Goal: Task Accomplishment & Management: Use online tool/utility

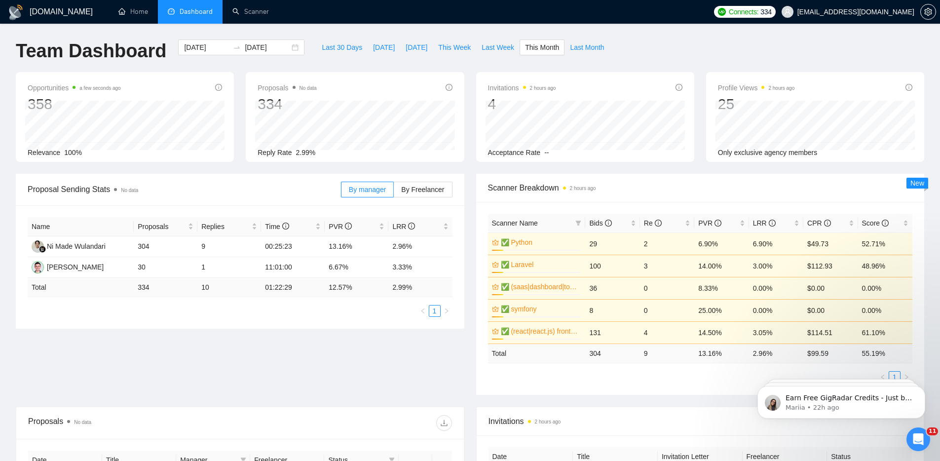
click at [468, 219] on div "Proposal Sending Stats No data By manager By Freelancer Name Proposals Replies …" at bounding box center [240, 251] width 460 height 155
click at [132, 15] on link "Home" at bounding box center [133, 11] width 30 height 8
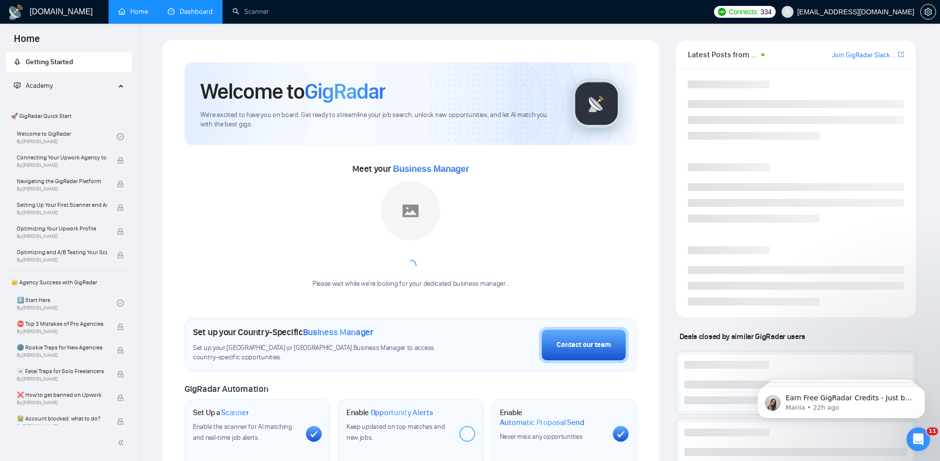
click at [199, 15] on link "Dashboard" at bounding box center [190, 11] width 45 height 8
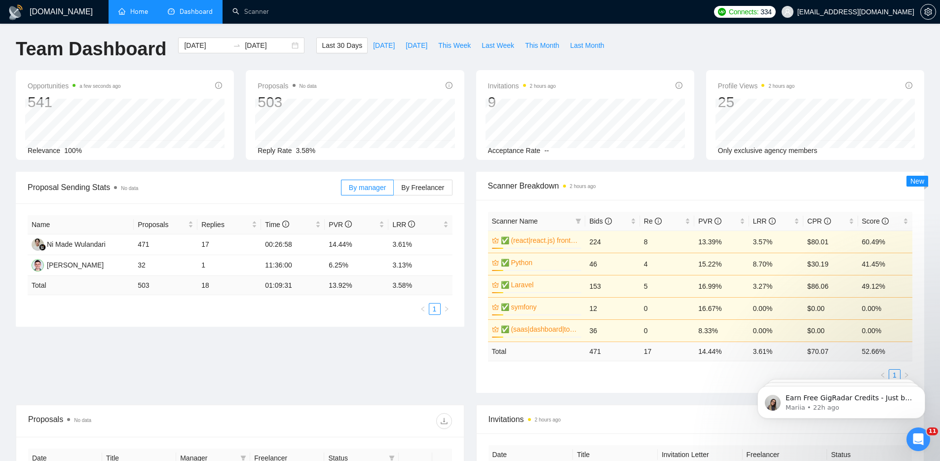
scroll to position [18, 0]
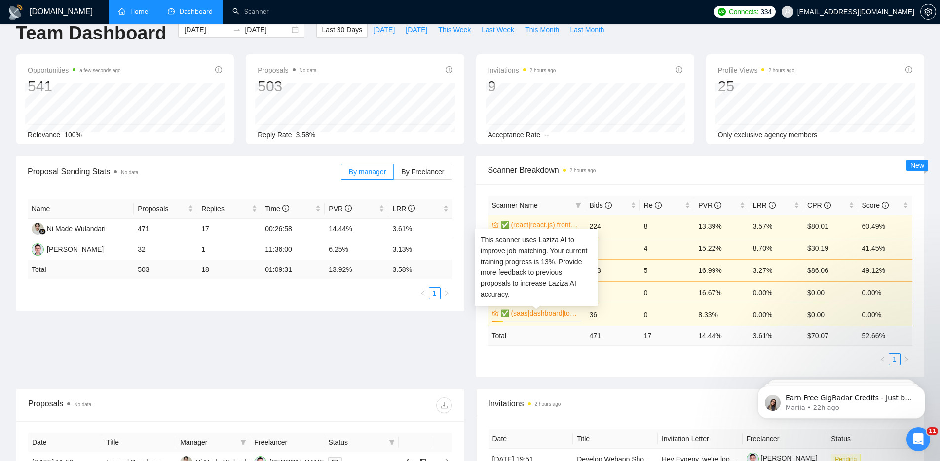
click at [551, 319] on div "✅ (saas|dashboard|tool|web app|platform) ai developer 13%" at bounding box center [537, 315] width 90 height 14
click at [536, 314] on link "✅ (saas|dashboard|tool|web app|platform) ai developer" at bounding box center [540, 313] width 79 height 11
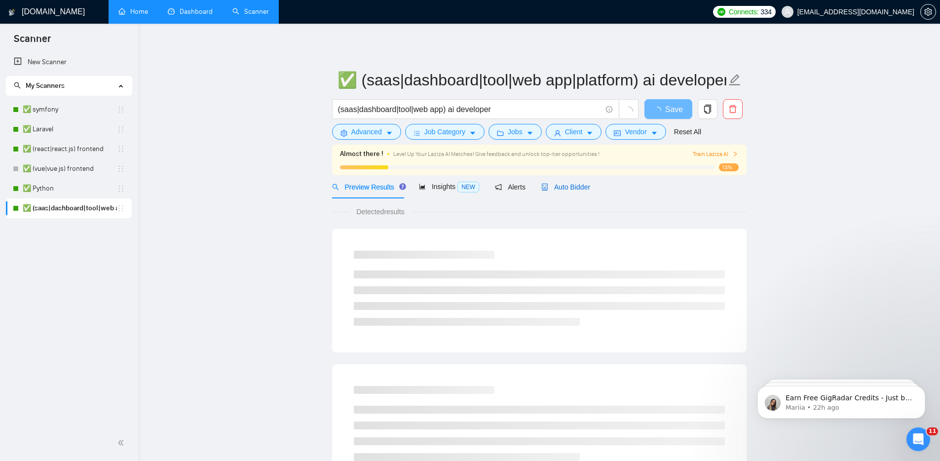
click at [556, 186] on span "Auto Bidder" at bounding box center [565, 187] width 49 height 8
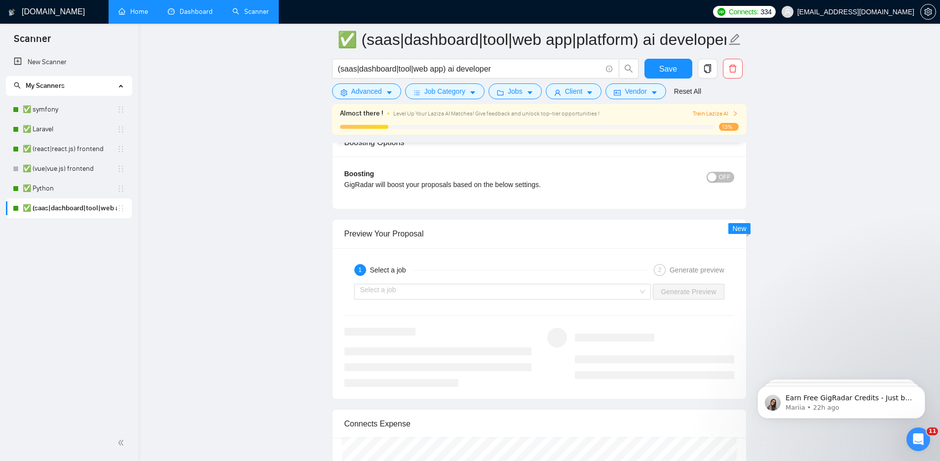
scroll to position [1804, 0]
click at [595, 294] on input "search" at bounding box center [499, 290] width 278 height 15
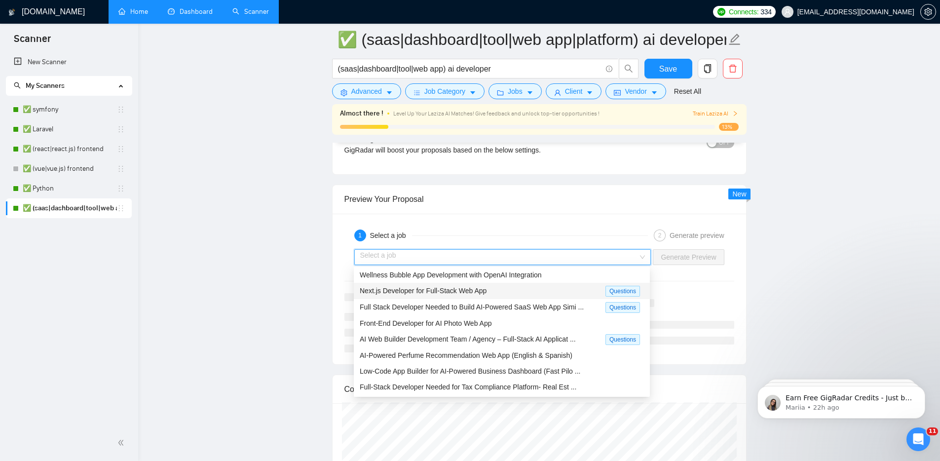
scroll to position [1838, 0]
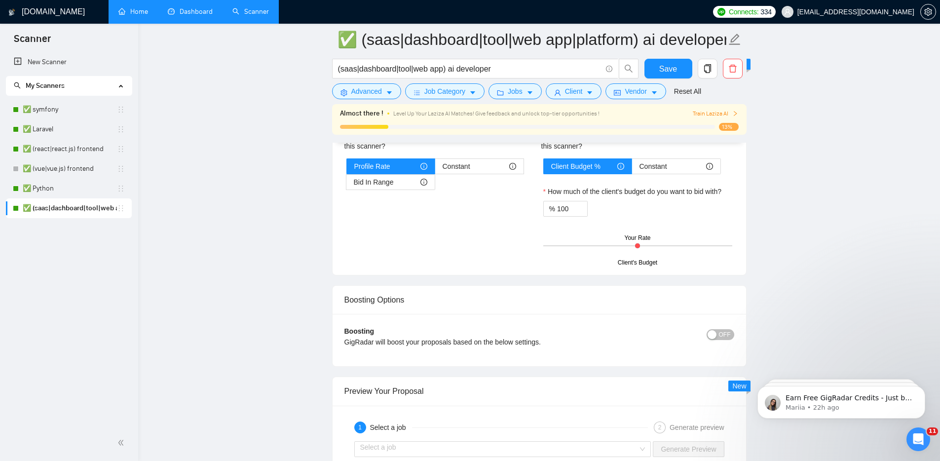
scroll to position [1843, 0]
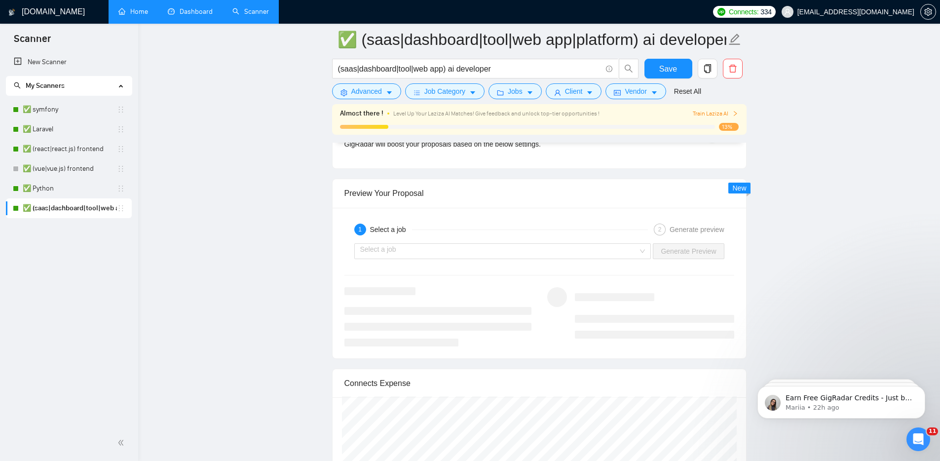
click at [568, 262] on div "Select a job Generate Preview" at bounding box center [539, 251] width 392 height 24
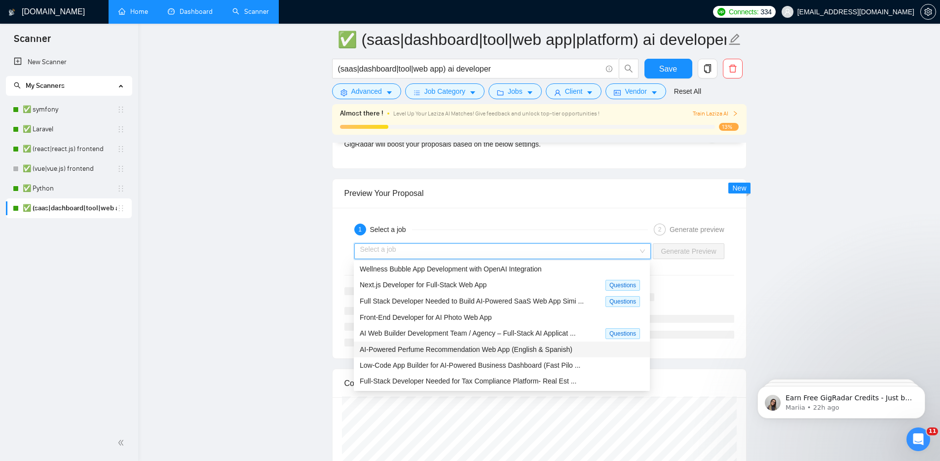
click at [569, 252] on input "search" at bounding box center [499, 251] width 278 height 15
click at [565, 271] on div "Wellness Bubble App Development with OpenAI Integration" at bounding box center [502, 268] width 284 height 11
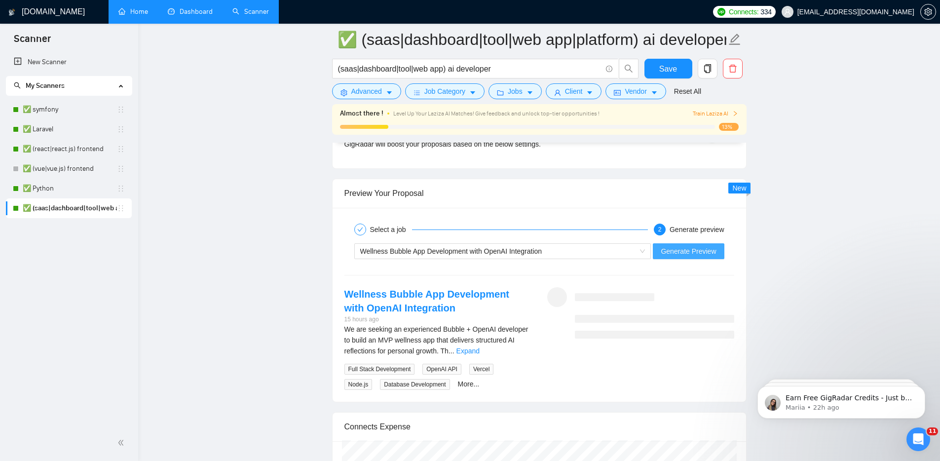
click at [704, 255] on span "Generate Preview" at bounding box center [688, 251] width 55 height 11
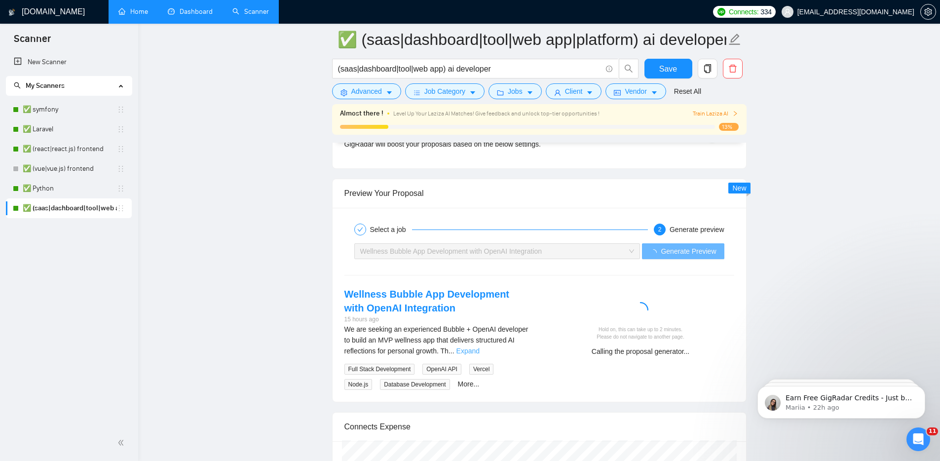
click at [480, 351] on link "Expand" at bounding box center [467, 351] width 23 height 8
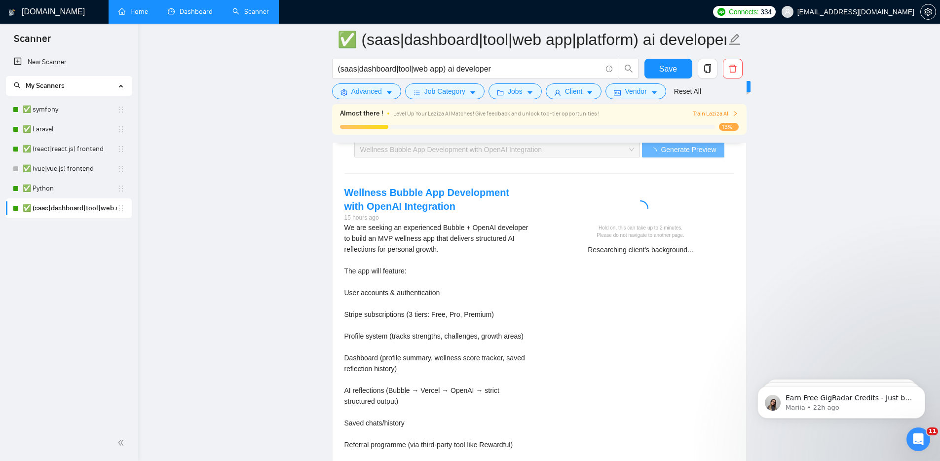
scroll to position [1938, 0]
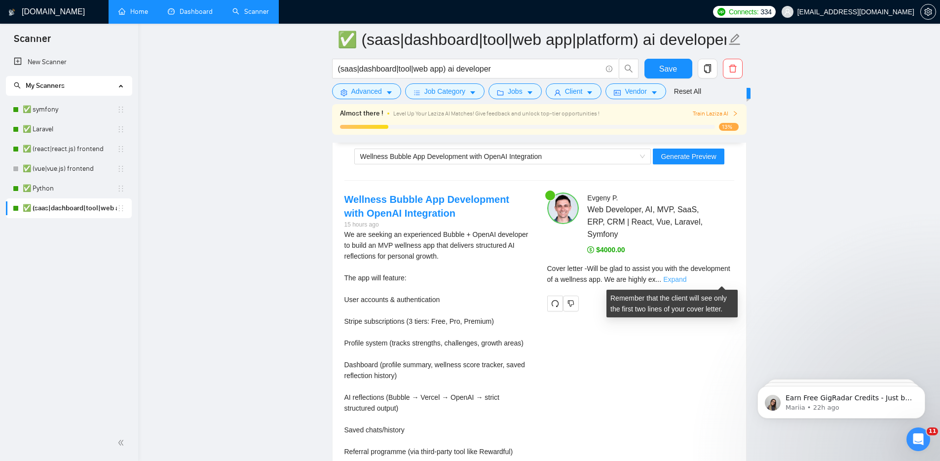
click at [686, 278] on link "Expand" at bounding box center [674, 279] width 23 height 8
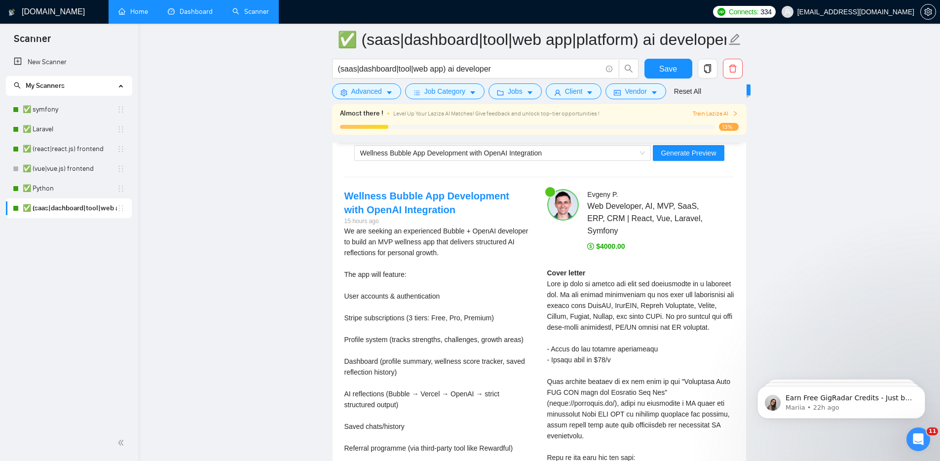
scroll to position [2023, 0]
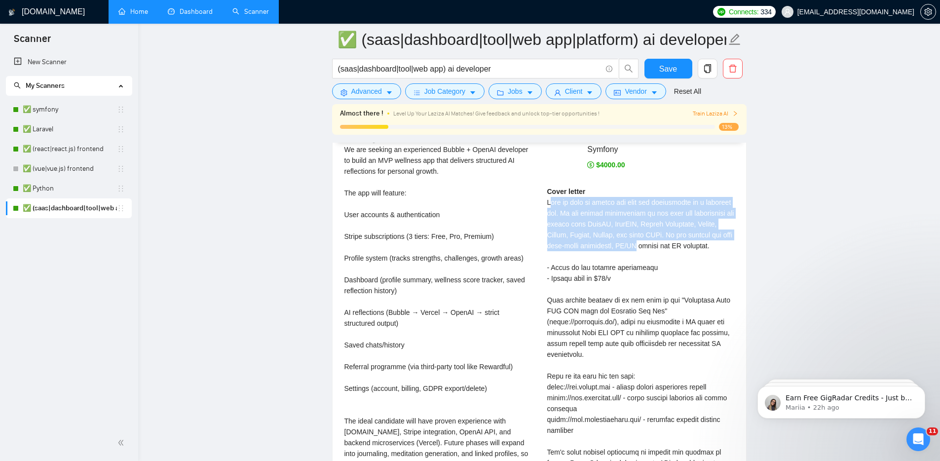
drag, startPoint x: 552, startPoint y: 201, endPoint x: 727, endPoint y: 247, distance: 181.1
click at [721, 249] on div "Cover letter" at bounding box center [640, 365] width 187 height 358
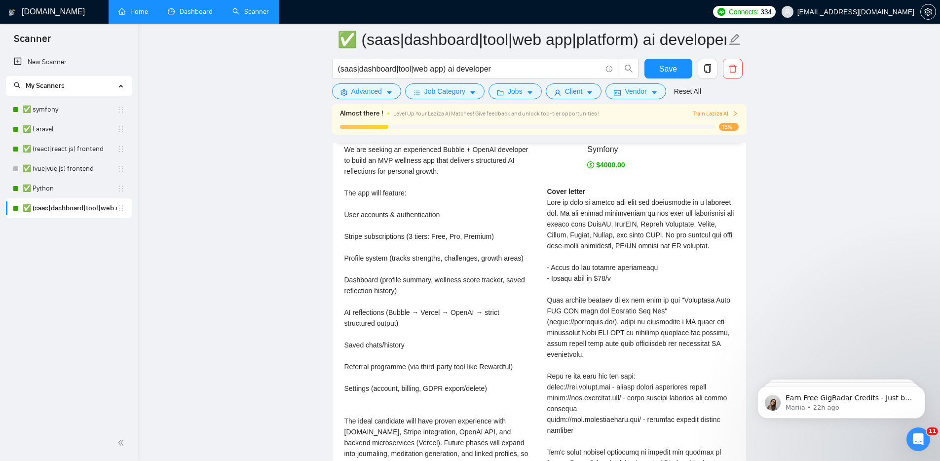
click at [693, 189] on div "Cover letter" at bounding box center [640, 365] width 187 height 358
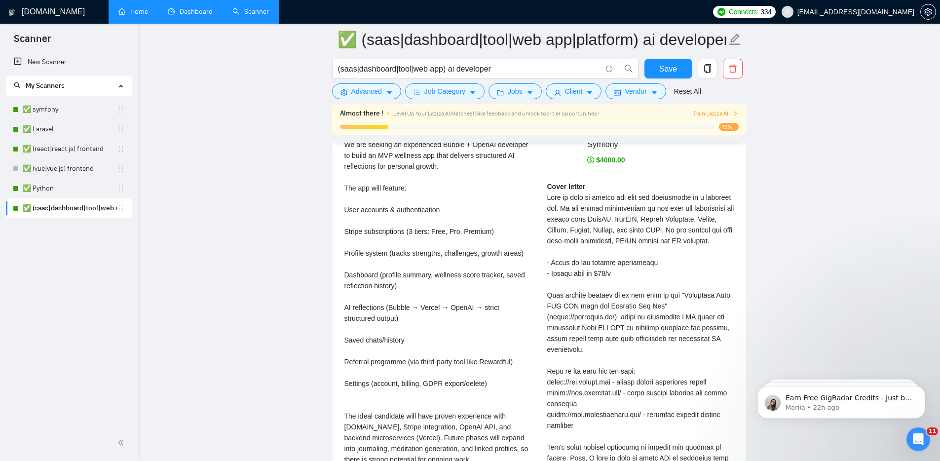
scroll to position [1969, 0]
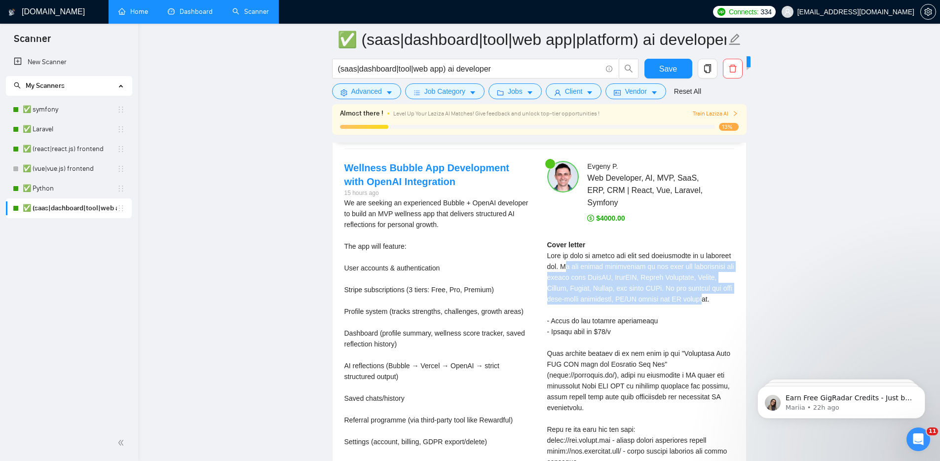
drag, startPoint x: 597, startPoint y: 266, endPoint x: 616, endPoint y: 311, distance: 48.4
click at [615, 312] on div "Cover letter" at bounding box center [640, 418] width 187 height 358
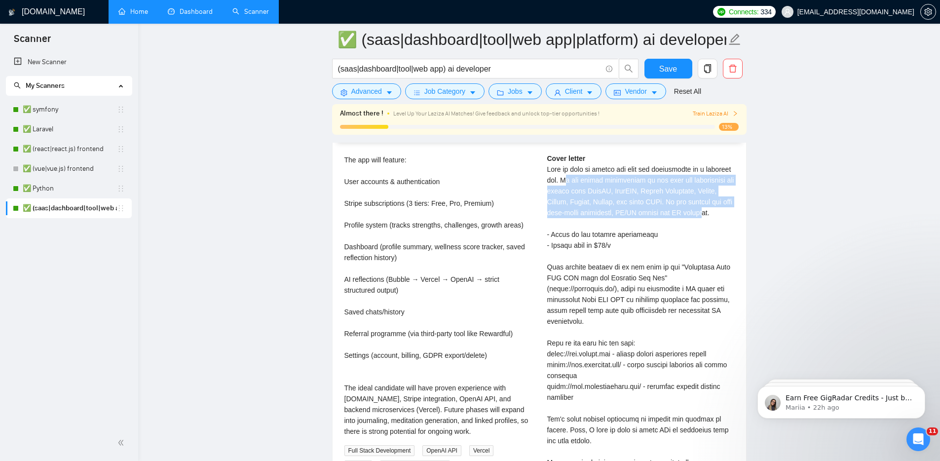
scroll to position [2059, 0]
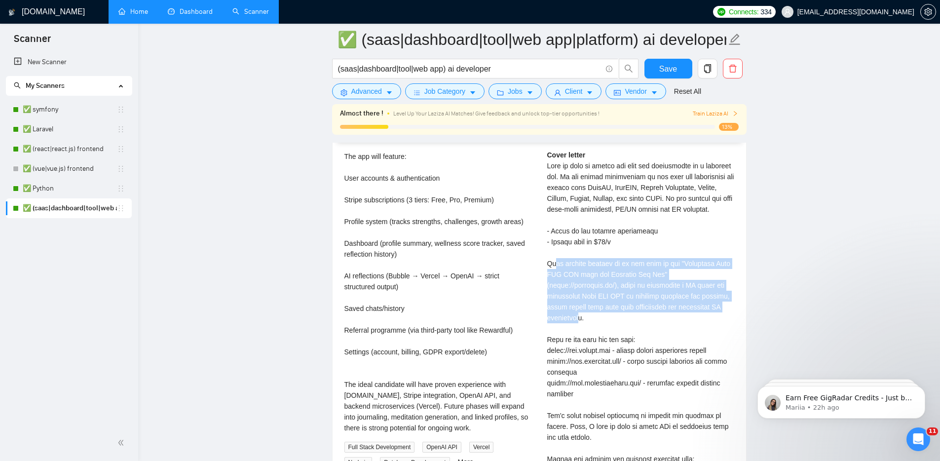
drag, startPoint x: 553, startPoint y: 275, endPoint x: 620, endPoint y: 325, distance: 83.9
click at [620, 325] on div "Cover letter" at bounding box center [640, 329] width 187 height 358
click at [660, 293] on div "Cover letter" at bounding box center [640, 329] width 187 height 358
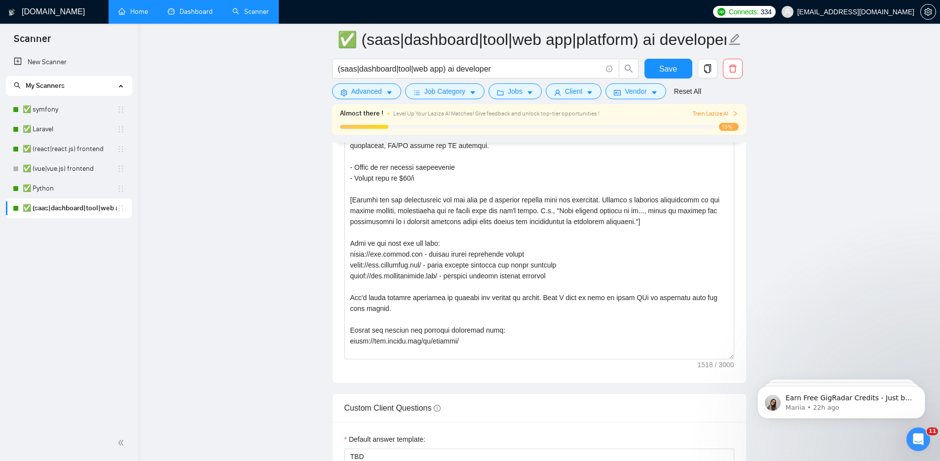
scroll to position [1167, 0]
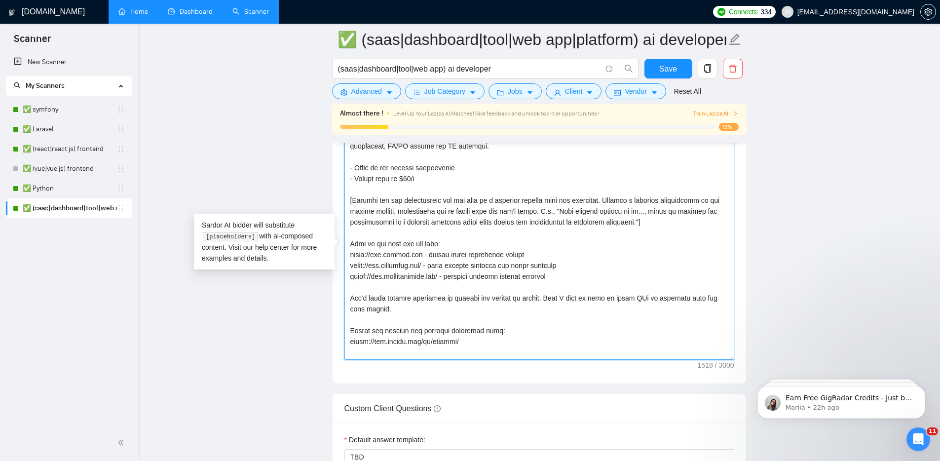
drag, startPoint x: 593, startPoint y: 210, endPoint x: 679, endPoint y: 211, distance: 85.9
click at [679, 211] on textarea "Cover letter template:" at bounding box center [539, 249] width 390 height 222
type textarea "Will be glad to assist you with [analyse job and describe it in 2-4 words e.g. …"
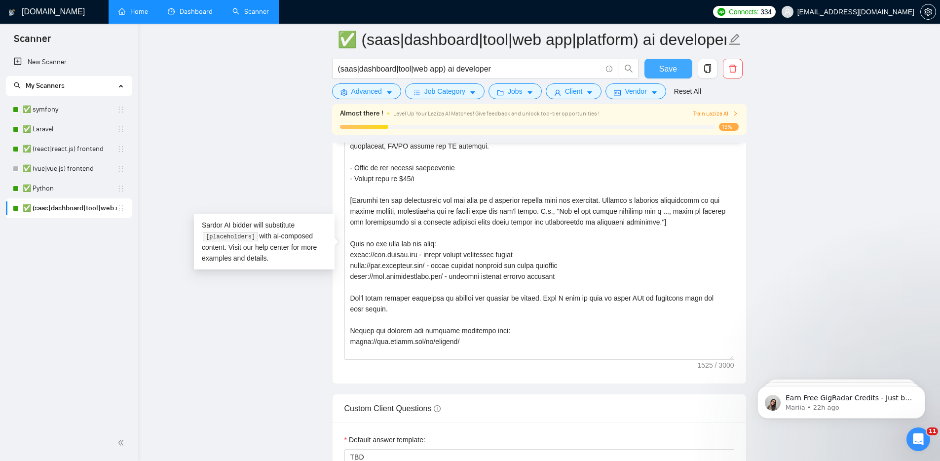
click at [671, 69] on span "Save" at bounding box center [668, 69] width 18 height 12
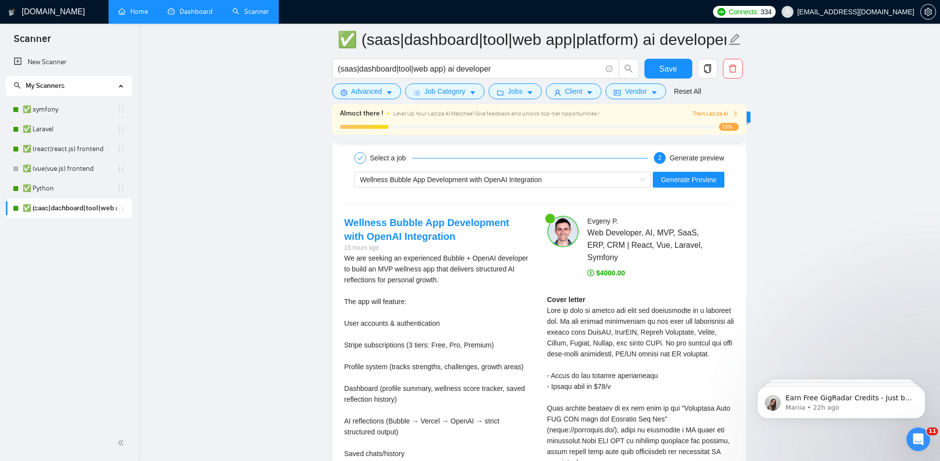
scroll to position [1797, 0]
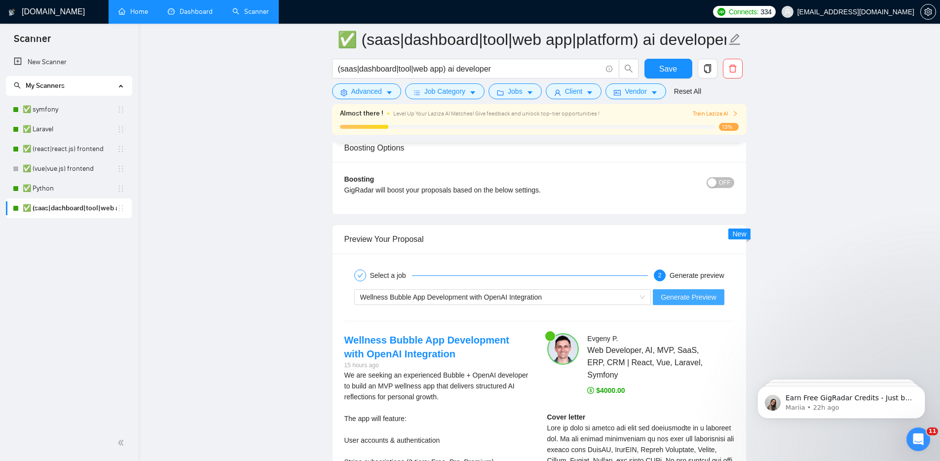
click at [689, 297] on span "Generate Preview" at bounding box center [688, 297] width 55 height 11
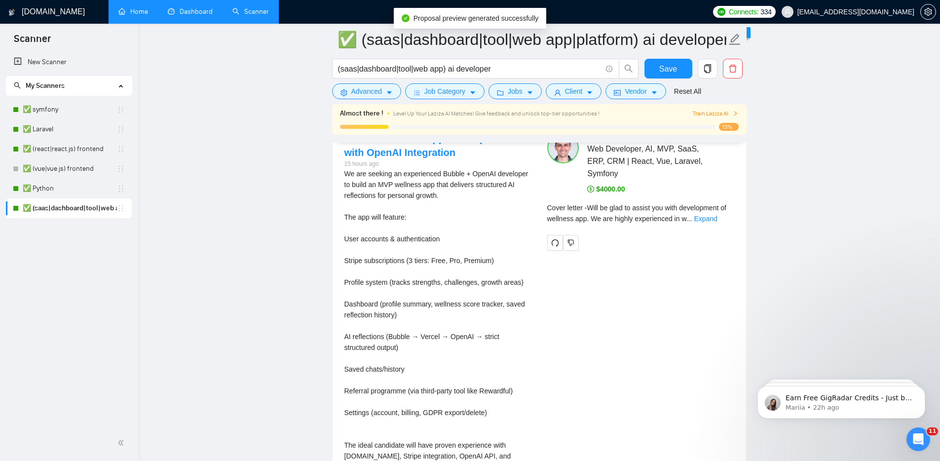
scroll to position [1869, 0]
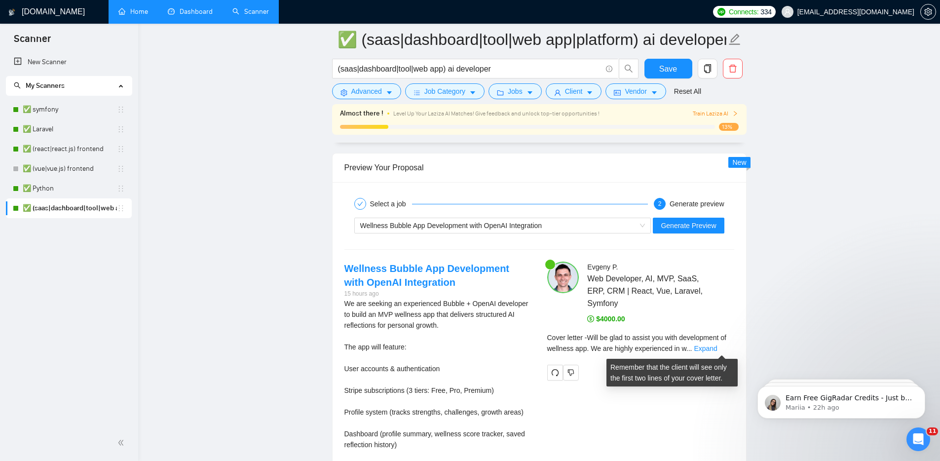
click at [692, 351] on span "..." at bounding box center [689, 348] width 6 height 8
click at [714, 349] on link "Expand" at bounding box center [705, 348] width 23 height 8
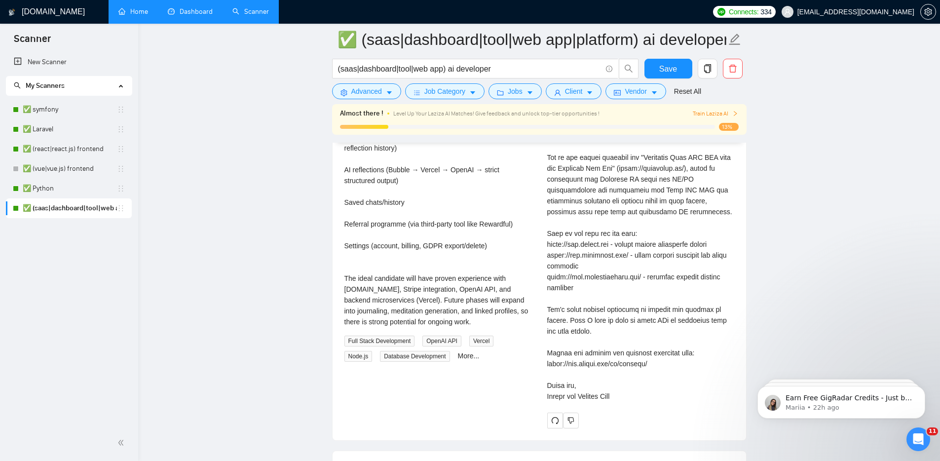
scroll to position [2165, 0]
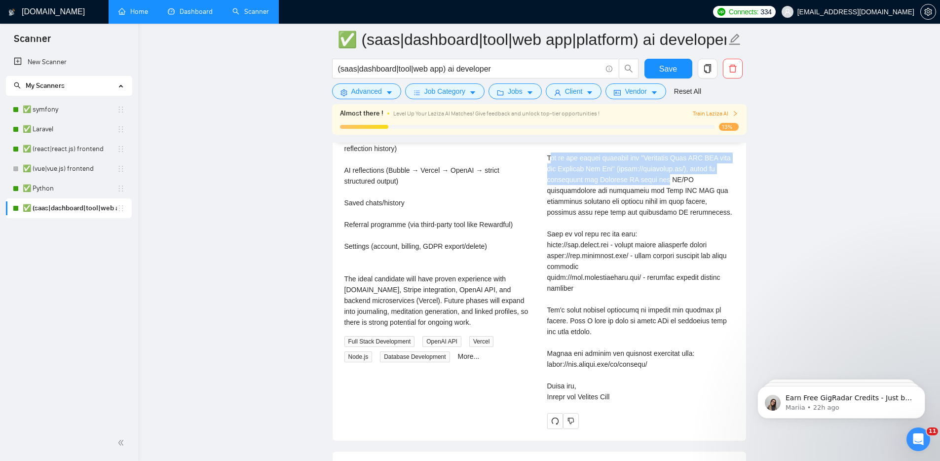
drag, startPoint x: 552, startPoint y: 160, endPoint x: 677, endPoint y: 183, distance: 127.4
click at [677, 183] on div "Cover letter" at bounding box center [640, 223] width 187 height 358
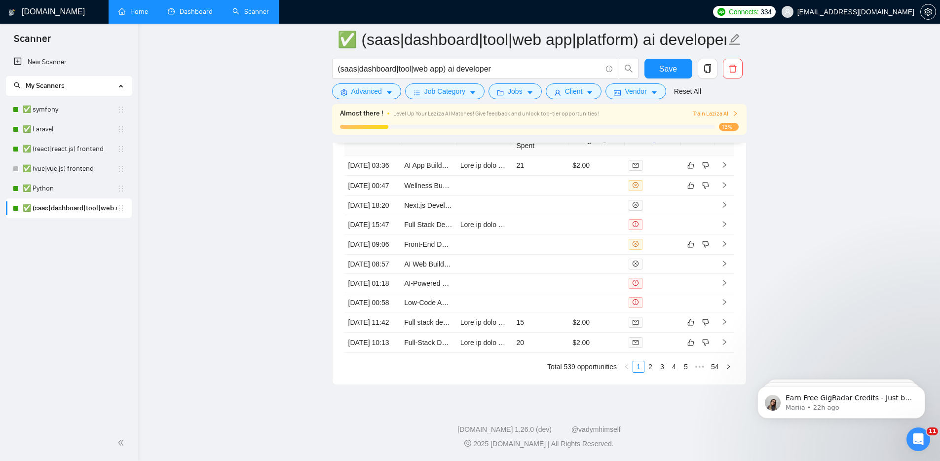
scroll to position [3143, 0]
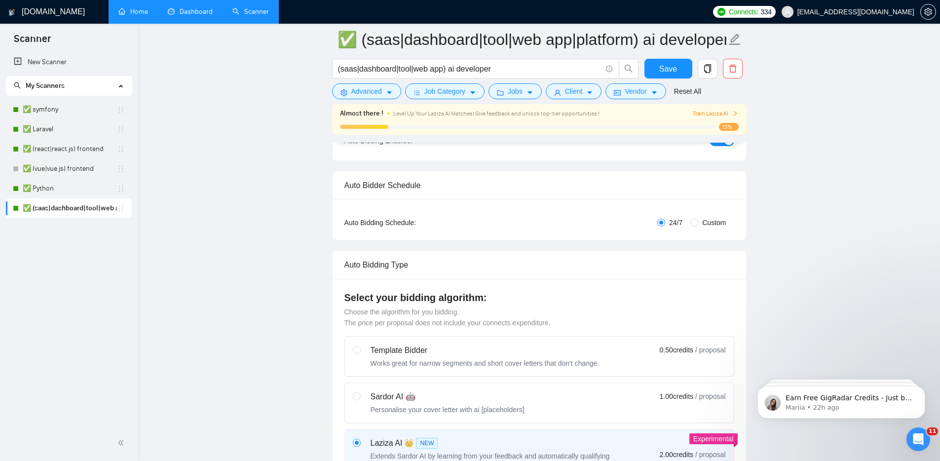
scroll to position [0, 0]
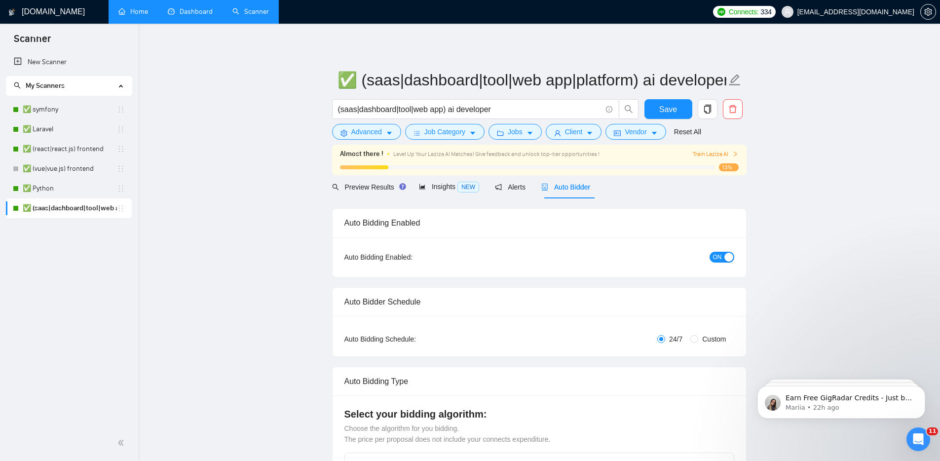
click at [367, 140] on div "Advanced" at bounding box center [366, 132] width 73 height 16
click at [367, 136] on span "Advanced" at bounding box center [366, 131] width 31 height 11
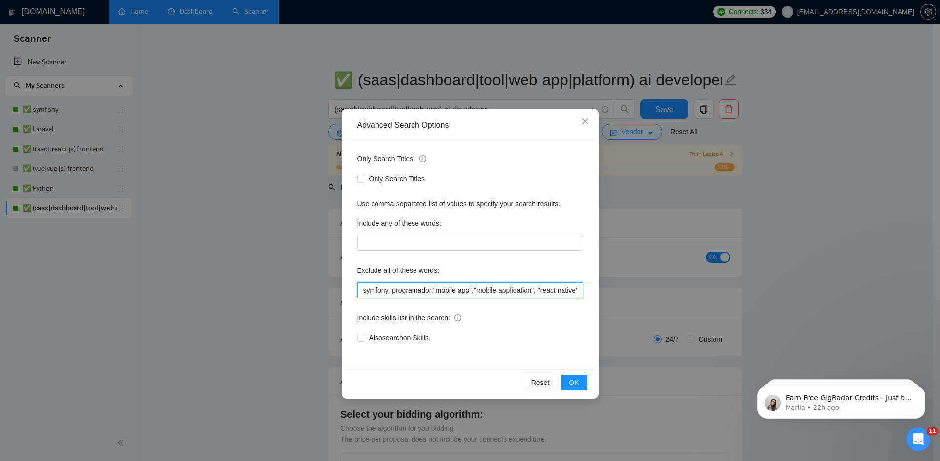
click at [425, 293] on input "symfony, programador,"mobile app","mobile application", "react native", "No age…" at bounding box center [470, 290] width 226 height 16
type input "symfony, programador,"mobile app","mobile application", "react native", "No age…"
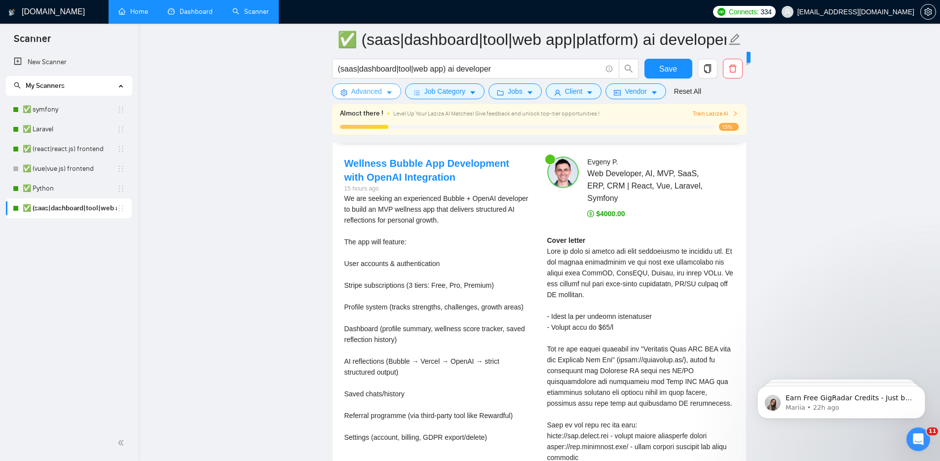
scroll to position [1971, 0]
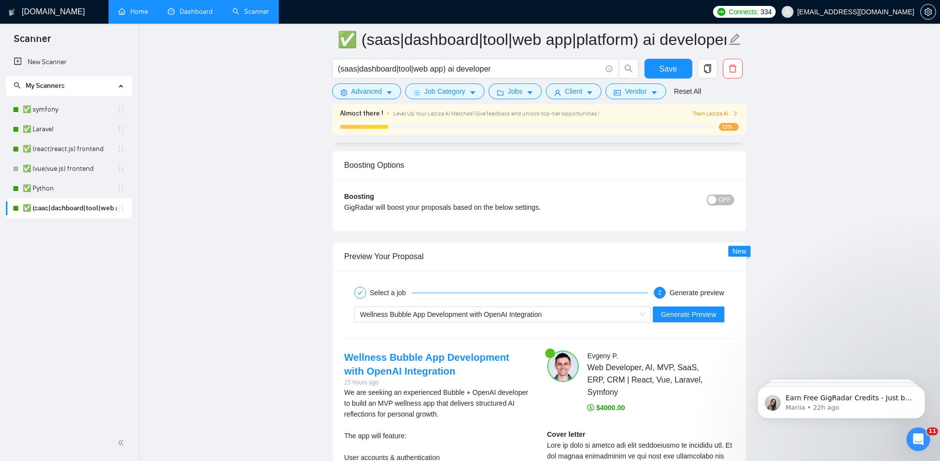
scroll to position [1792, 0]
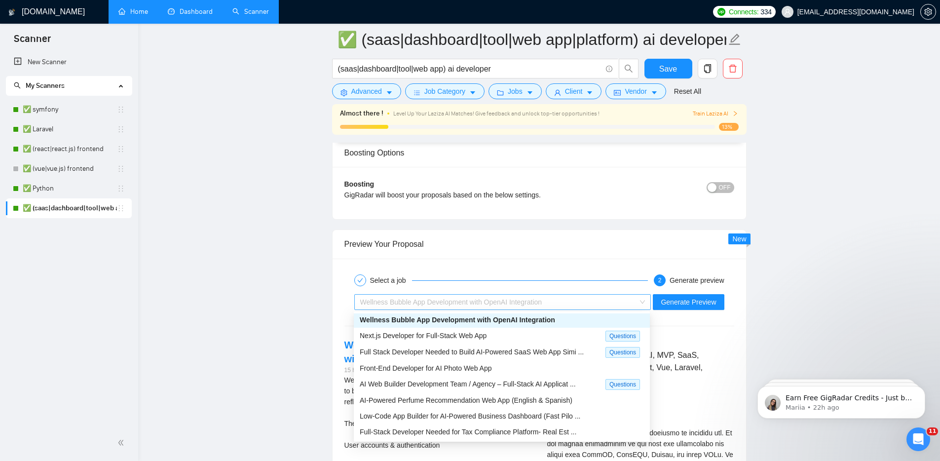
click at [516, 300] on span "Wellness Bubble App Development with OpenAI Integration" at bounding box center [451, 302] width 182 height 8
click at [502, 375] on div "Front-End Developer for AI Photo Web App" at bounding box center [502, 369] width 284 height 11
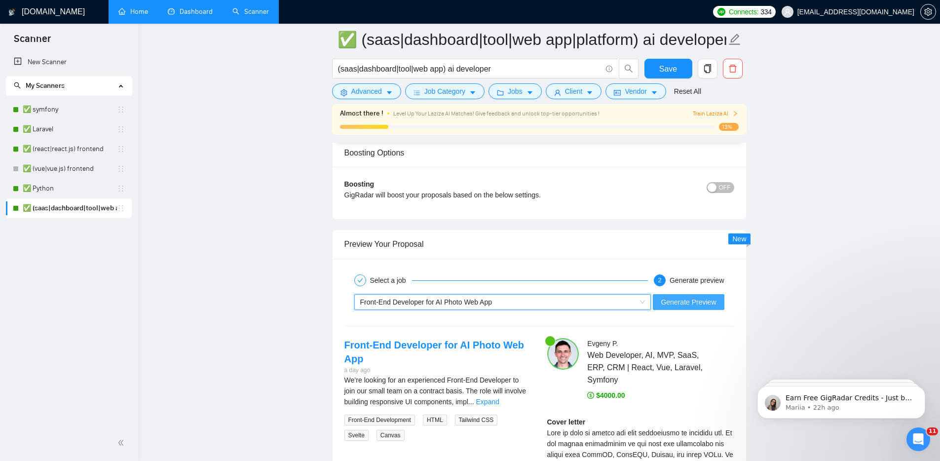
click at [695, 301] on span "Generate Preview" at bounding box center [688, 302] width 55 height 11
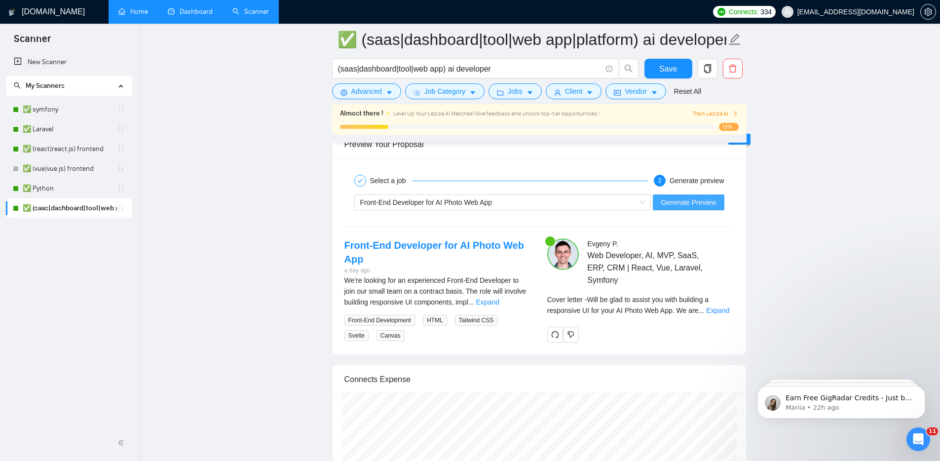
scroll to position [1893, 0]
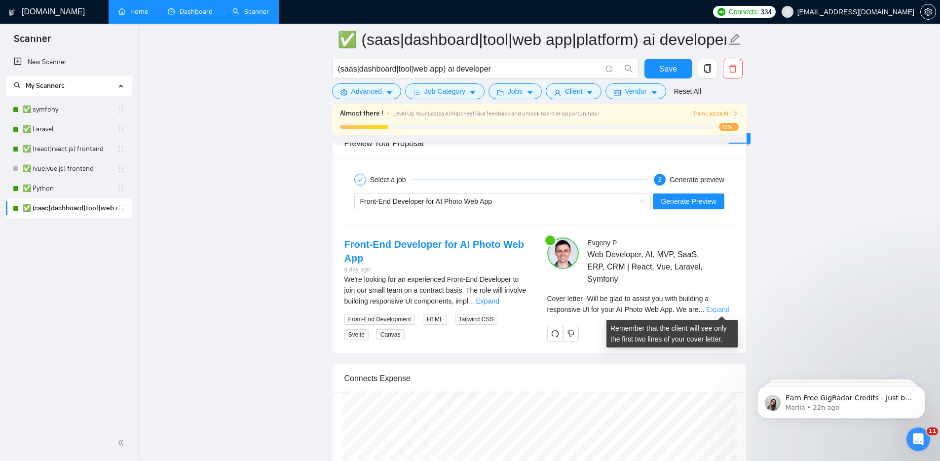
click at [727, 310] on link "Expand" at bounding box center [717, 309] width 23 height 8
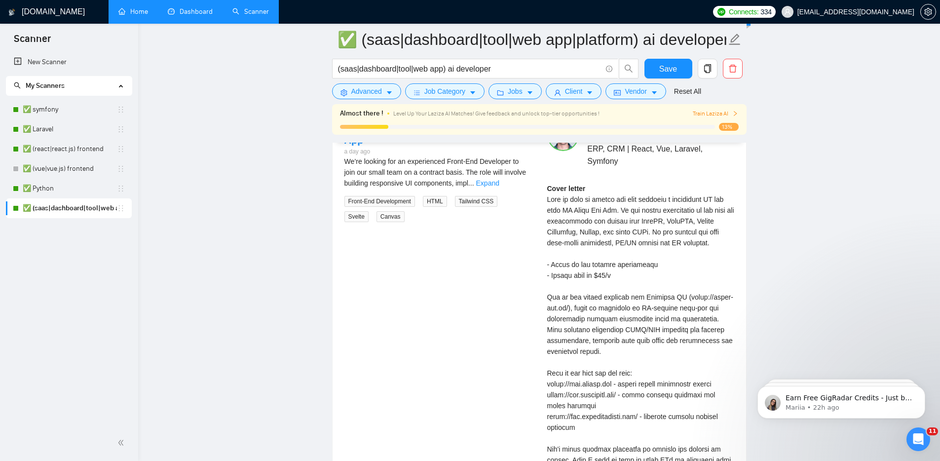
scroll to position [1990, 0]
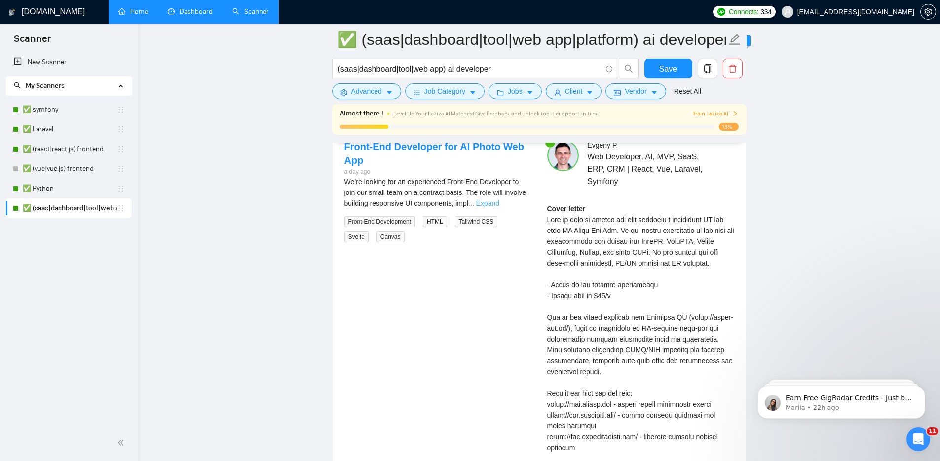
click at [499, 203] on link "Expand" at bounding box center [487, 203] width 23 height 8
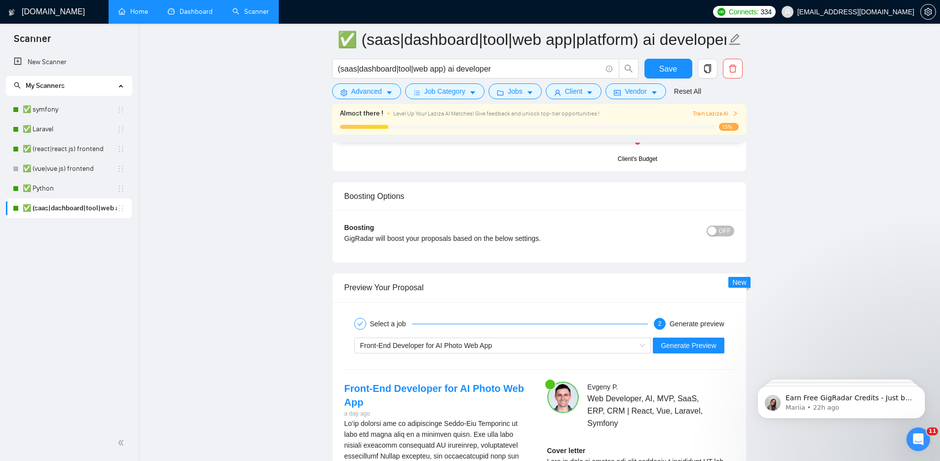
scroll to position [1875, 0]
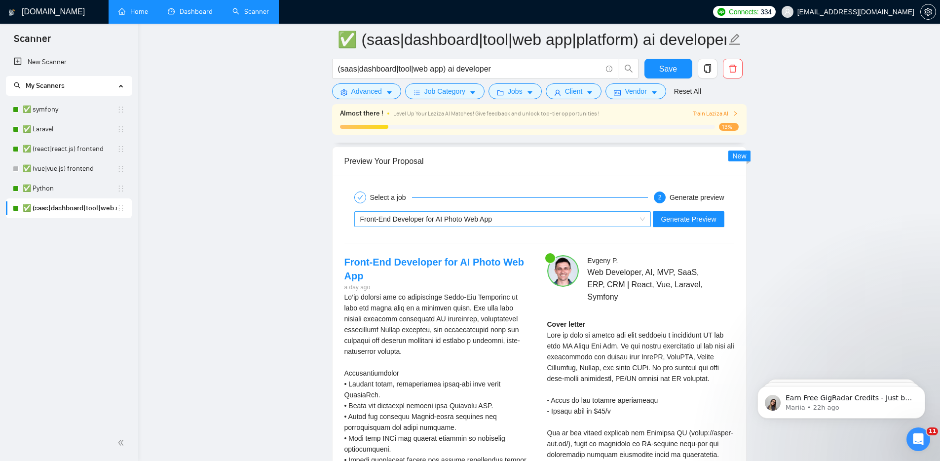
click at [504, 211] on div "Front-End Developer for AI Photo Web App" at bounding box center [502, 219] width 297 height 16
click at [504, 222] on div "Front-End Developer for AI Photo Web App" at bounding box center [498, 219] width 276 height 15
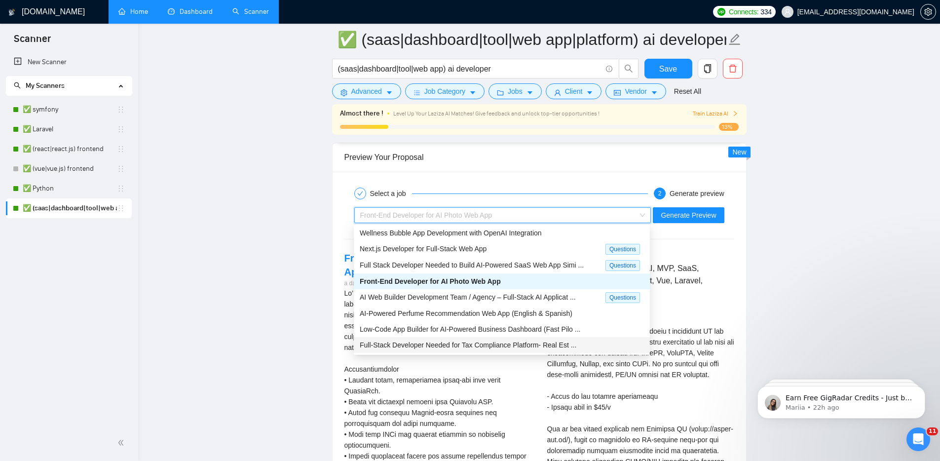
scroll to position [1880, 0]
click at [453, 299] on span "AI Web Builder Development Team / Agency – Full-Stack AI Applicat ..." at bounding box center [468, 296] width 216 height 8
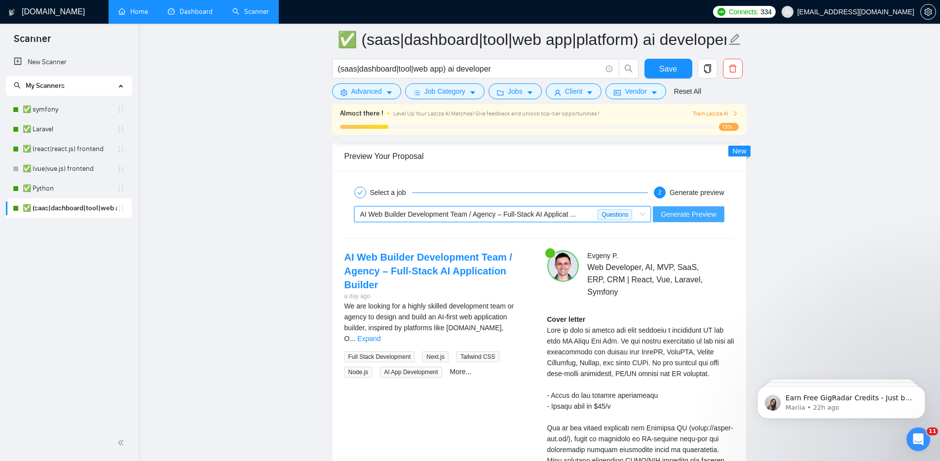
click at [676, 216] on span "Generate Preview" at bounding box center [688, 214] width 55 height 11
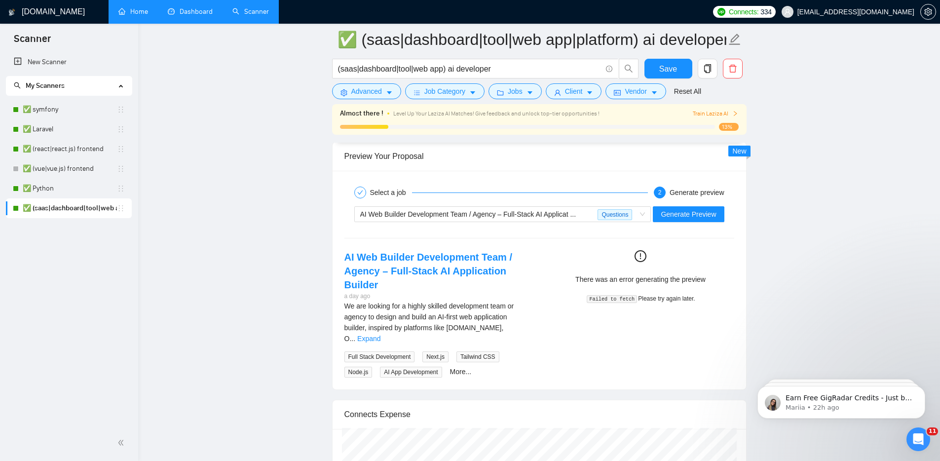
click at [703, 201] on div "Select a job 2 Generate preview" at bounding box center [539, 193] width 390 height 20
drag, startPoint x: 703, startPoint y: 202, endPoint x: 704, endPoint y: 208, distance: 6.0
click at [703, 203] on div "AI Web Builder Development Team / Agency – Full-Stack AI Applicat ... Questions…" at bounding box center [539, 214] width 392 height 24
click at [704, 209] on span "Generate Preview" at bounding box center [688, 214] width 55 height 11
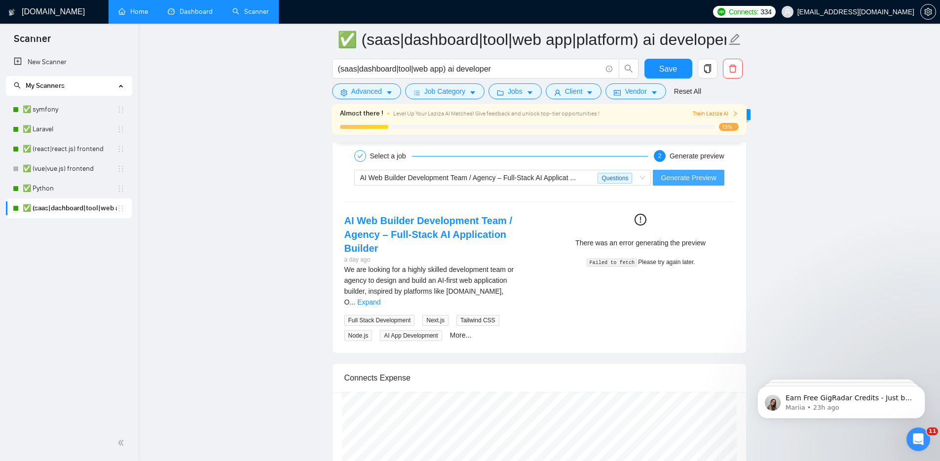
scroll to position [1885, 0]
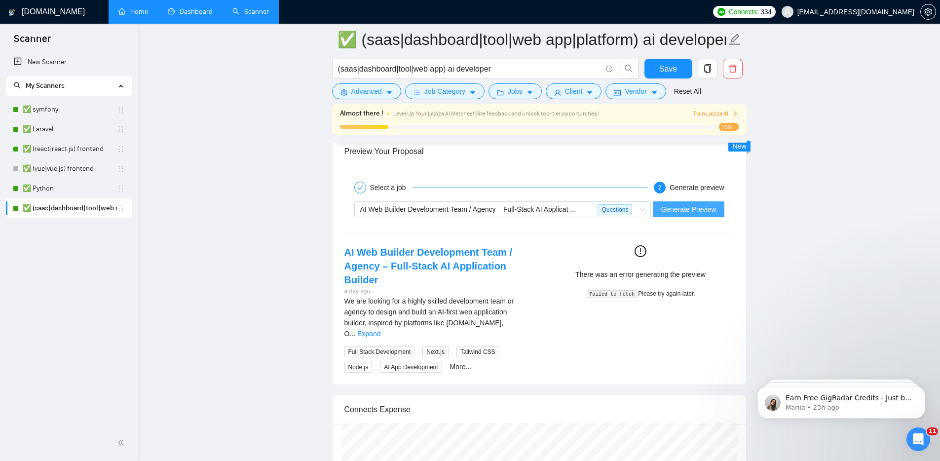
click at [683, 212] on span "Generate Preview" at bounding box center [688, 209] width 55 height 11
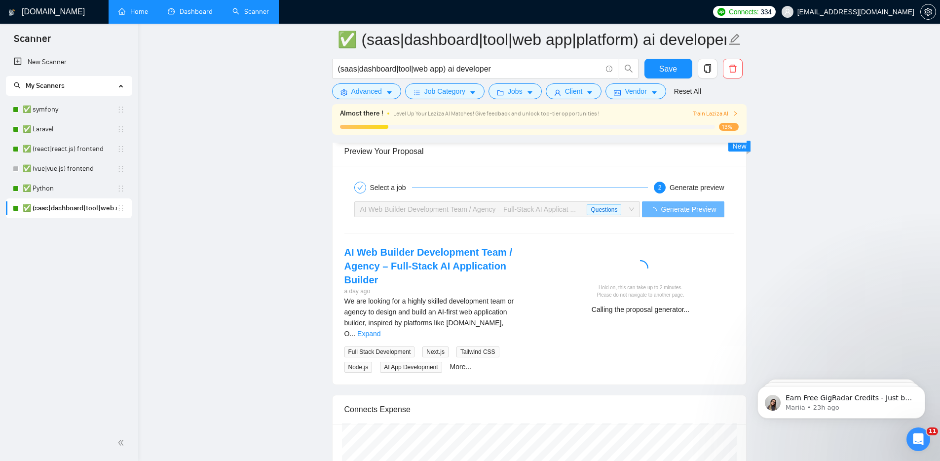
click at [380, 330] on link "Expand" at bounding box center [368, 334] width 23 height 8
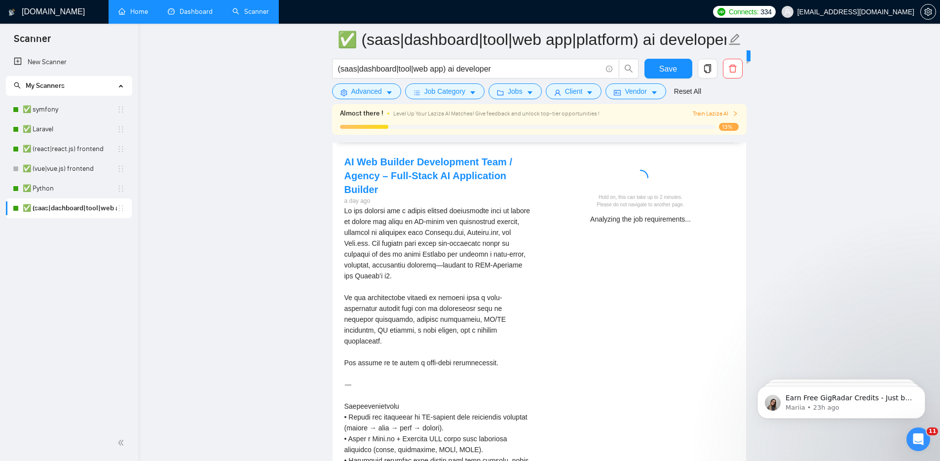
scroll to position [1981, 0]
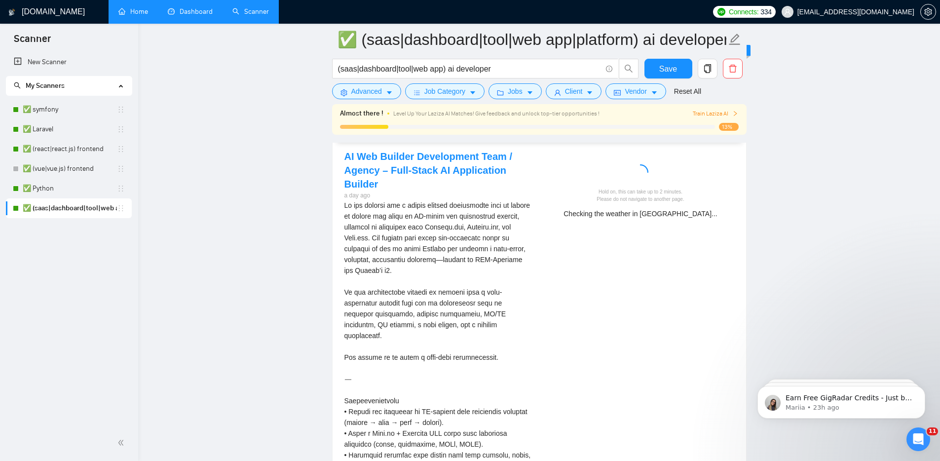
click at [822, 127] on main "✅ (saas|dashboard|tool|web app|platform) ai developer (saas|dashboard|tool|web …" at bounding box center [539, 43] width 770 height 3969
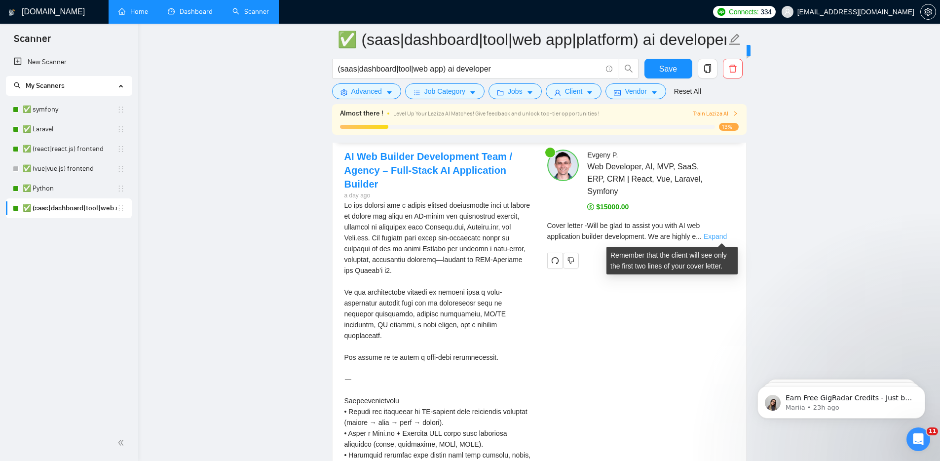
click at [727, 234] on link "Expand" at bounding box center [715, 236] width 23 height 8
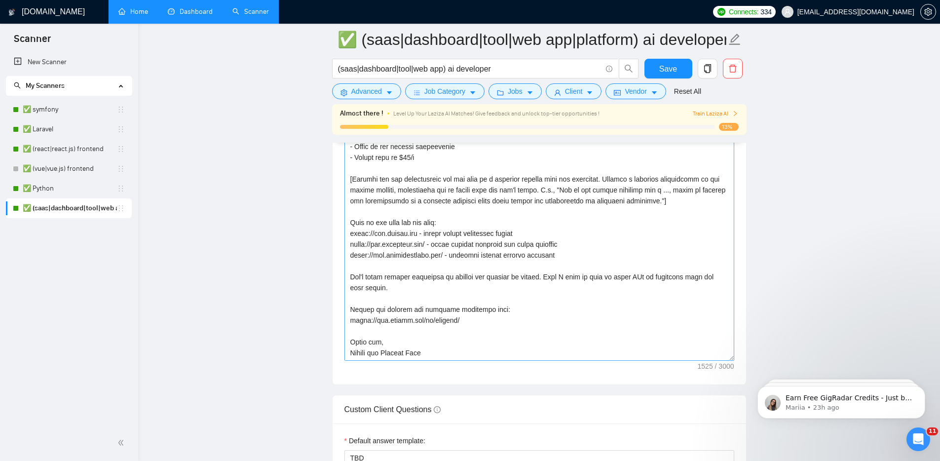
scroll to position [86, 0]
click at [529, 285] on textarea "Cover letter template:" at bounding box center [539, 250] width 390 height 222
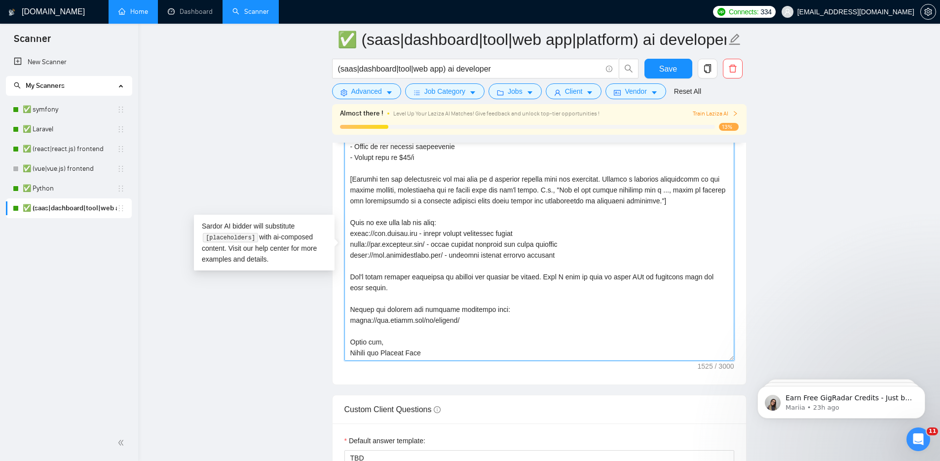
drag, startPoint x: 569, startPoint y: 287, endPoint x: 544, endPoint y: 279, distance: 26.8
click at [544, 279] on textarea "Cover letter template:" at bounding box center [539, 250] width 390 height 222
paste textarea "[only if the client is looking for developer, ask if client would like us to co…"
type textarea "Will be glad to assist you with [analyse job and describe it in 2-4 words e.g. …"
click at [676, 70] on span "Save" at bounding box center [668, 69] width 18 height 12
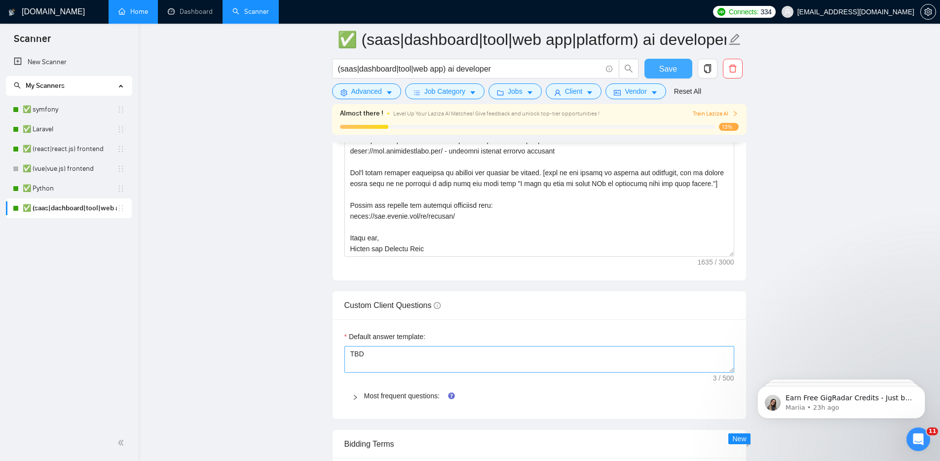
scroll to position [1273, 0]
click at [418, 395] on link "Most frequent questions:" at bounding box center [401, 394] width 75 height 8
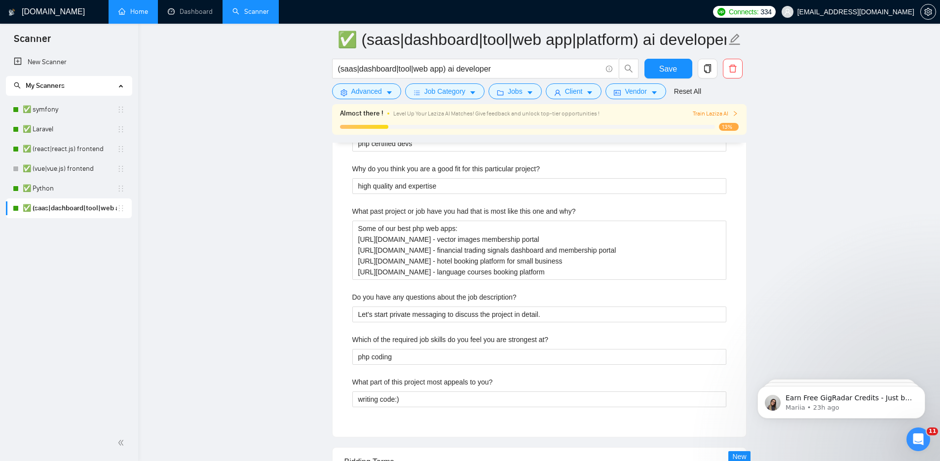
scroll to position [1449, 0]
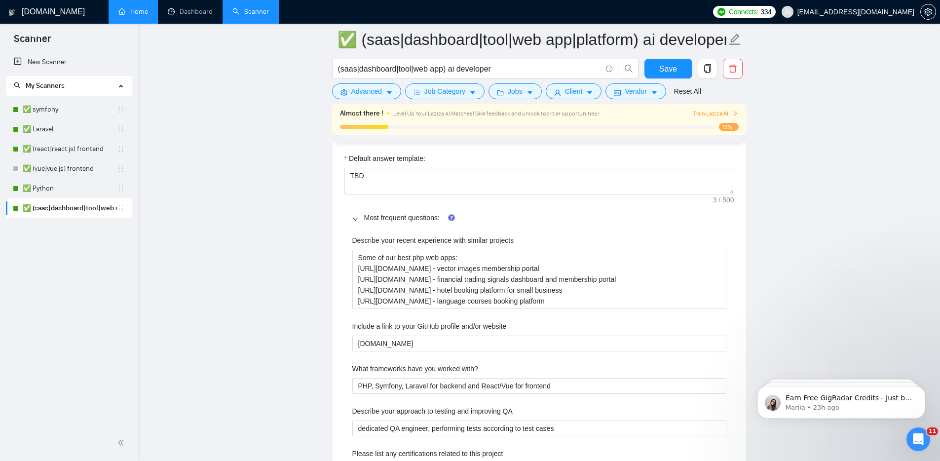
click at [362, 221] on div at bounding box center [358, 217] width 12 height 11
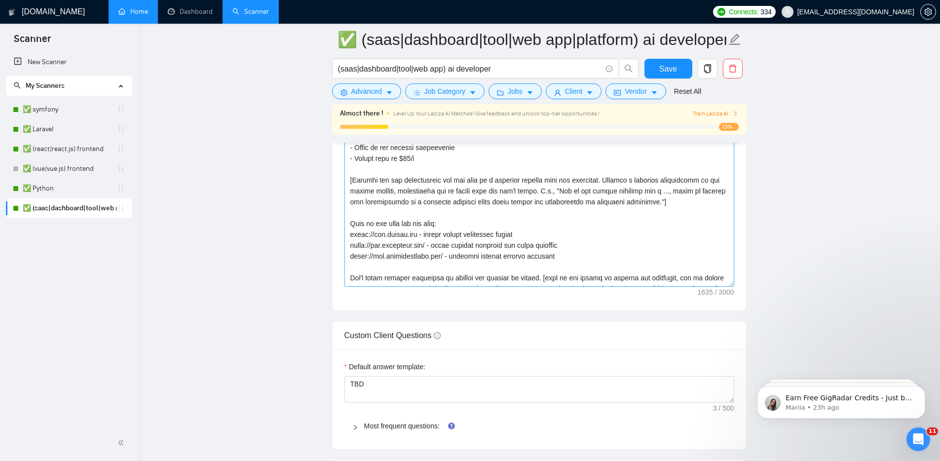
scroll to position [0, 0]
click at [438, 221] on textarea "Cover letter template:" at bounding box center [539, 176] width 390 height 222
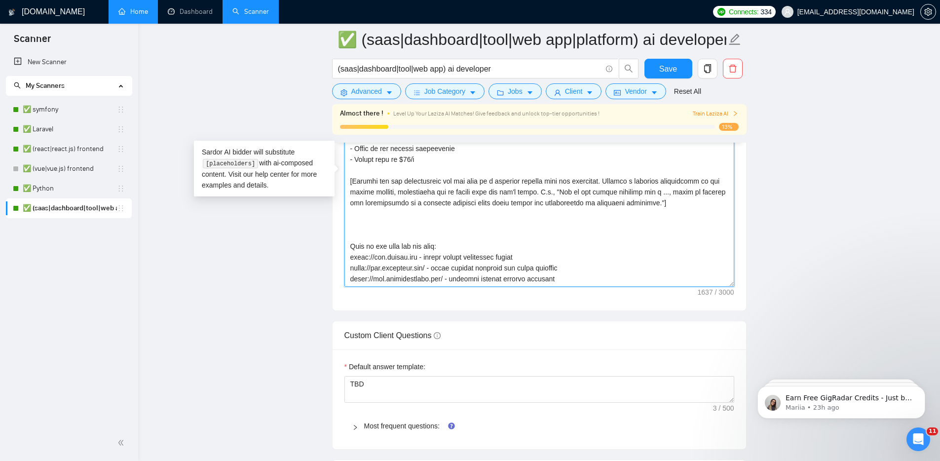
paste textarea "[only if the client already has an existing web application and didn't provide …"
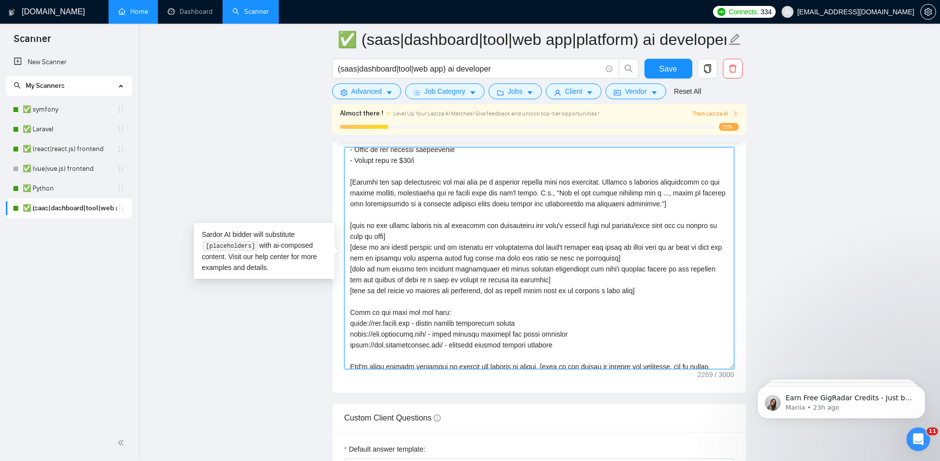
scroll to position [69, 0]
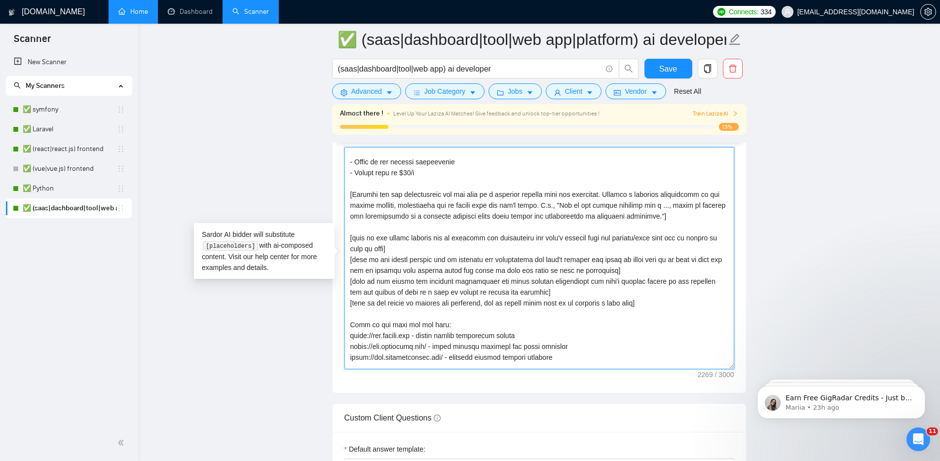
drag, startPoint x: 673, startPoint y: 317, endPoint x: 345, endPoint y: 250, distance: 333.9
click at [345, 250] on textarea "Cover letter template:" at bounding box center [539, 258] width 390 height 222
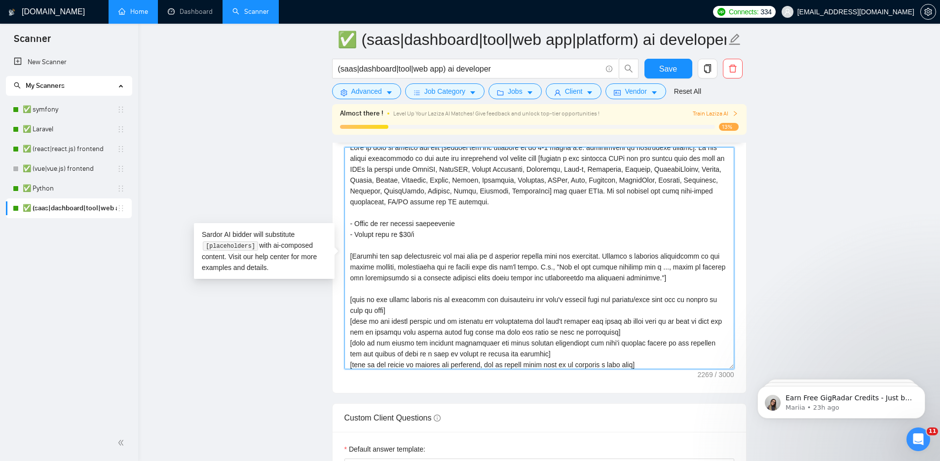
scroll to position [0, 0]
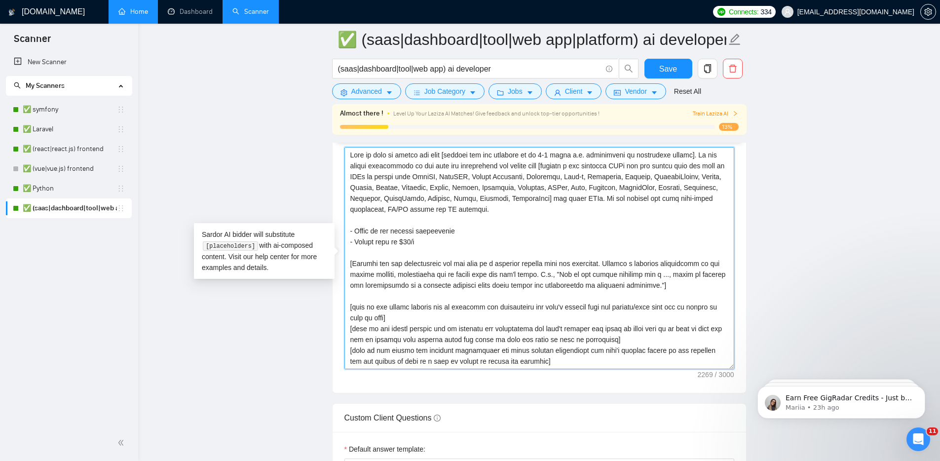
drag, startPoint x: 401, startPoint y: 296, endPoint x: 328, endPoint y: 258, distance: 82.5
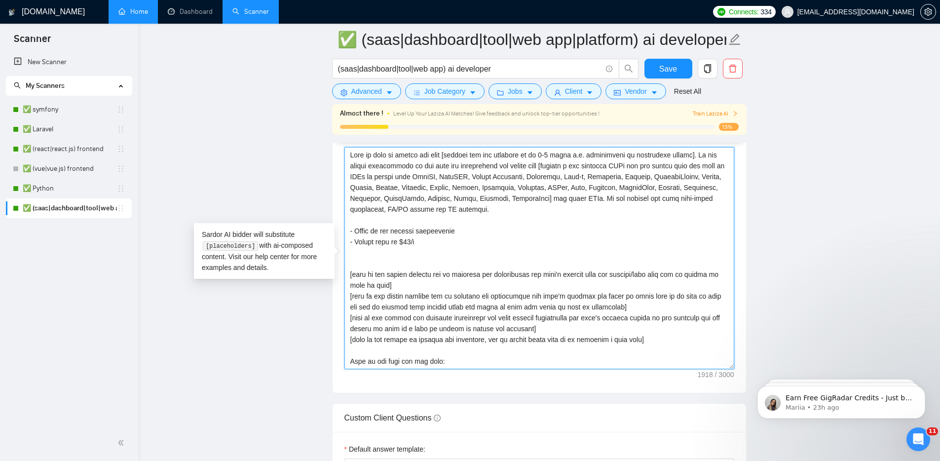
click at [378, 216] on textarea "Cover letter template:" at bounding box center [539, 258] width 390 height 222
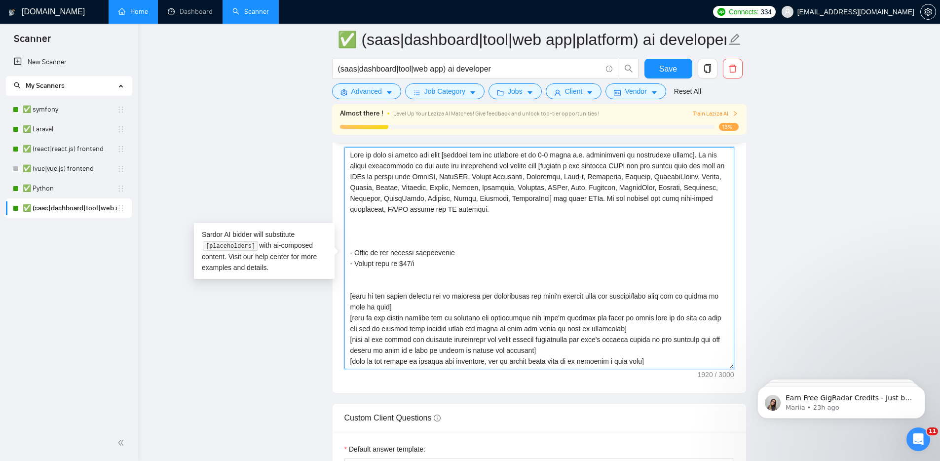
paste textarea "[Examine the job requirements and map them to a relevant project from the portf…"
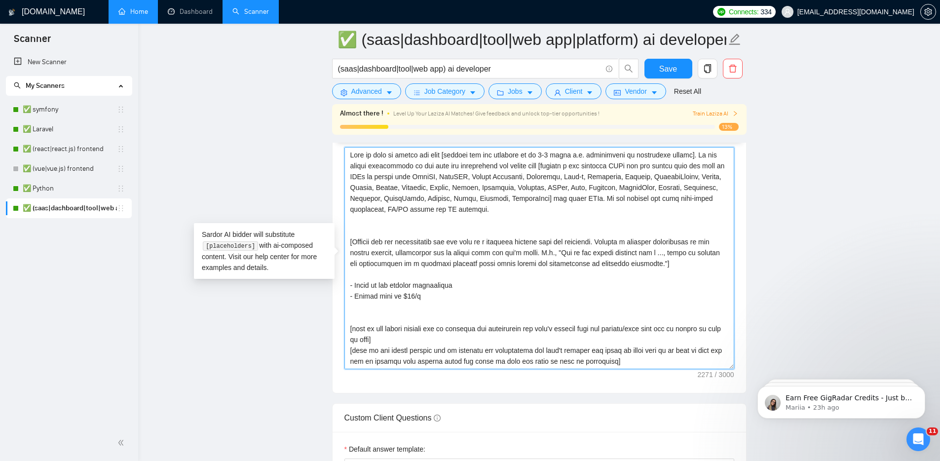
click at [377, 218] on textarea "Cover letter template:" at bounding box center [539, 258] width 390 height 222
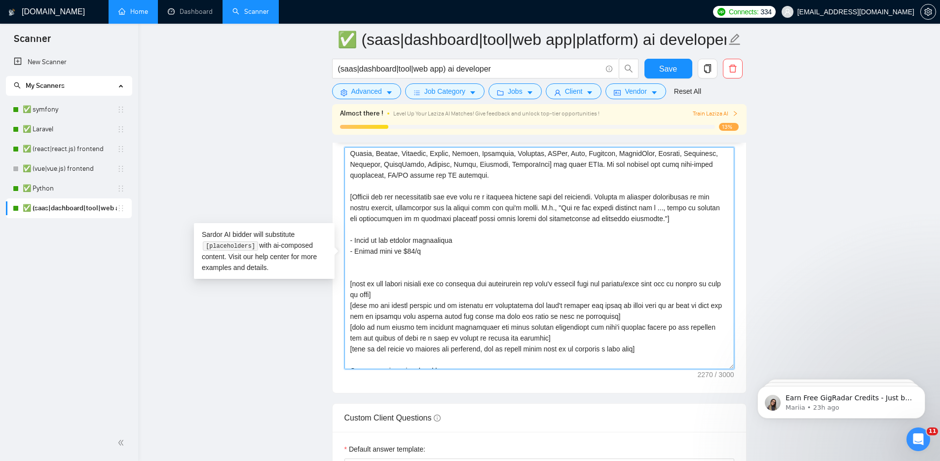
scroll to position [35, 0]
click at [398, 271] on textarea "Cover letter template:" at bounding box center [539, 258] width 390 height 222
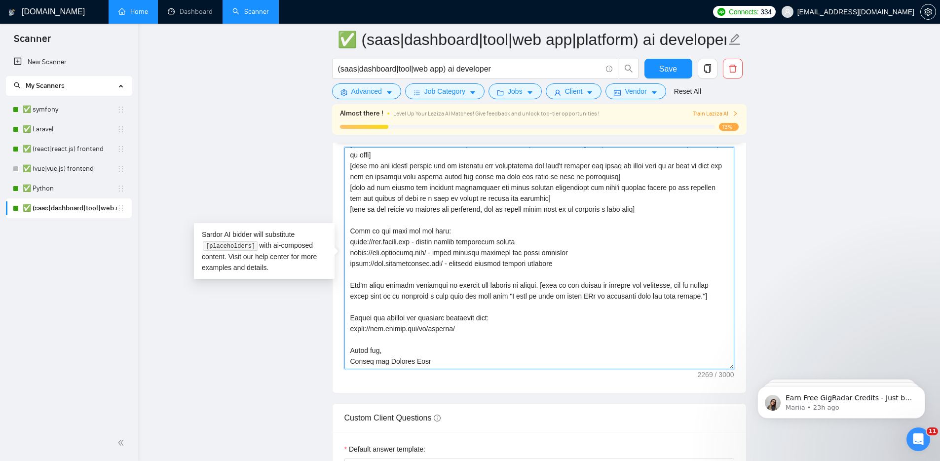
scroll to position [174, 0]
type textarea "Will be glad to assist you with [analyse job and describe it in 2-4 words e.g. …"
click at [671, 74] on span "Save" at bounding box center [668, 69] width 18 height 12
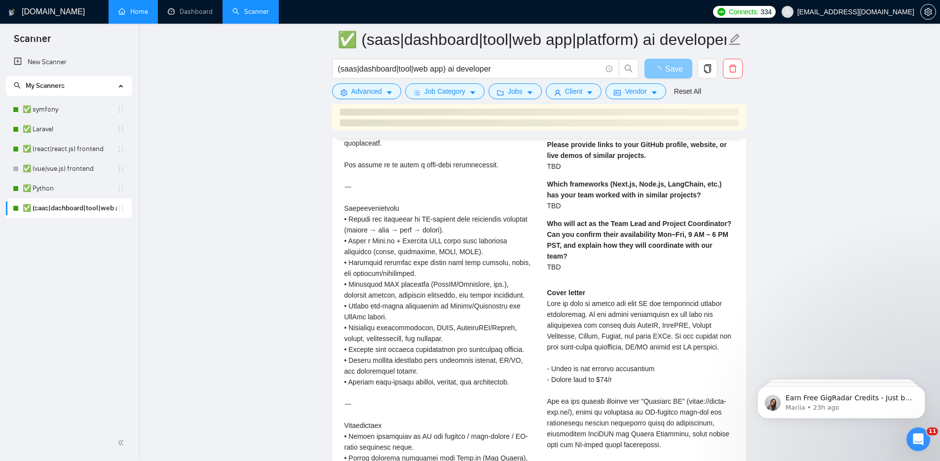
scroll to position [1879, 0]
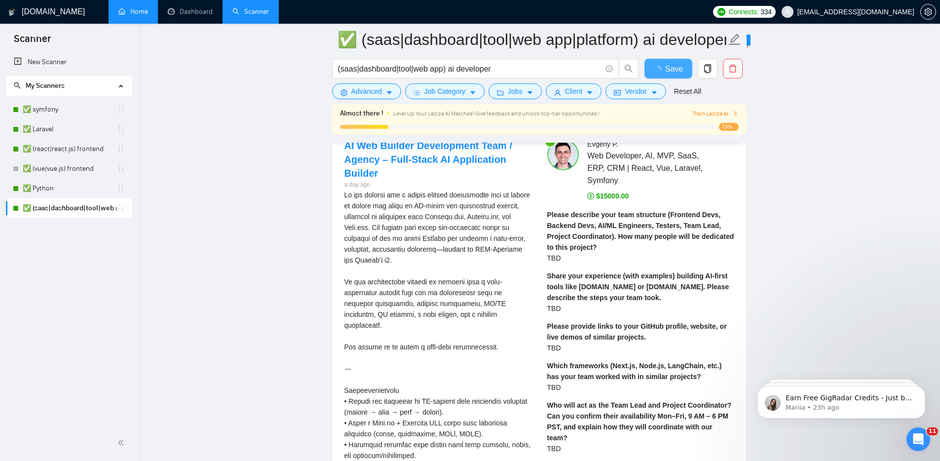
checkbox input "true"
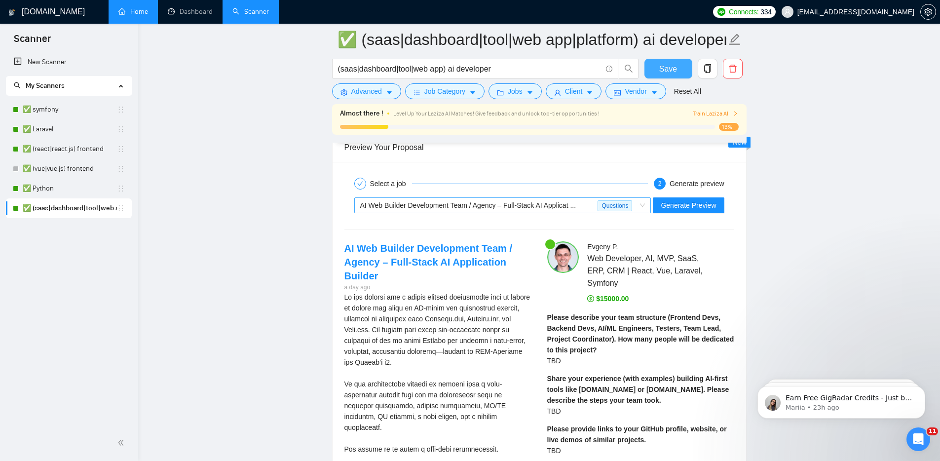
click at [641, 211] on span "AI Web Builder Development Team / Agency – Full-Stack AI Applicat ... Questions" at bounding box center [502, 205] width 285 height 15
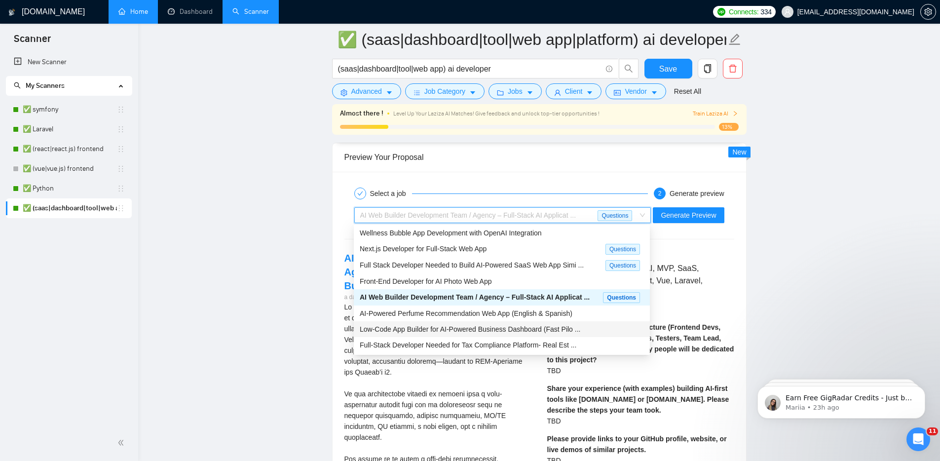
click at [541, 329] on span "Low-Code App Builder for AI-Powered Business Dashboard (Fast Pilo ..." at bounding box center [470, 329] width 221 height 8
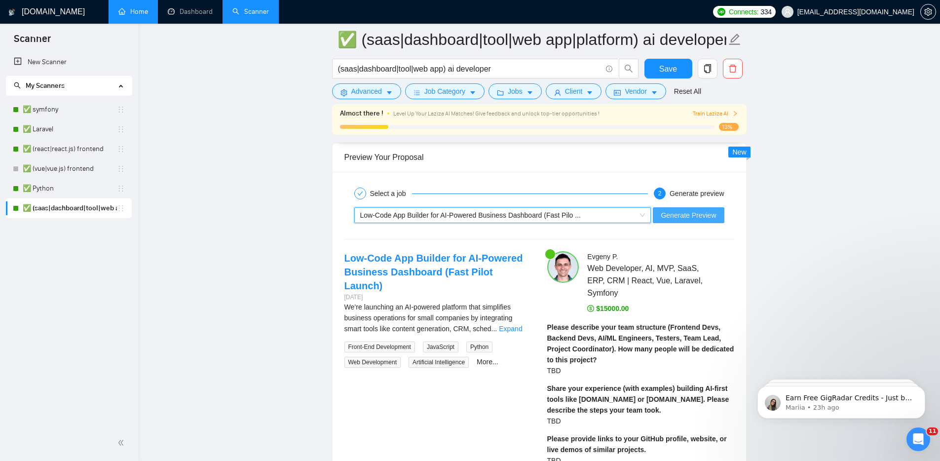
click at [666, 220] on button "Generate Preview" at bounding box center [688, 215] width 71 height 16
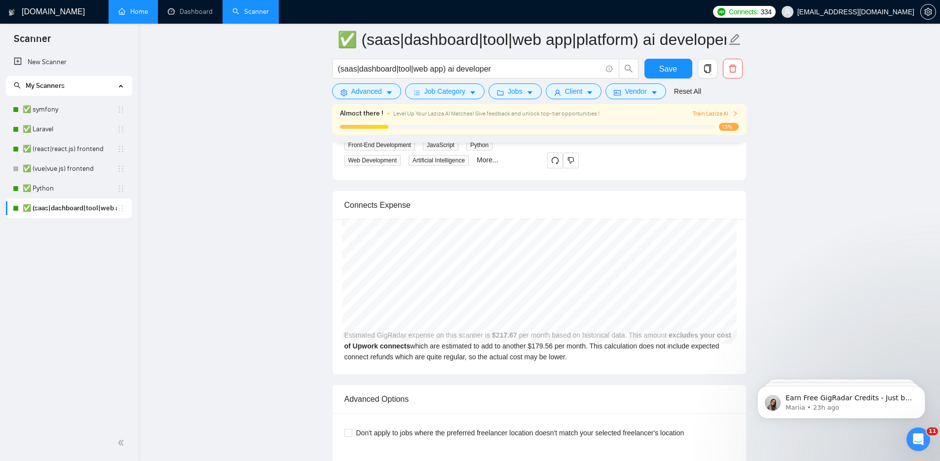
scroll to position [1871, 0]
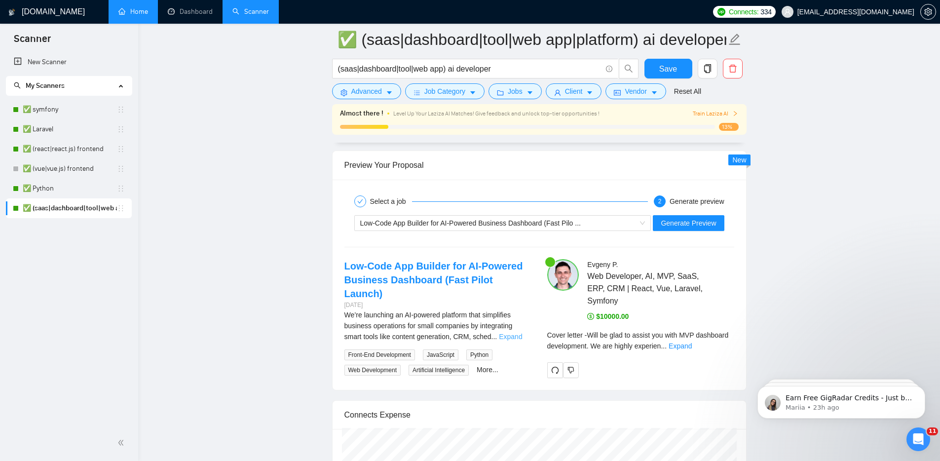
click at [518, 333] on link "Expand" at bounding box center [510, 337] width 23 height 8
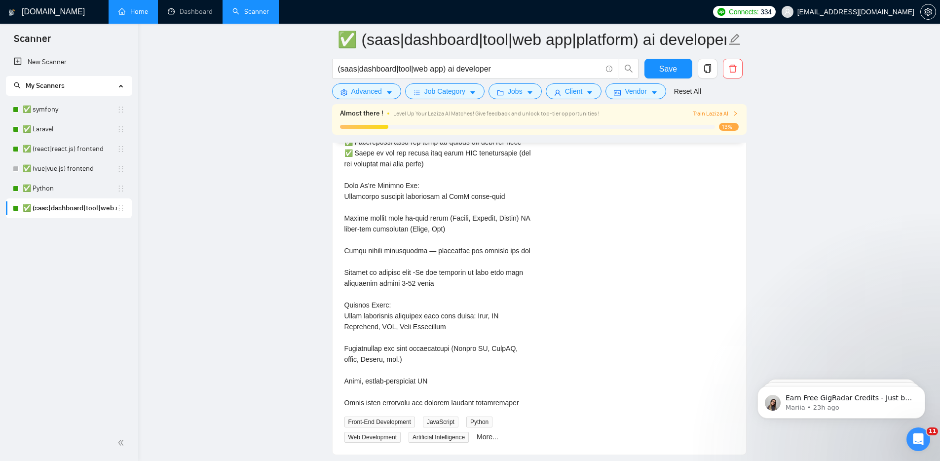
scroll to position [1898, 0]
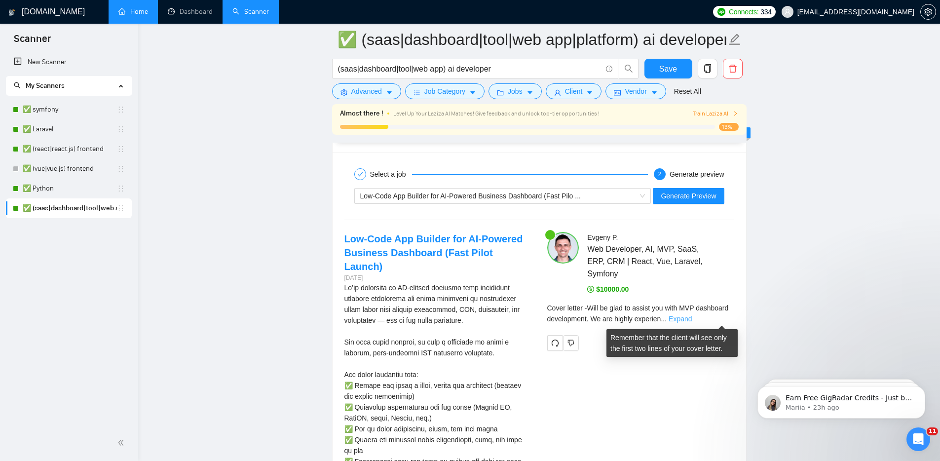
click at [692, 321] on link "Expand" at bounding box center [680, 319] width 23 height 8
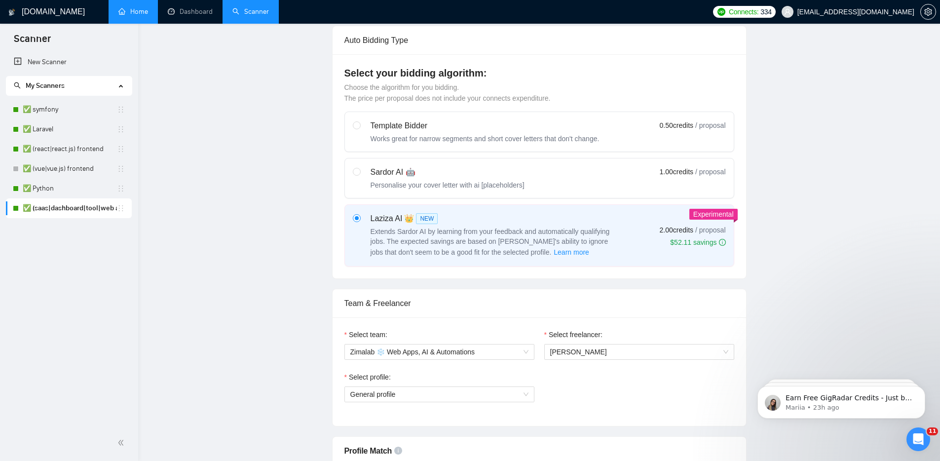
scroll to position [0, 0]
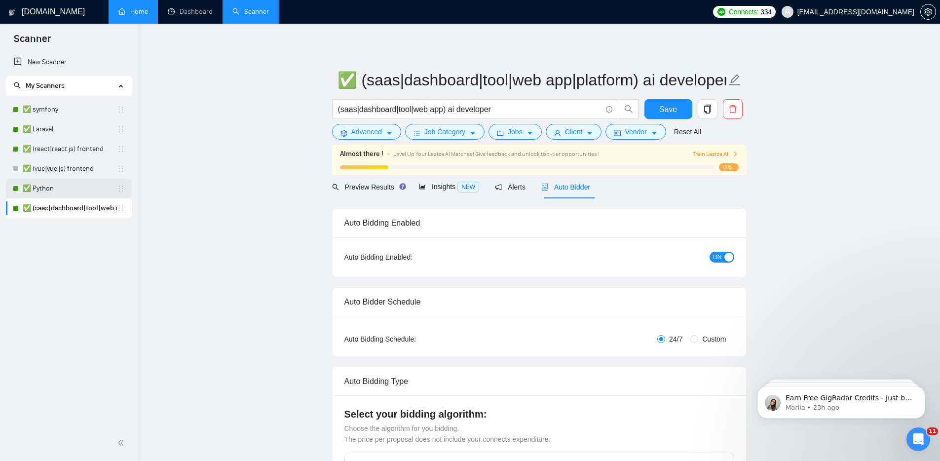
click at [71, 189] on link "✅ Python" at bounding box center [70, 189] width 94 height 20
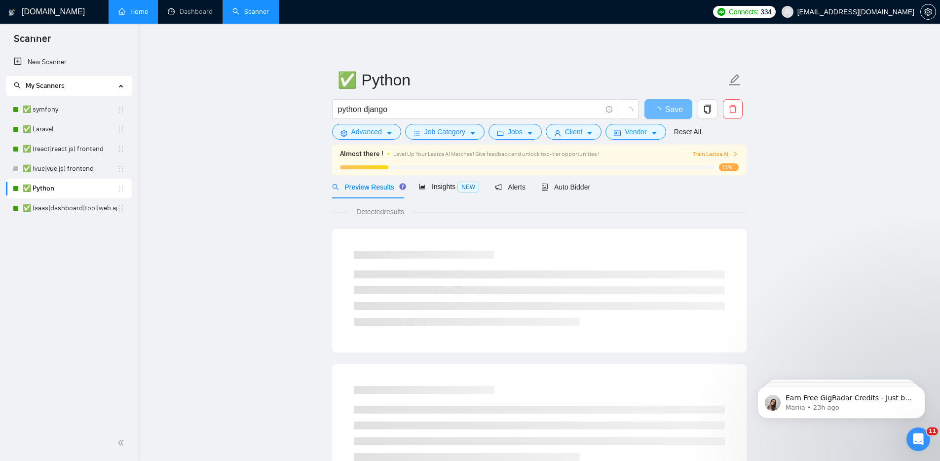
click at [219, 191] on main "✅ Python python django Save Advanced Job Category Jobs Client Vendor Reset All …" at bounding box center [539, 466] width 770 height 854
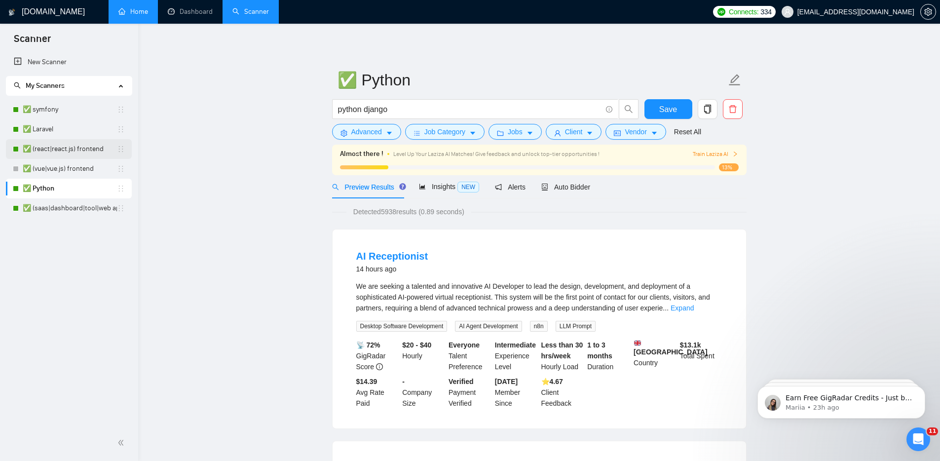
click at [59, 151] on link "✅ (react|react.js) frontend" at bounding box center [70, 149] width 94 height 20
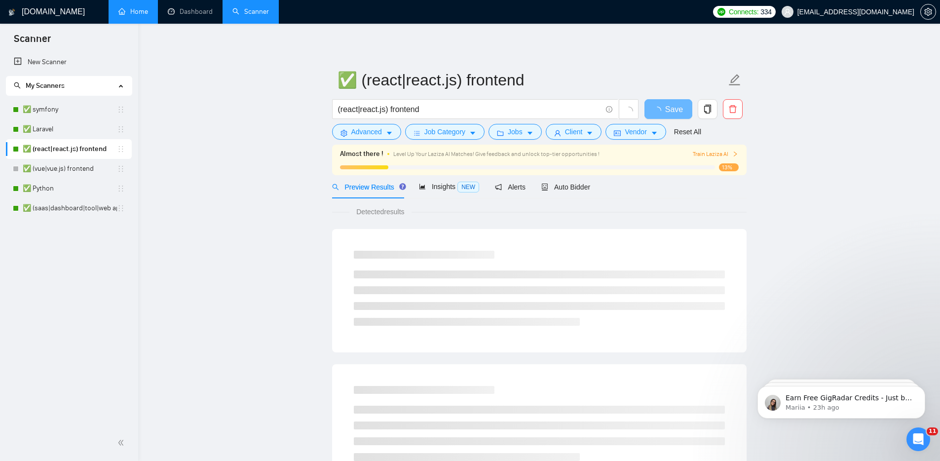
click at [607, 185] on div "Preview Results Insights NEW Alerts Auto Bidder" at bounding box center [539, 186] width 414 height 23
click at [587, 186] on span "Auto Bidder" at bounding box center [565, 187] width 49 height 8
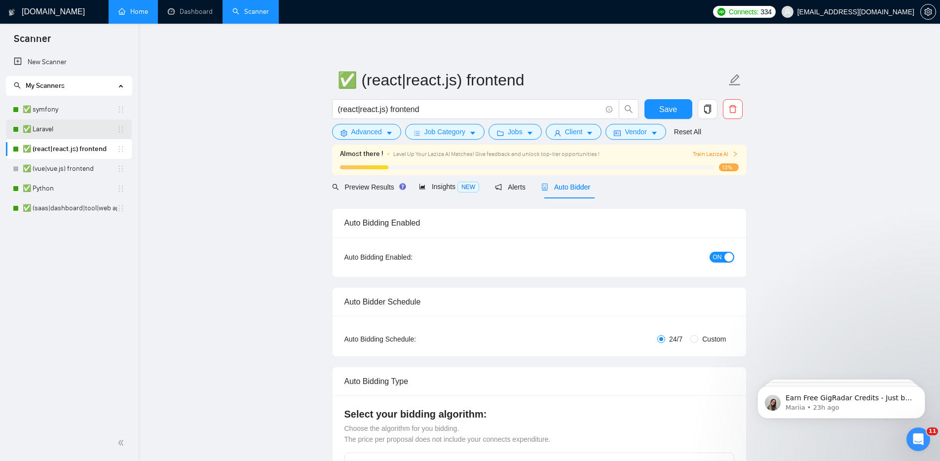
click at [53, 128] on link "✅ Laravel" at bounding box center [70, 129] width 94 height 20
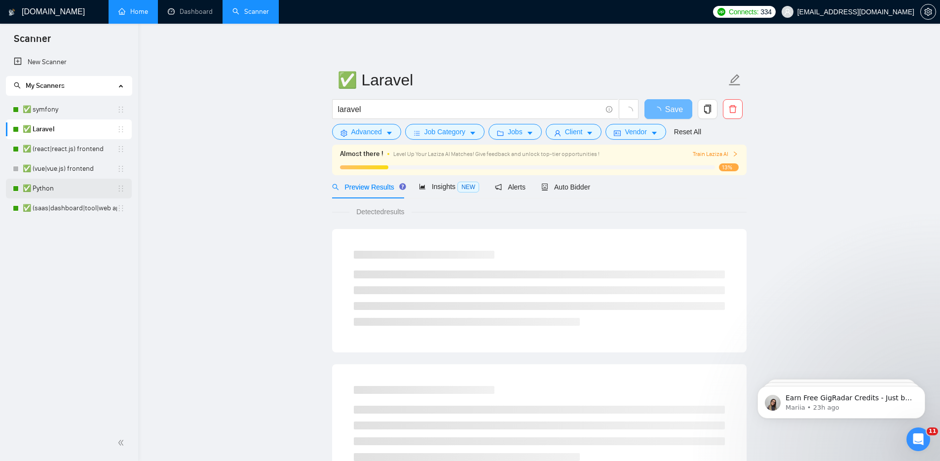
click at [68, 188] on link "✅ Python" at bounding box center [70, 189] width 94 height 20
click at [76, 207] on link "✅ (saas|dashboard|tool|web app|platform) ai developer" at bounding box center [70, 208] width 94 height 20
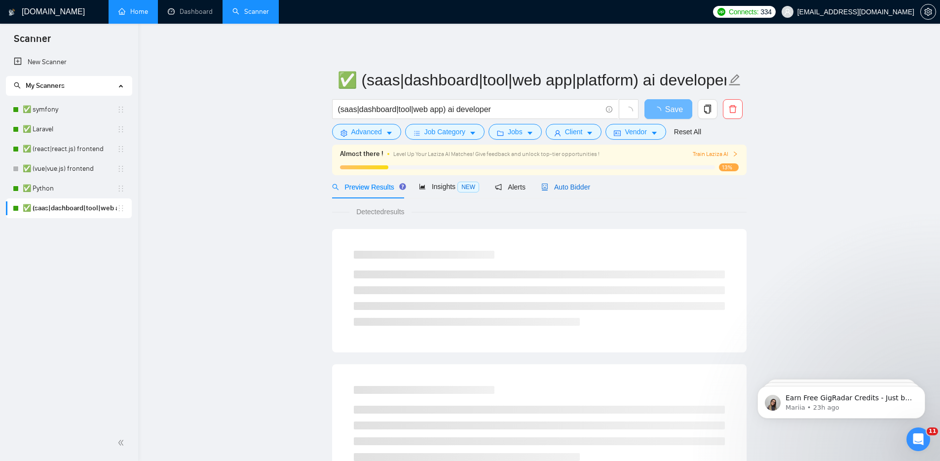
click at [563, 184] on span "Auto Bidder" at bounding box center [565, 187] width 49 height 8
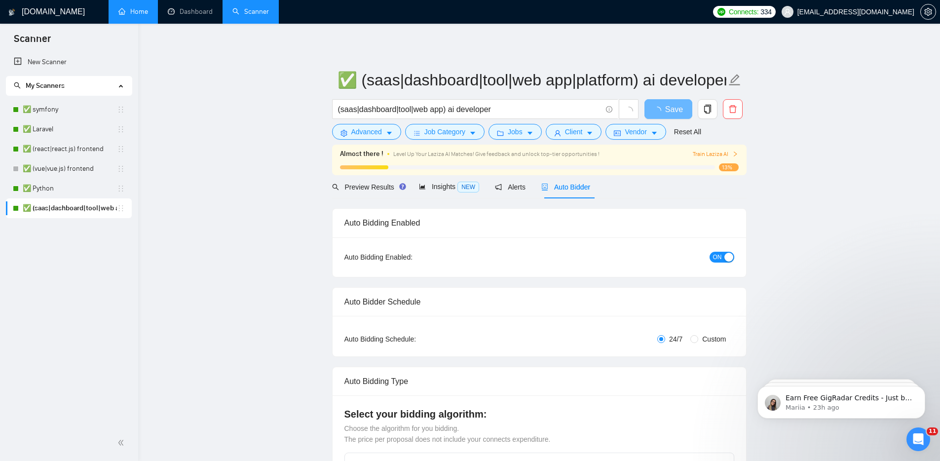
checkbox input "true"
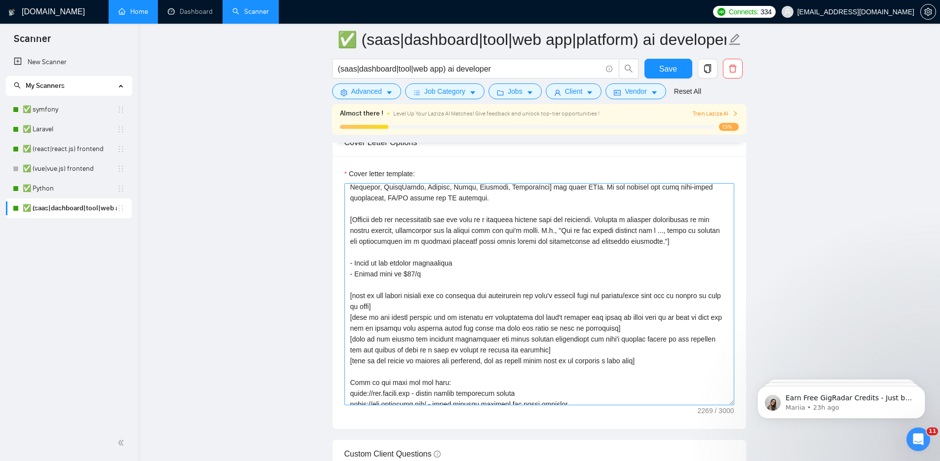
scroll to position [69, 0]
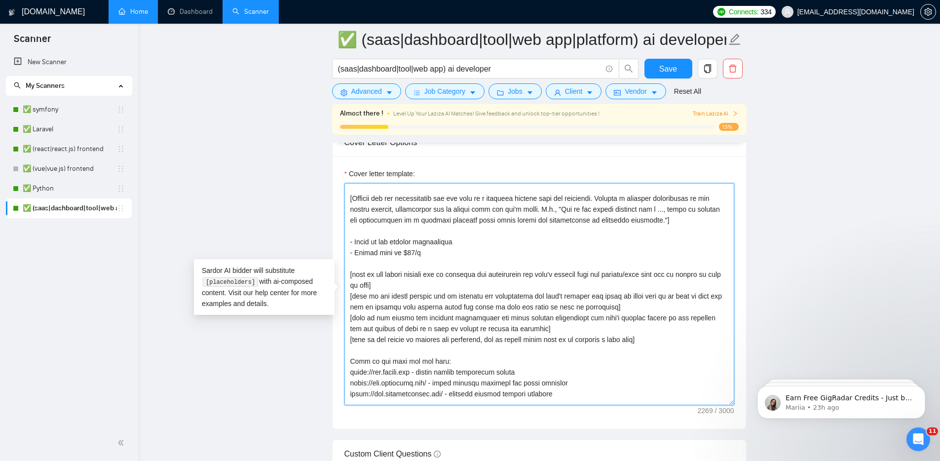
drag, startPoint x: 348, startPoint y: 285, endPoint x: 682, endPoint y: 362, distance: 342.3
click at [682, 362] on textarea "Cover letter template:" at bounding box center [539, 294] width 390 height 222
click at [540, 329] on textarea "Cover letter template:" at bounding box center [539, 294] width 390 height 222
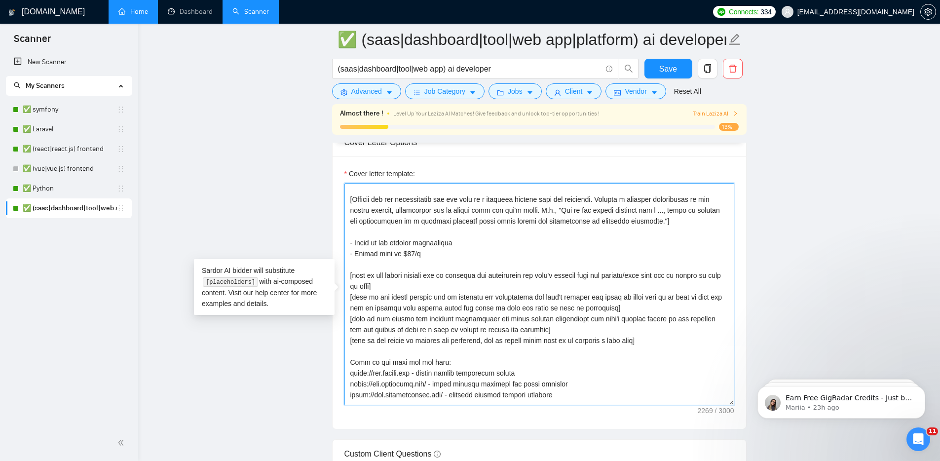
click at [540, 329] on textarea "Cover letter template:" at bounding box center [539, 294] width 390 height 222
drag, startPoint x: 348, startPoint y: 283, endPoint x: 645, endPoint y: 351, distance: 304.6
click at [645, 351] on textarea "Cover letter template:" at bounding box center [539, 294] width 390 height 222
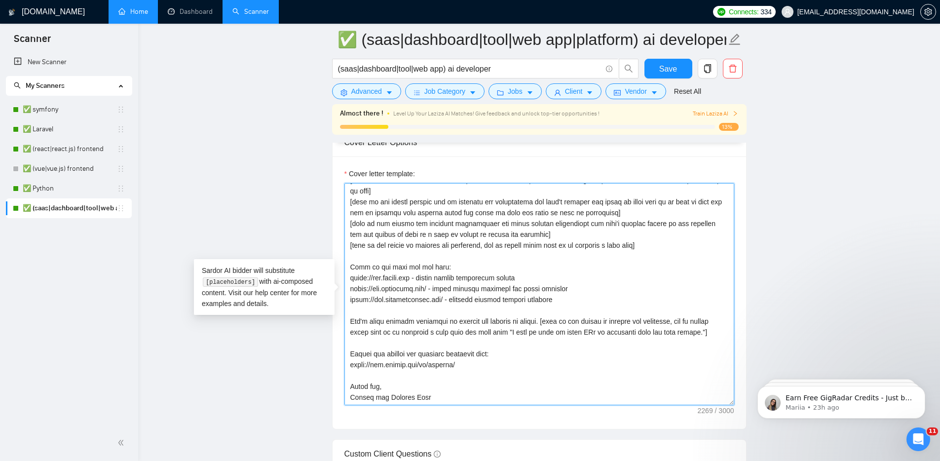
scroll to position [174, 0]
click at [494, 294] on textarea "Cover letter template:" at bounding box center [539, 294] width 390 height 222
drag, startPoint x: 709, startPoint y: 334, endPoint x: 544, endPoint y: 321, distance: 165.8
click at [544, 321] on textarea "Cover letter template:" at bounding box center [539, 294] width 390 height 222
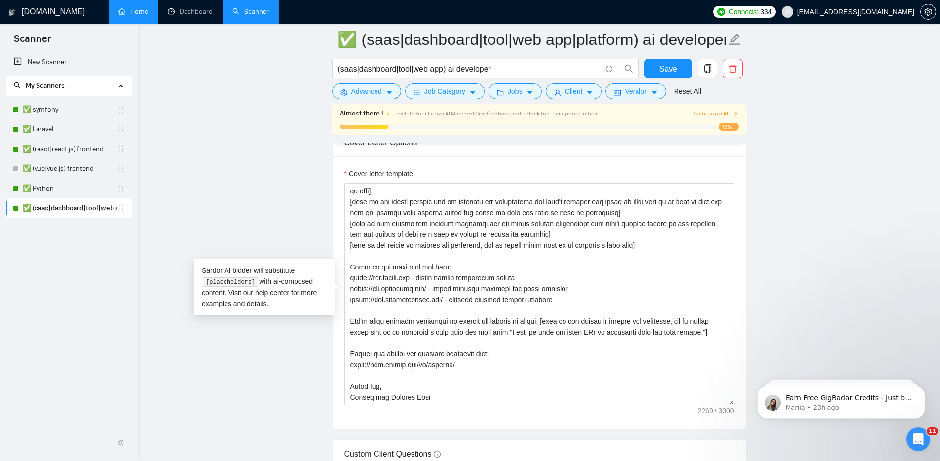
click at [204, 186] on main "✅ (saas|dashboard|tool|web app|platform) ai developer (saas|dashboard|tool|web …" at bounding box center [539, 407] width 770 height 2980
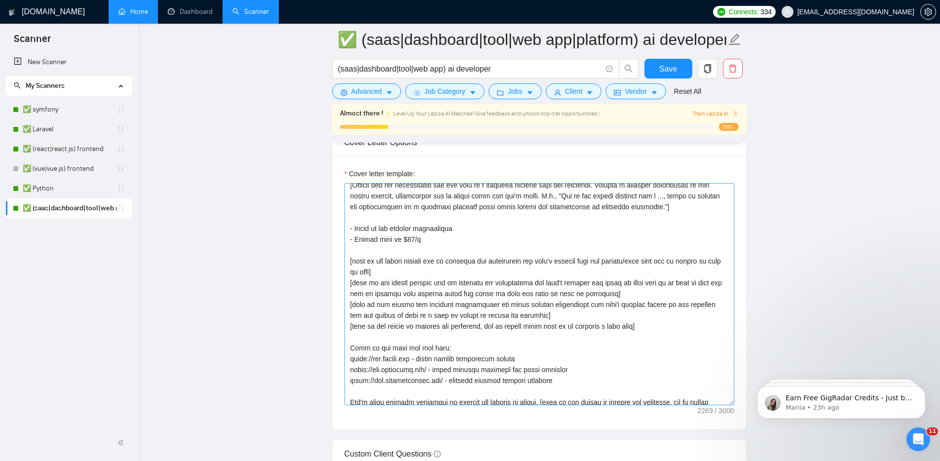
scroll to position [0, 0]
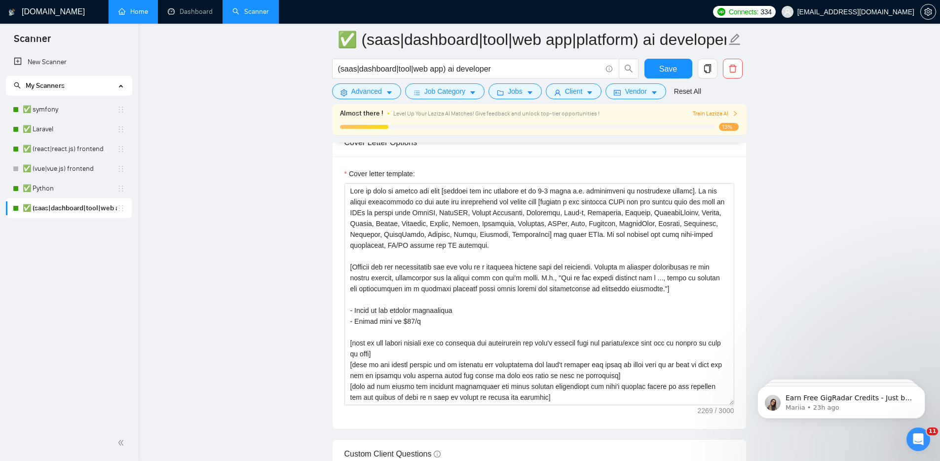
click at [248, 191] on main "✅ (saas|dashboard|tool|web app|platform) ai developer (saas|dashboard|tool|web …" at bounding box center [539, 407] width 770 height 2980
click at [63, 130] on link "✅ Laravel" at bounding box center [70, 129] width 94 height 20
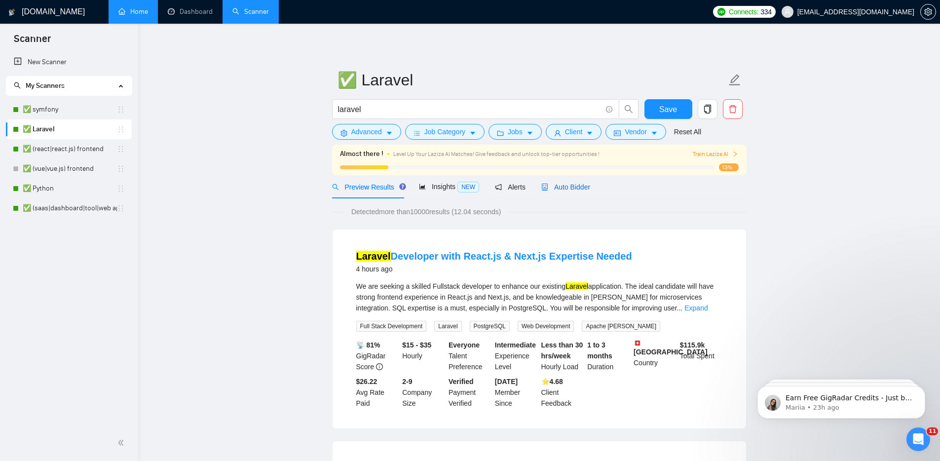
click at [575, 190] on span "Auto Bidder" at bounding box center [565, 187] width 49 height 8
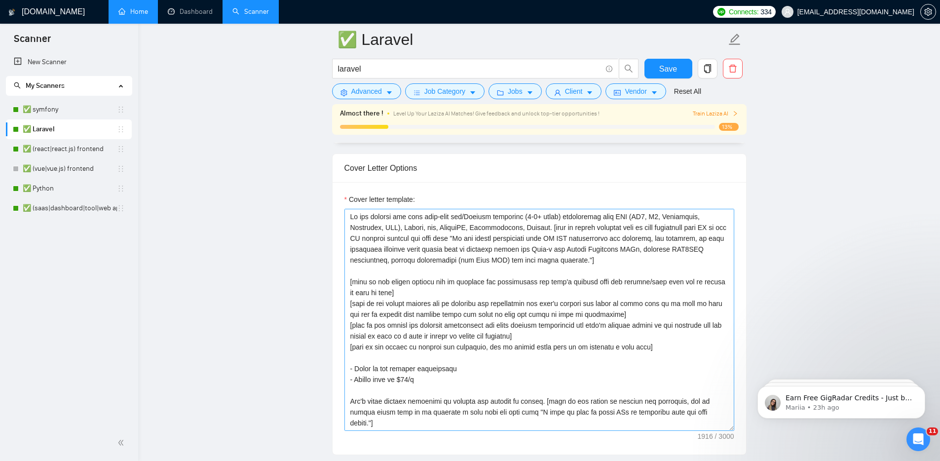
scroll to position [1082, 0]
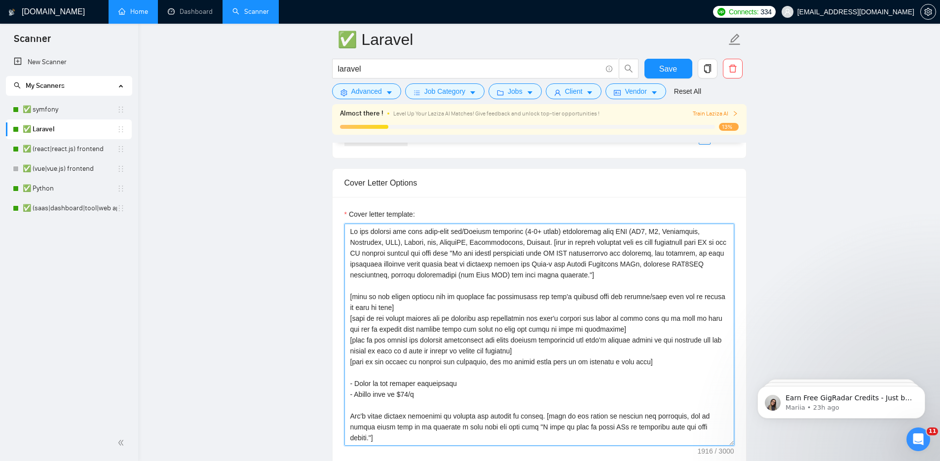
click at [354, 232] on textarea "Cover letter template:" at bounding box center [539, 335] width 390 height 222
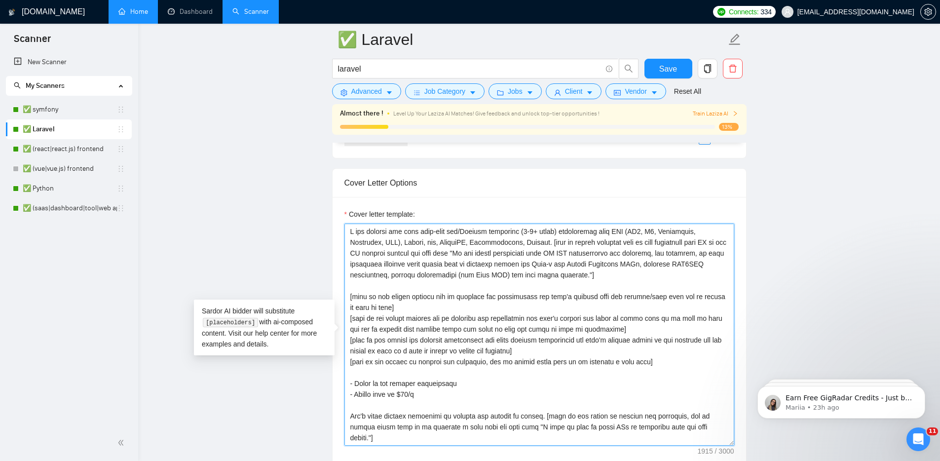
drag, startPoint x: 403, startPoint y: 232, endPoint x: 355, endPoint y: 232, distance: 47.9
click at [355, 232] on textarea "Cover letter template:" at bounding box center [539, 335] width 390 height 222
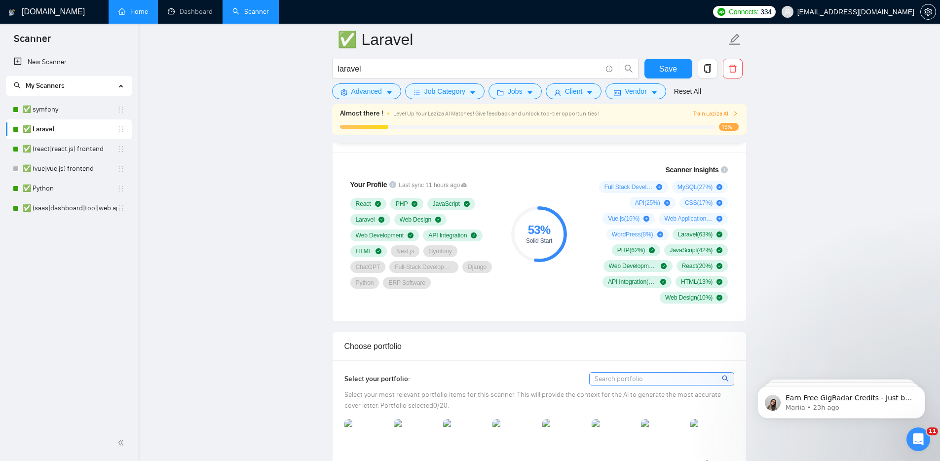
scroll to position [419, 0]
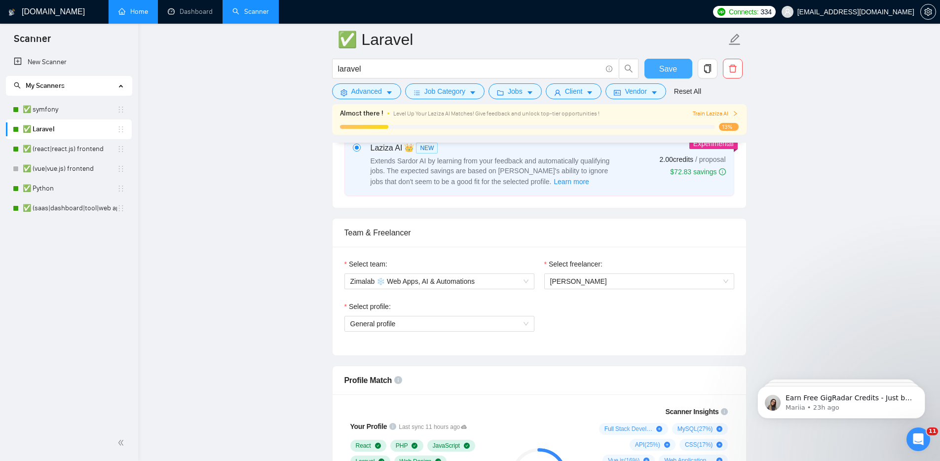
type textarea "I have a full-time php/Laravel developer (4-5+ years) experienced with AWS (EC2…"
click at [676, 73] on span "Save" at bounding box center [668, 69] width 18 height 12
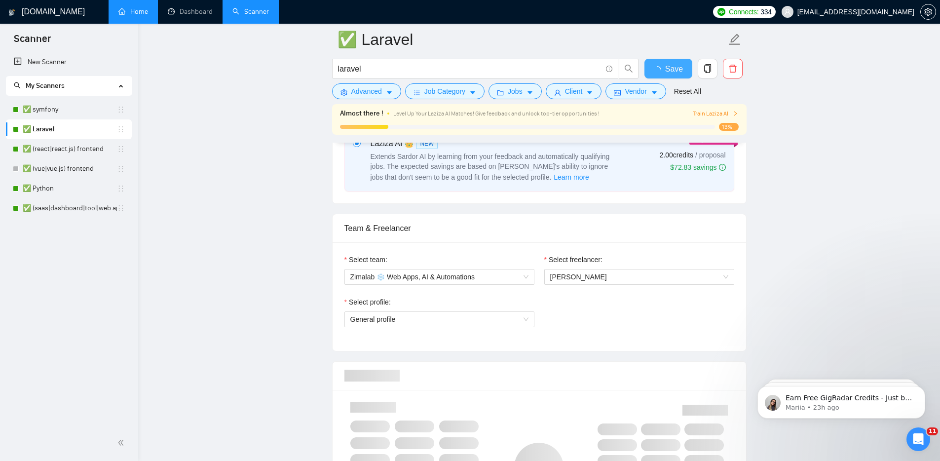
checkbox input "true"
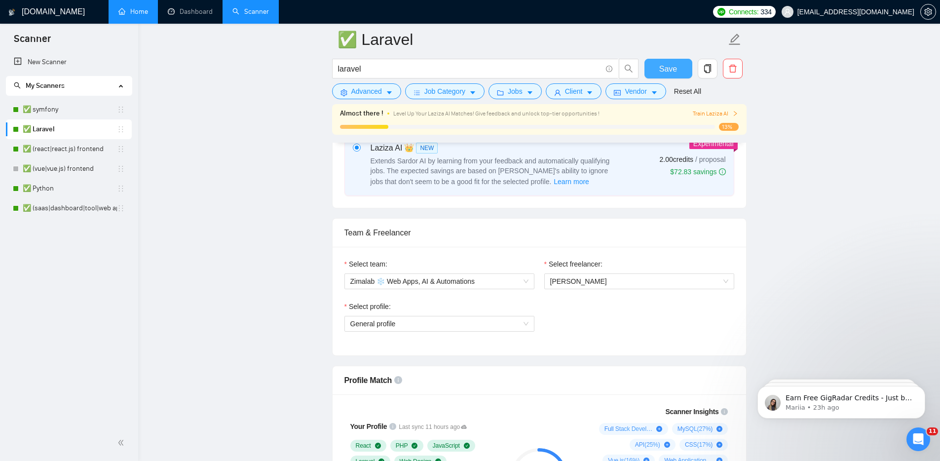
scroll to position [0, 0]
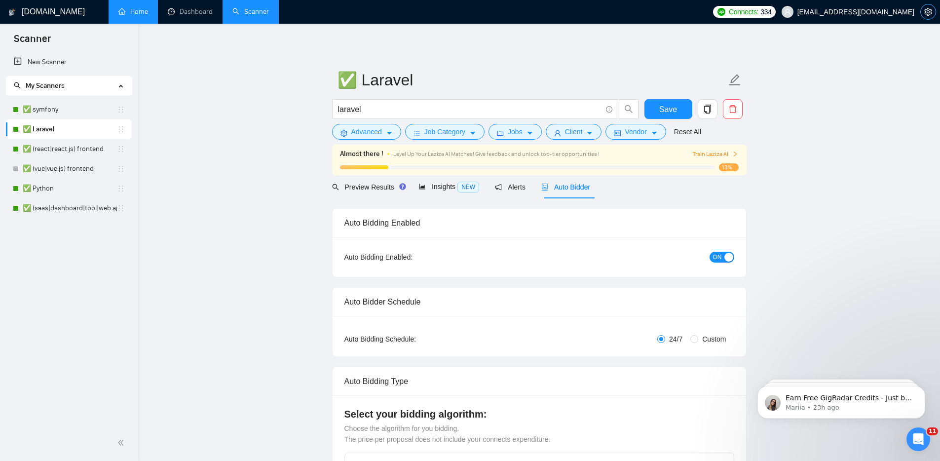
click at [930, 11] on icon "setting" at bounding box center [928, 12] width 8 height 8
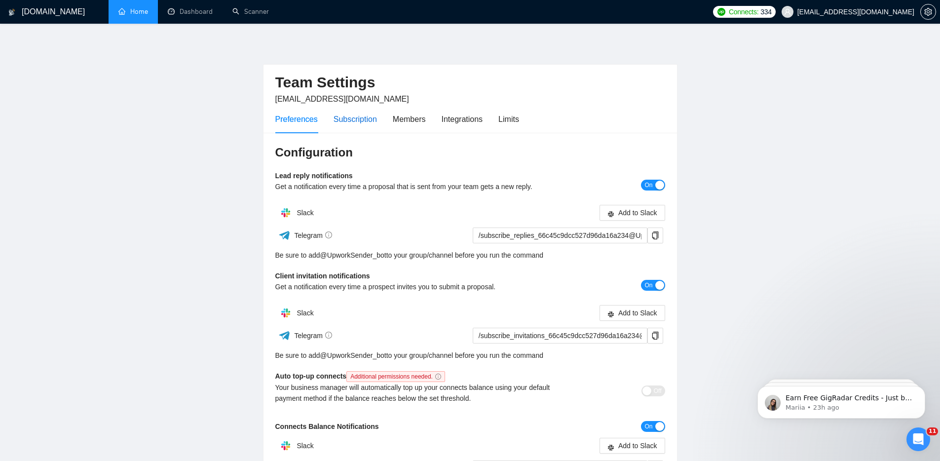
click at [373, 118] on div "Subscription" at bounding box center [355, 119] width 43 height 12
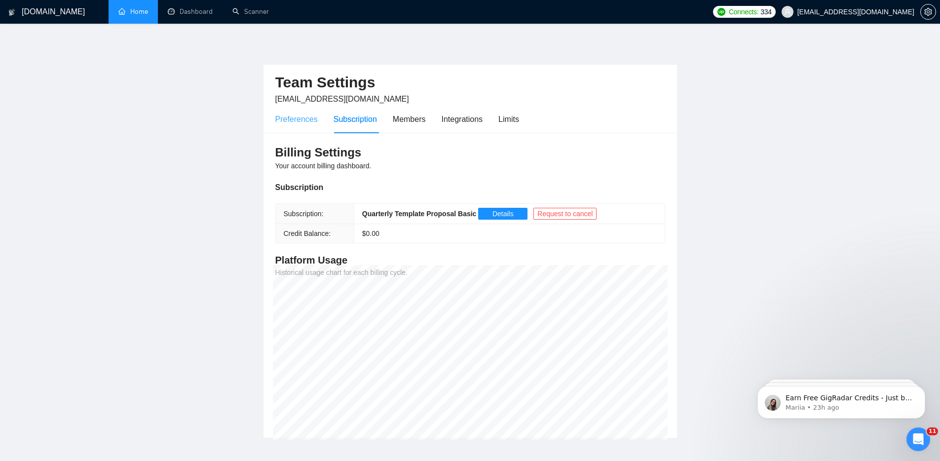
click at [290, 112] on div "Preferences" at bounding box center [296, 119] width 42 height 28
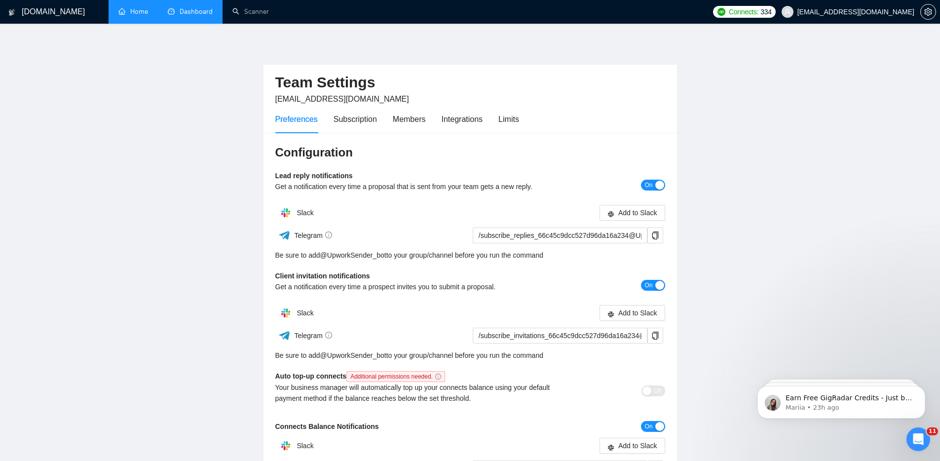
click at [179, 16] on link "Dashboard" at bounding box center [190, 11] width 45 height 8
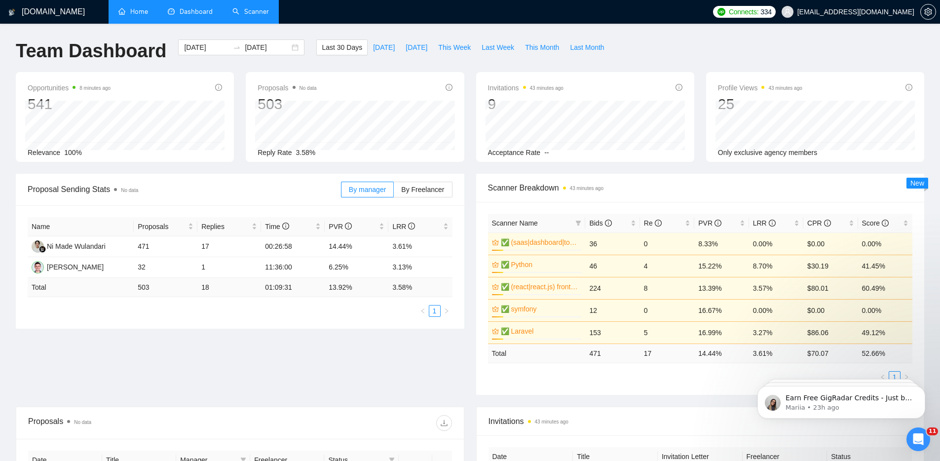
click at [232, 7] on link "Scanner" at bounding box center [250, 11] width 37 height 8
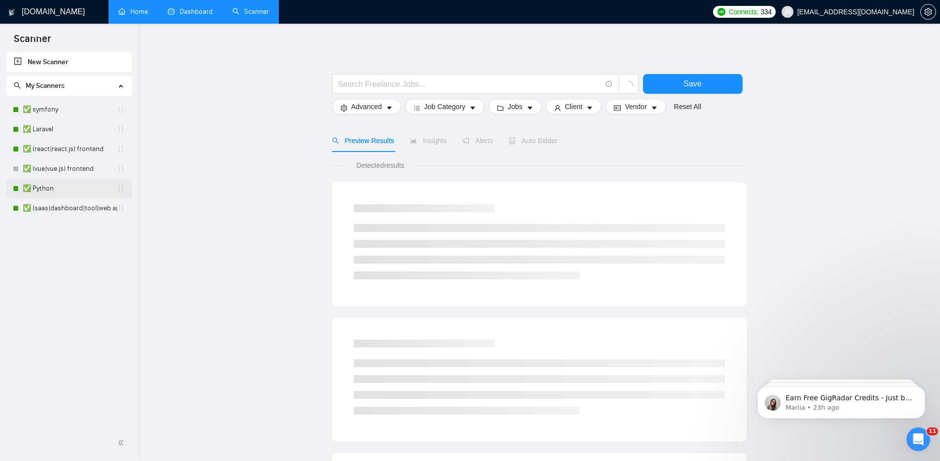
click at [75, 189] on link "✅ Python" at bounding box center [70, 189] width 94 height 20
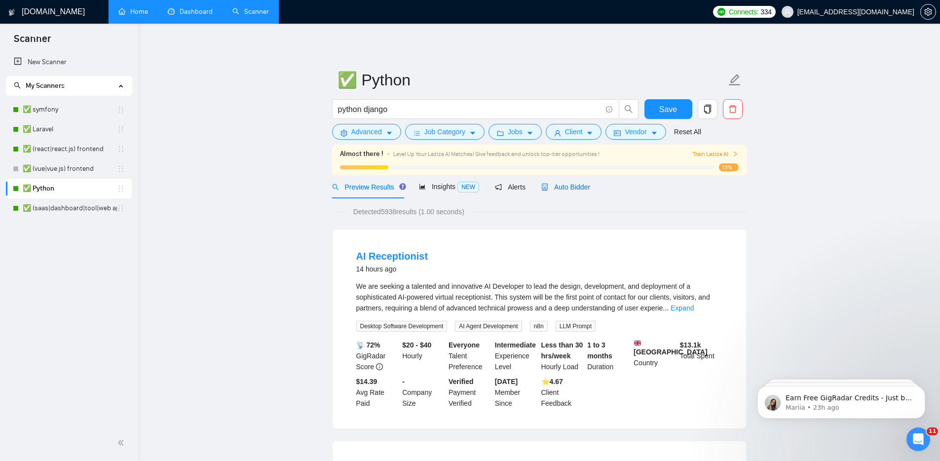
click at [573, 187] on span "Auto Bidder" at bounding box center [565, 187] width 49 height 8
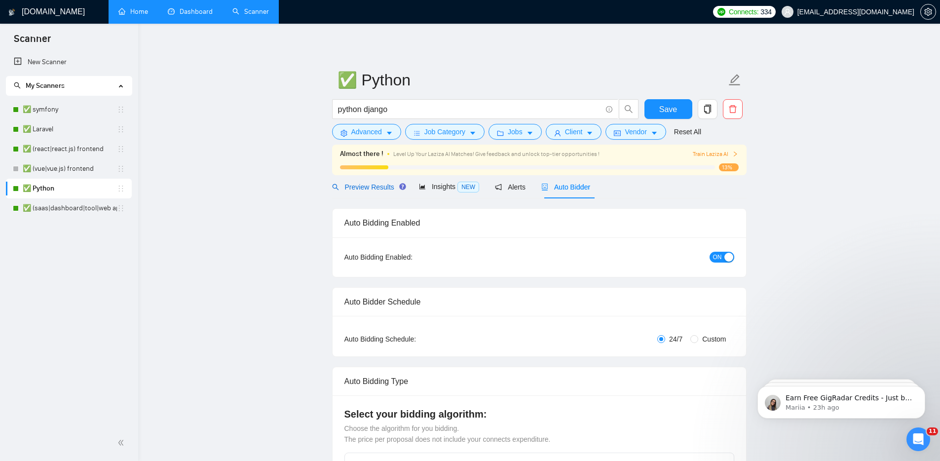
click at [375, 188] on span "Preview Results" at bounding box center [367, 187] width 71 height 8
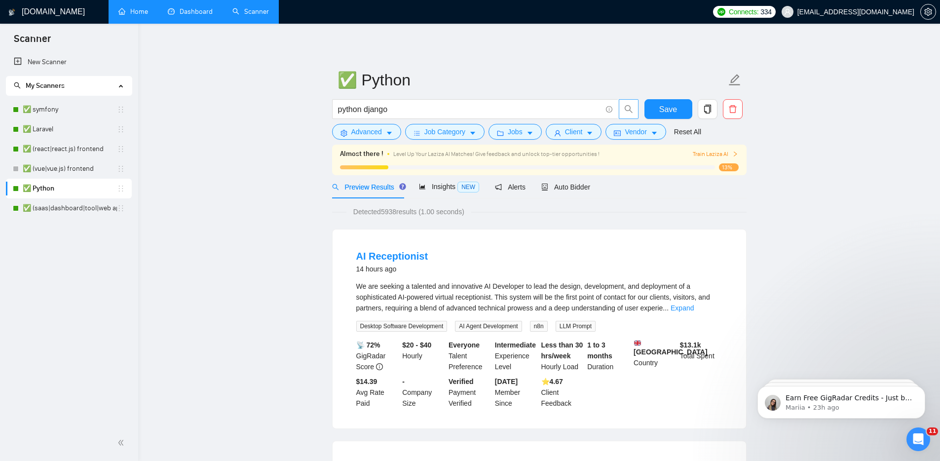
click at [633, 105] on span "search" at bounding box center [628, 109] width 19 height 9
click at [475, 104] on input "python django" at bounding box center [469, 109] width 263 height 12
click at [640, 136] on span "Vendor" at bounding box center [636, 131] width 22 height 11
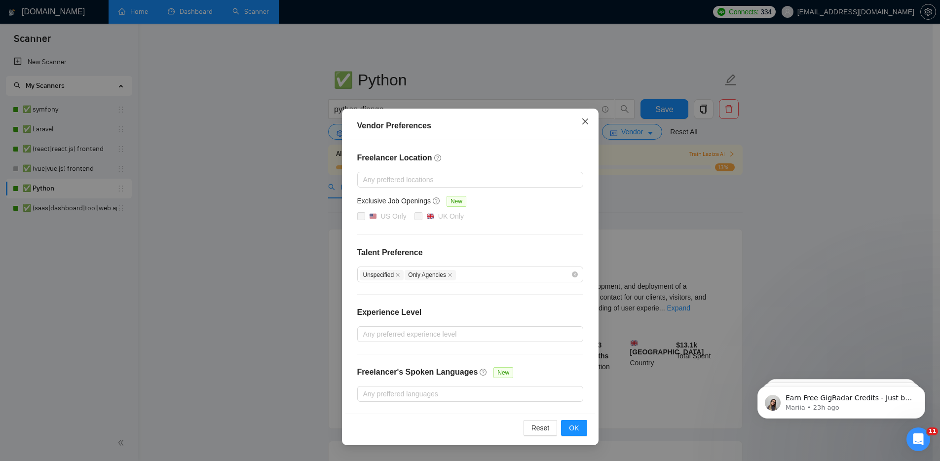
click at [583, 124] on icon "close" at bounding box center [585, 121] width 6 height 6
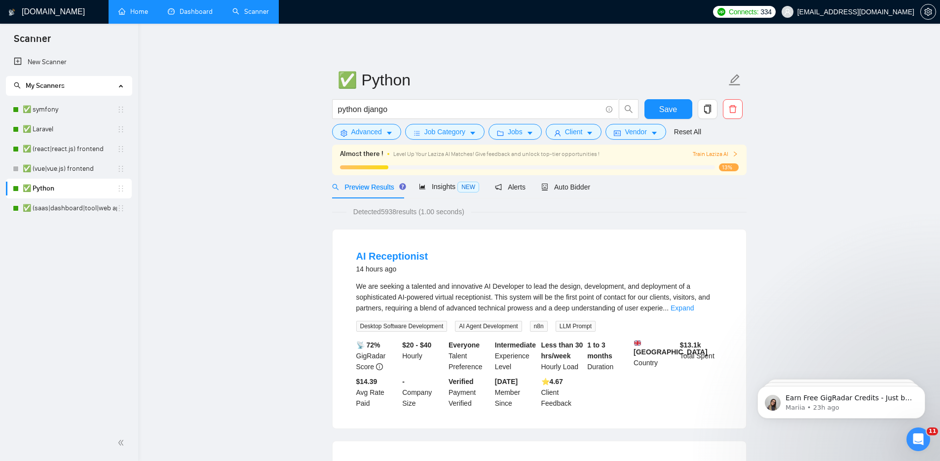
click at [572, 131] on span "Client" at bounding box center [574, 131] width 18 height 11
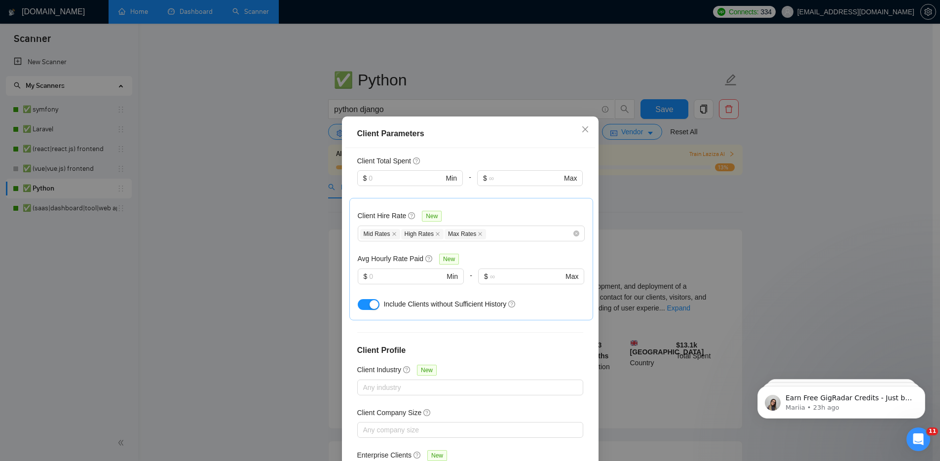
scroll to position [307, 0]
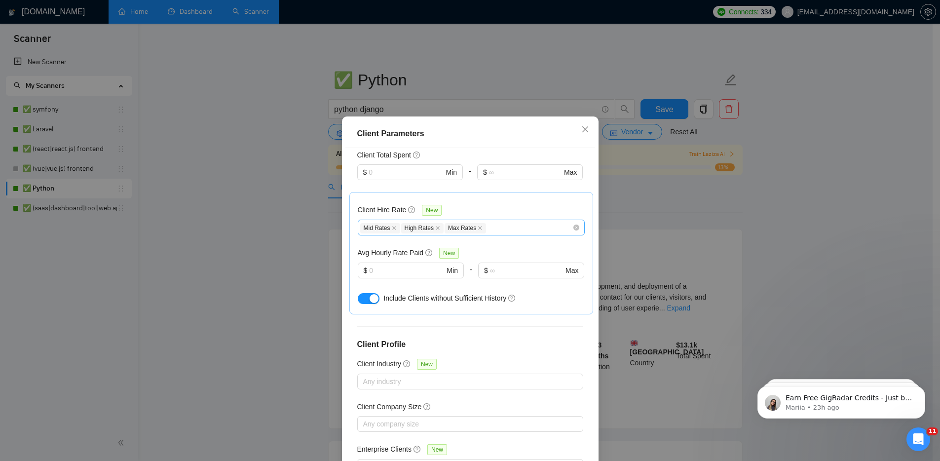
click at [508, 222] on div "Mid Rates High Rates Max Rates" at bounding box center [466, 228] width 212 height 12
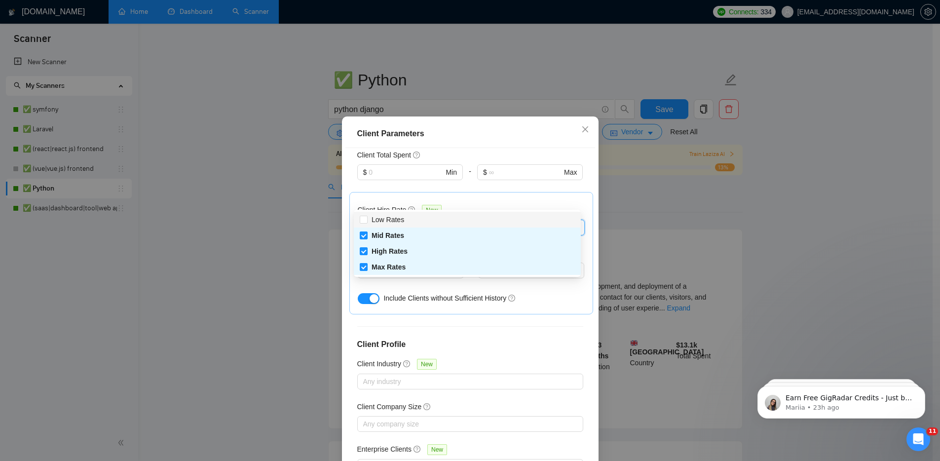
click at [508, 222] on div "Mid Rates High Rates Max Rates" at bounding box center [466, 228] width 212 height 12
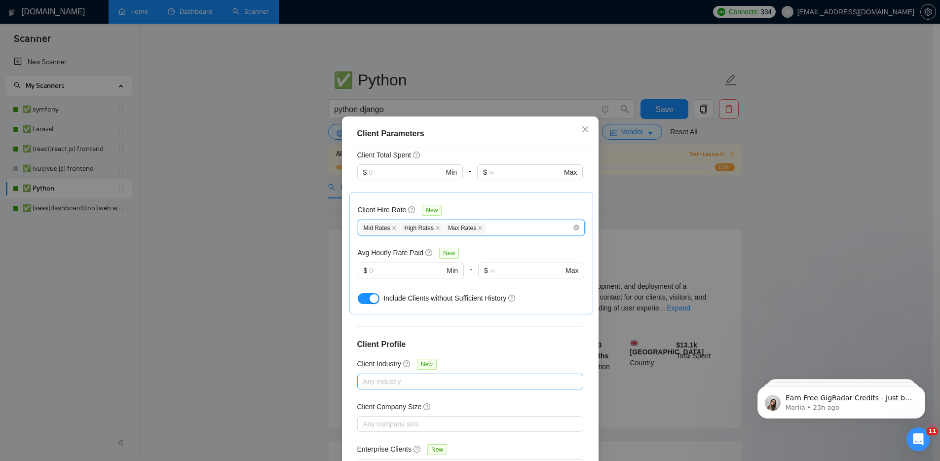
scroll to position [0, 0]
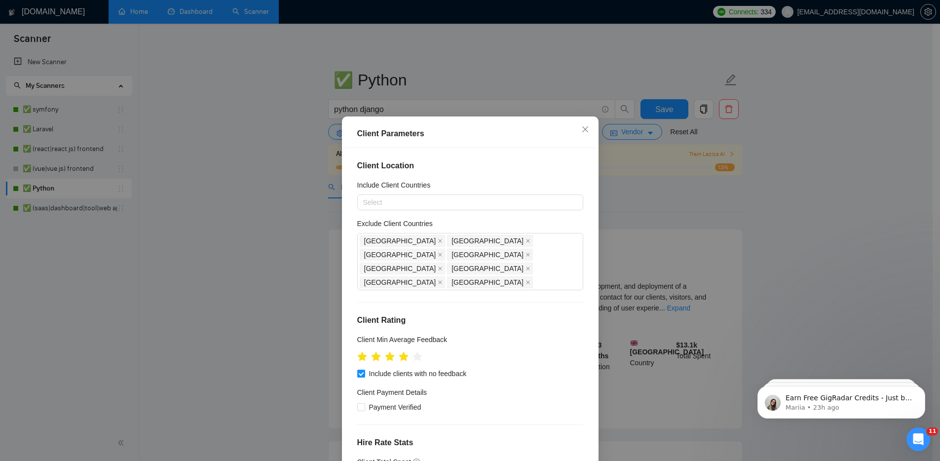
click at [718, 191] on div "Client Parameters Client Location Include Client Countries Select Exclude Clien…" at bounding box center [470, 230] width 940 height 461
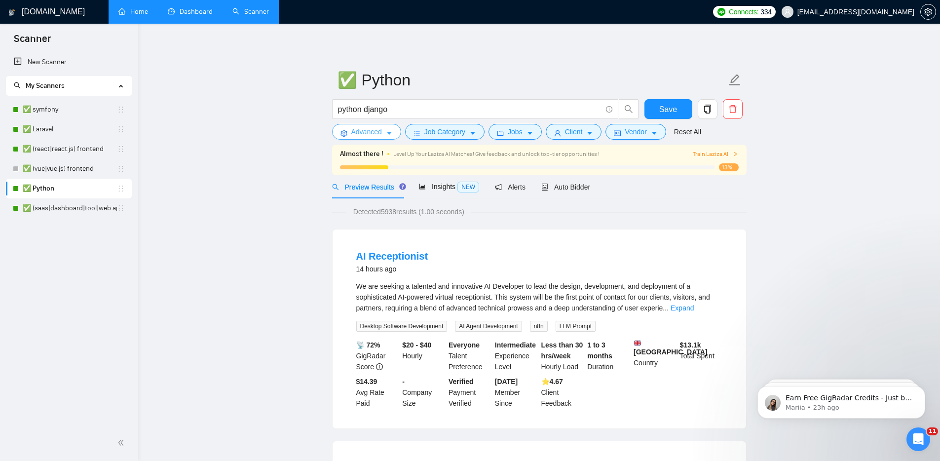
click at [384, 127] on button "Advanced" at bounding box center [366, 132] width 69 height 16
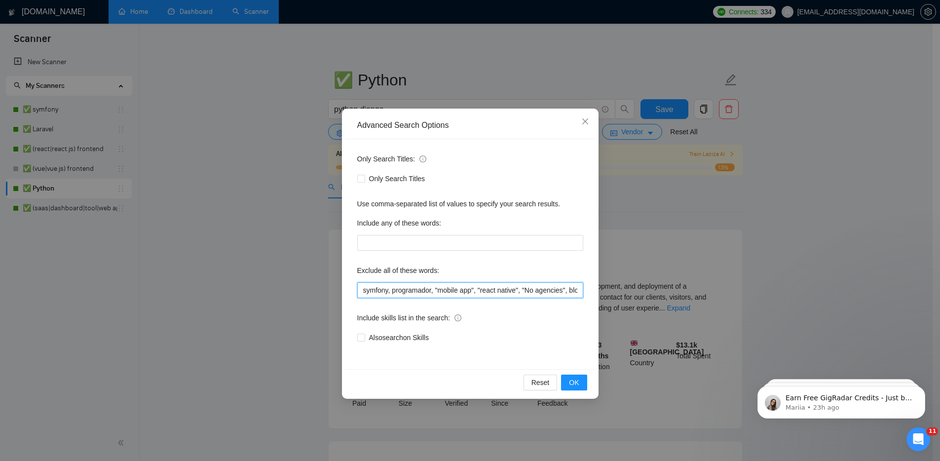
click at [468, 289] on input "symfony, programador, "mobile app", "react native", "No agencies", blockchain, …" at bounding box center [470, 290] width 226 height 16
click at [502, 292] on input "symfony, programador, "mobile app", "react native", "No agencies", blockchain, …" at bounding box center [470, 290] width 226 height 16
click at [713, 206] on div "Advanced Search Options Only Search Titles: Only Search Titles Use comma-separa…" at bounding box center [470, 230] width 940 height 461
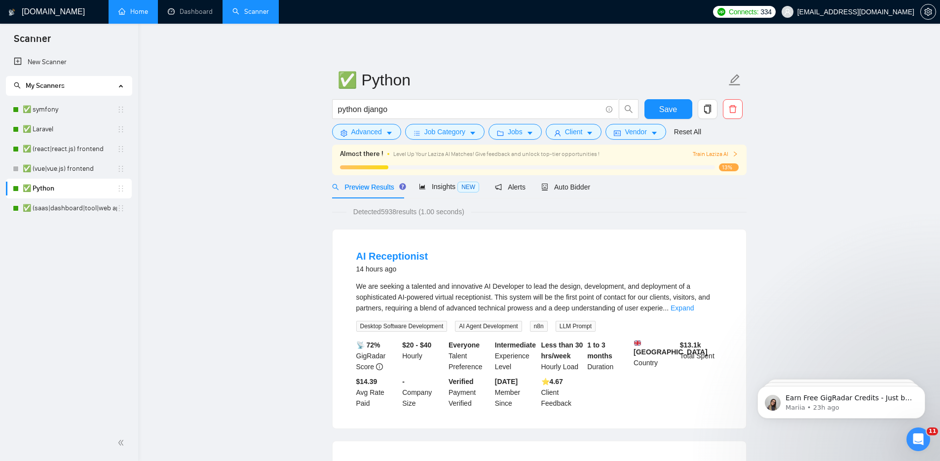
click at [41, 186] on link "✅ Python" at bounding box center [70, 189] width 94 height 20
click at [713, 107] on span "copy" at bounding box center [707, 109] width 19 height 9
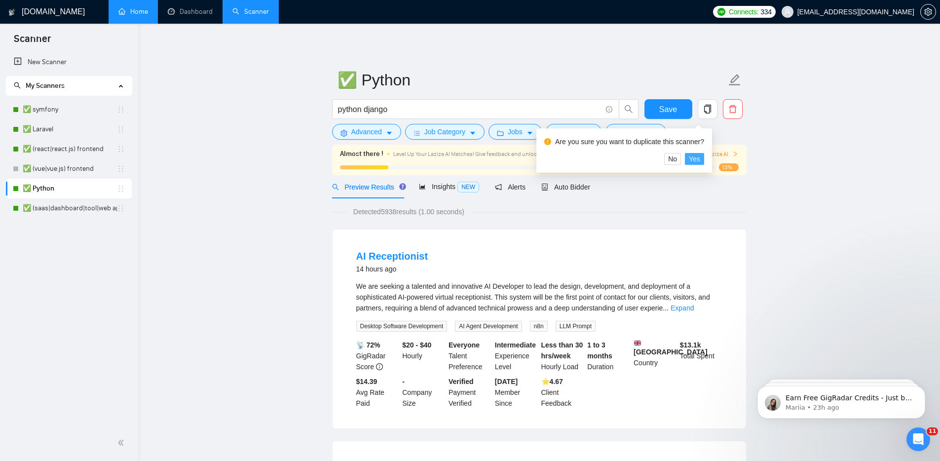
click at [699, 160] on span "Yes" at bounding box center [694, 158] width 11 height 11
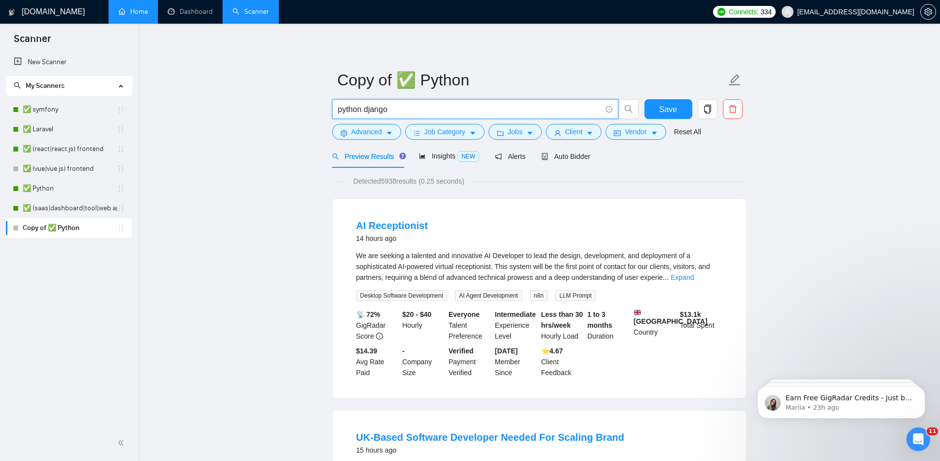
click at [378, 110] on input "python django" at bounding box center [469, 109] width 263 height 12
type input "python"
click at [678, 113] on button "Save" at bounding box center [668, 109] width 48 height 20
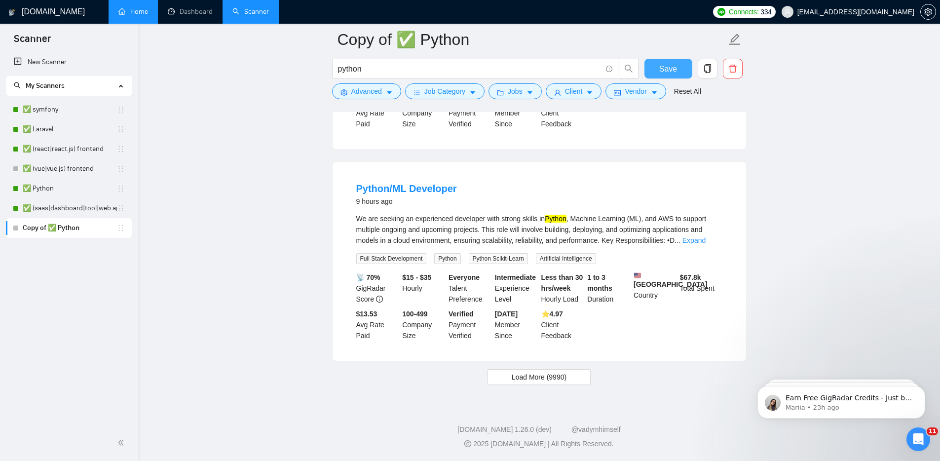
scroll to position [2063, 0]
click at [571, 376] on button "Load More (9990)" at bounding box center [539, 377] width 103 height 16
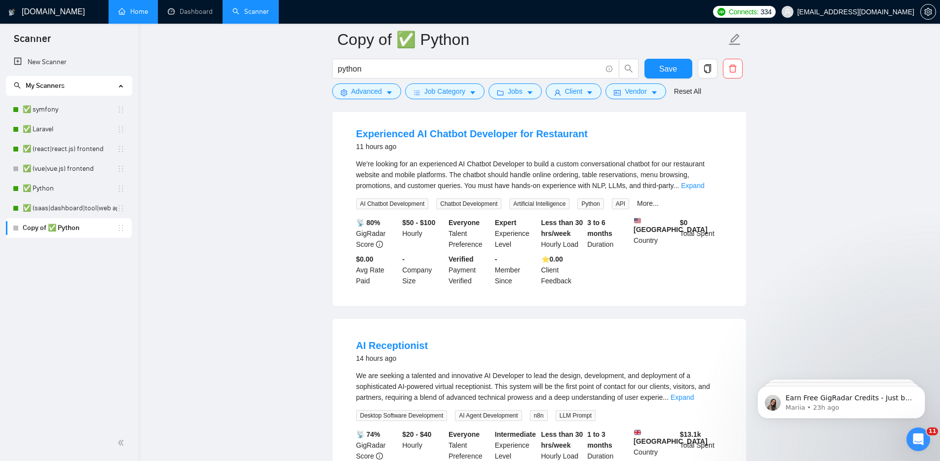
scroll to position [1799, 0]
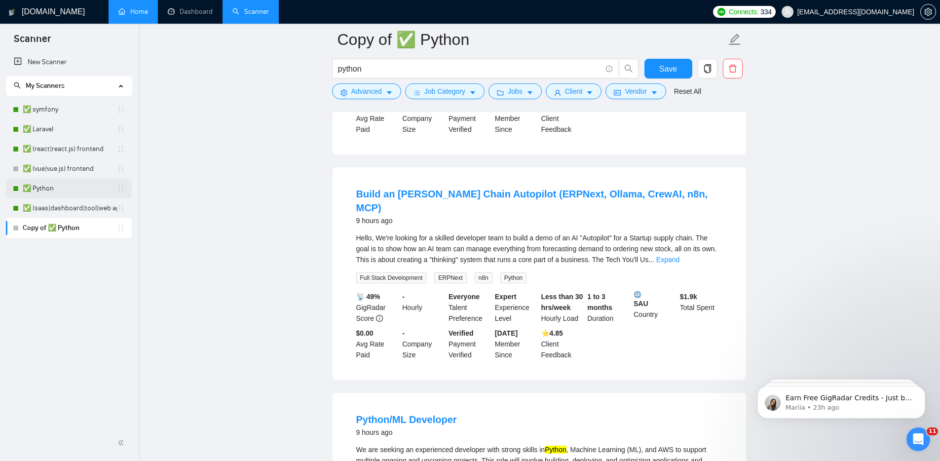
click at [73, 187] on link "✅ Python" at bounding box center [70, 189] width 94 height 20
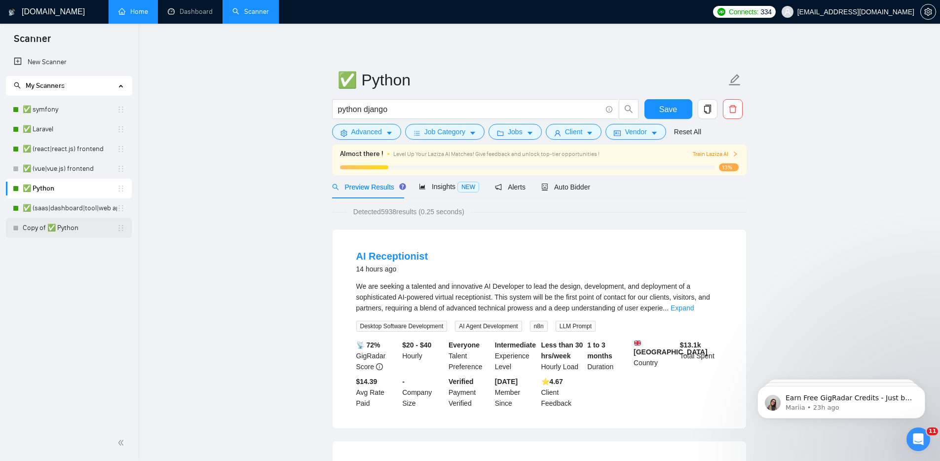
click at [44, 229] on link "Copy of ✅ Python" at bounding box center [70, 228] width 94 height 20
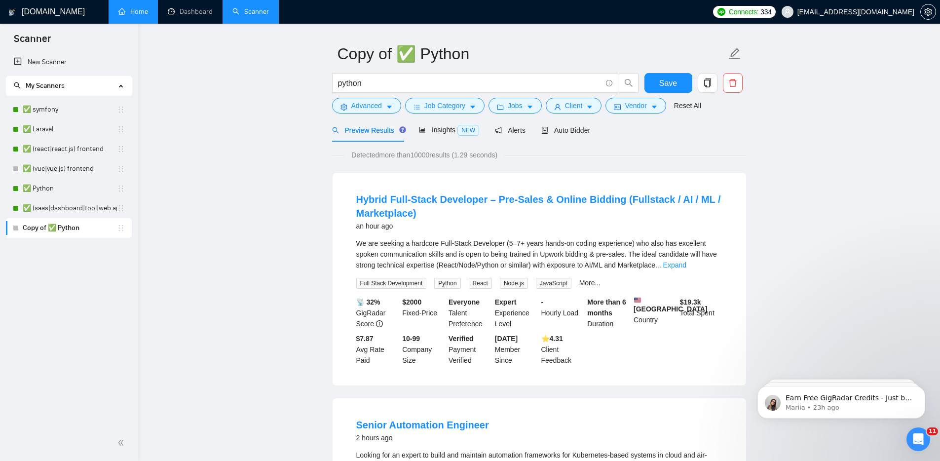
scroll to position [6, 0]
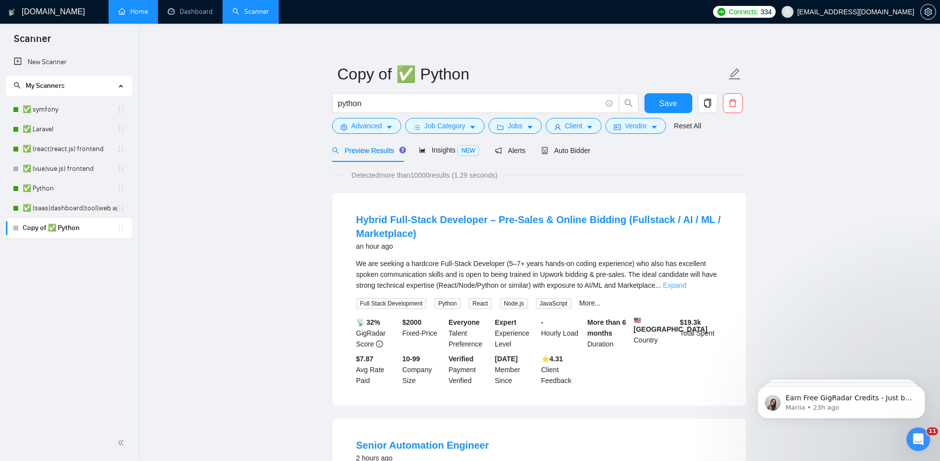
click at [686, 281] on link "Expand" at bounding box center [674, 285] width 23 height 8
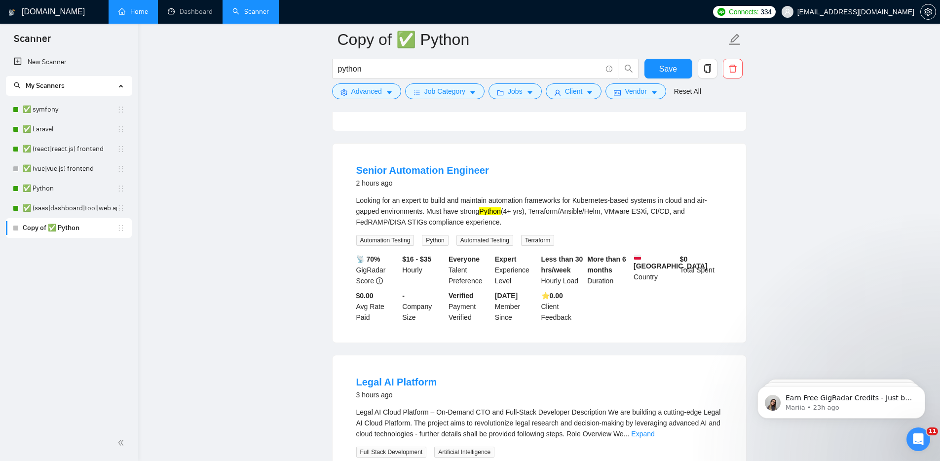
scroll to position [431, 0]
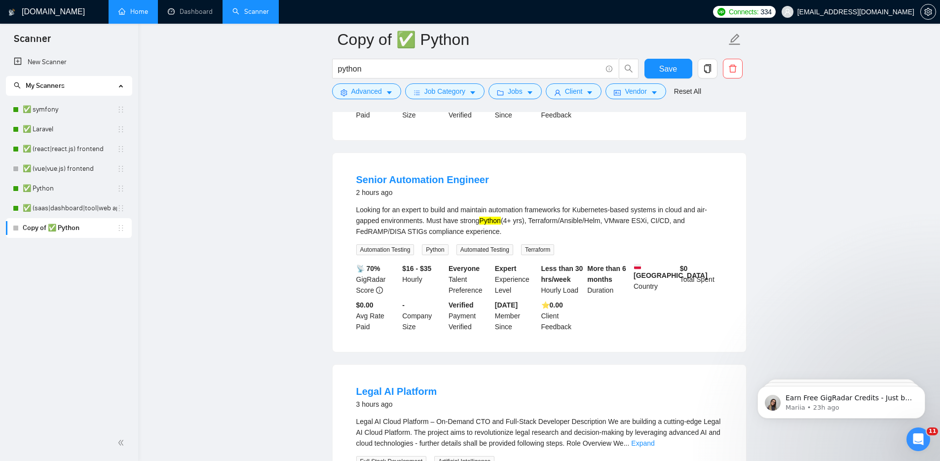
drag, startPoint x: 374, startPoint y: 226, endPoint x: 476, endPoint y: 227, distance: 102.1
click at [475, 227] on div "Looking for an expert to build and maintain automation frameworks for Kubernete…" at bounding box center [539, 220] width 366 height 33
drag, startPoint x: 477, startPoint y: 227, endPoint x: 562, endPoint y: 227, distance: 85.4
click at [562, 227] on div "Looking for an expert to build and maintain automation frameworks for Kubernete…" at bounding box center [539, 220] width 366 height 33
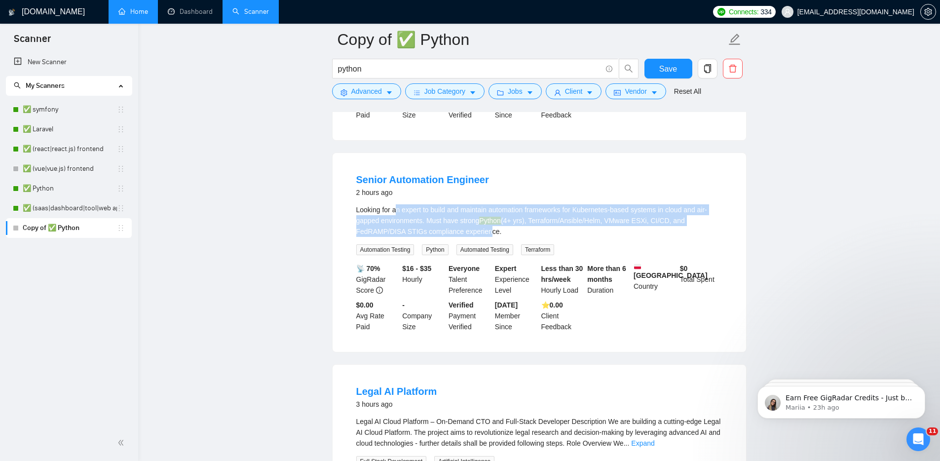
drag, startPoint x: 485, startPoint y: 250, endPoint x: 396, endPoint y: 233, distance: 90.0
click at [396, 233] on div "Looking for an expert to build and maintain automation frameworks for Kubernete…" at bounding box center [539, 220] width 366 height 33
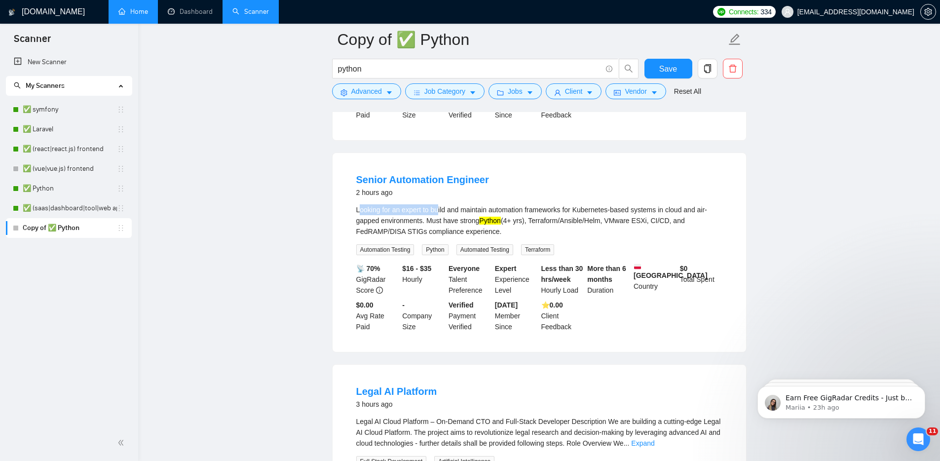
drag, startPoint x: 380, startPoint y: 225, endPoint x: 449, endPoint y: 229, distance: 68.7
click at [443, 228] on div "Looking for an expert to build and maintain automation frameworks for Kubernete…" at bounding box center [539, 220] width 366 height 33
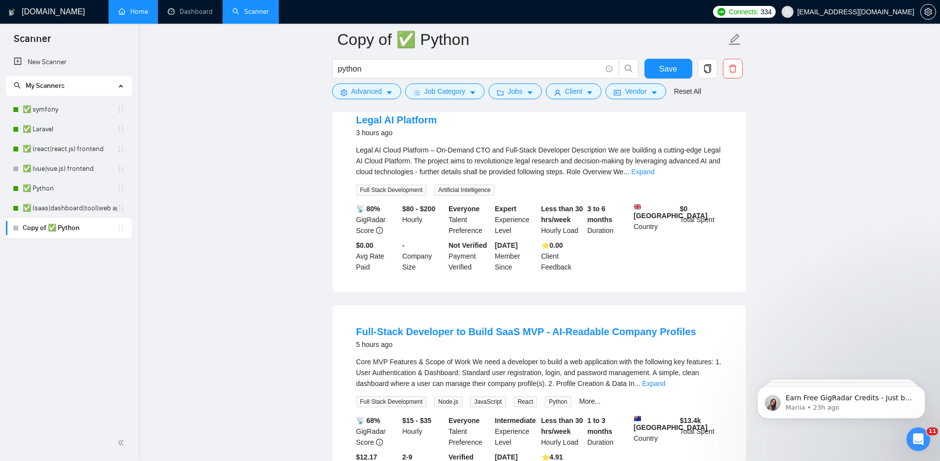
scroll to position [706, 0]
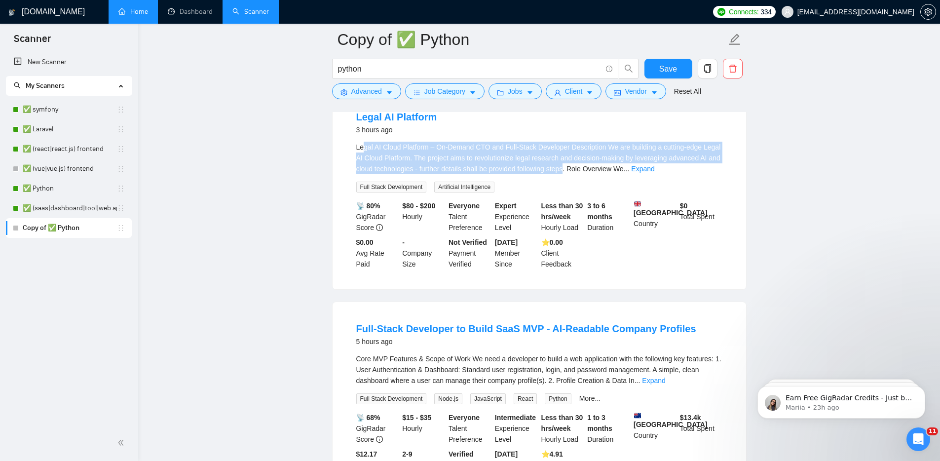
drag, startPoint x: 365, startPoint y: 164, endPoint x: 630, endPoint y: 190, distance: 266.7
click at [630, 174] on div "Legal AI Cloud Platform – On-Demand CTO and Full-Stack Developer Description We…" at bounding box center [539, 158] width 366 height 33
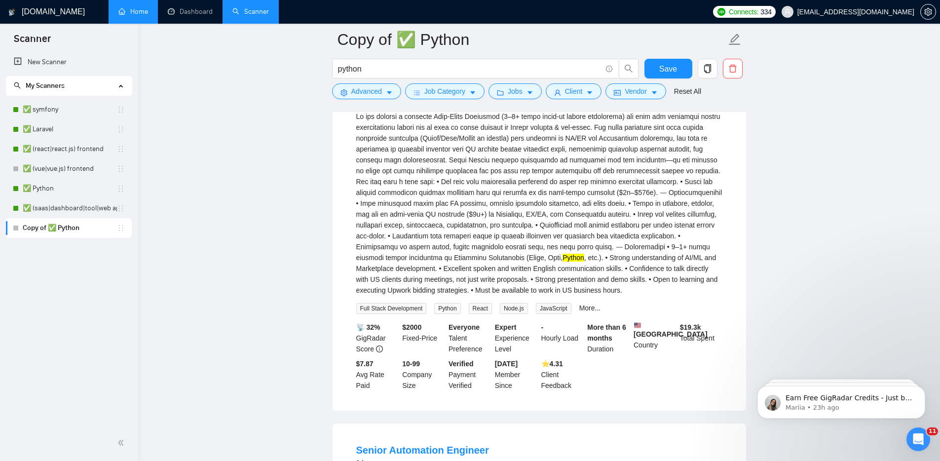
scroll to position [76, 0]
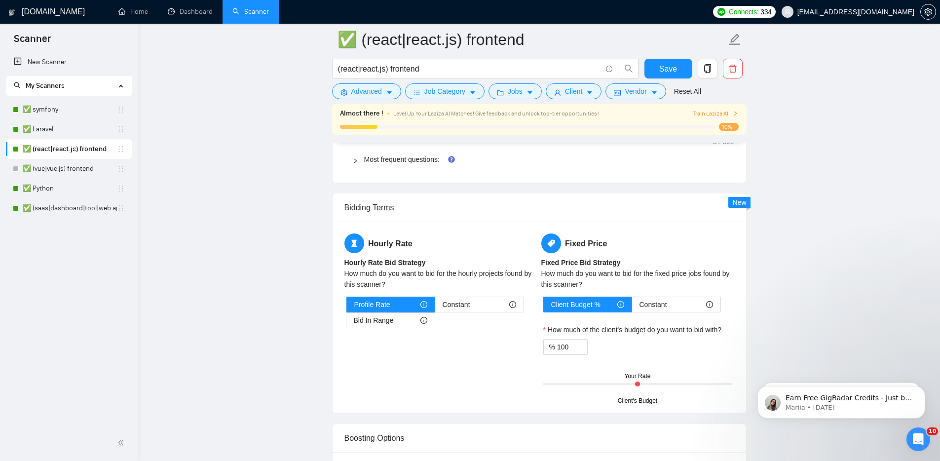
scroll to position [87, 0]
click at [806, 194] on main "✅ (react|react.js) frontend (react|react.js) frontend Save Advanced Job Categor…" at bounding box center [539, 413] width 770 height 3761
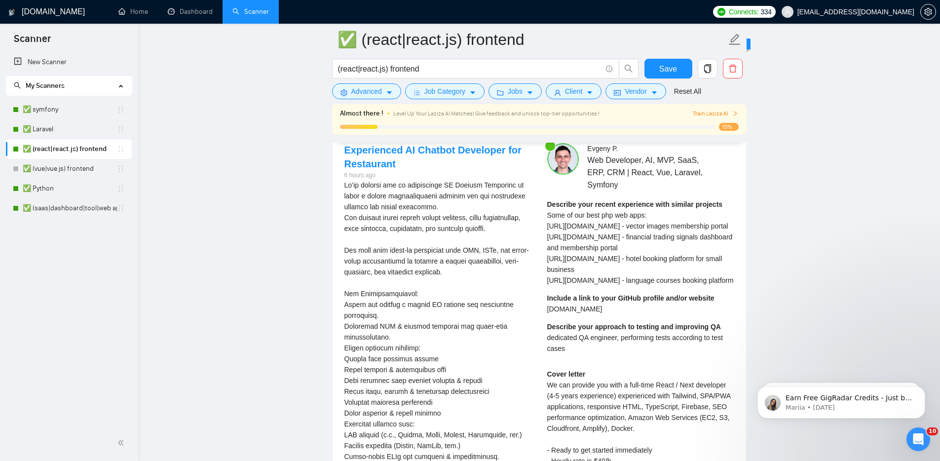
scroll to position [1967, 0]
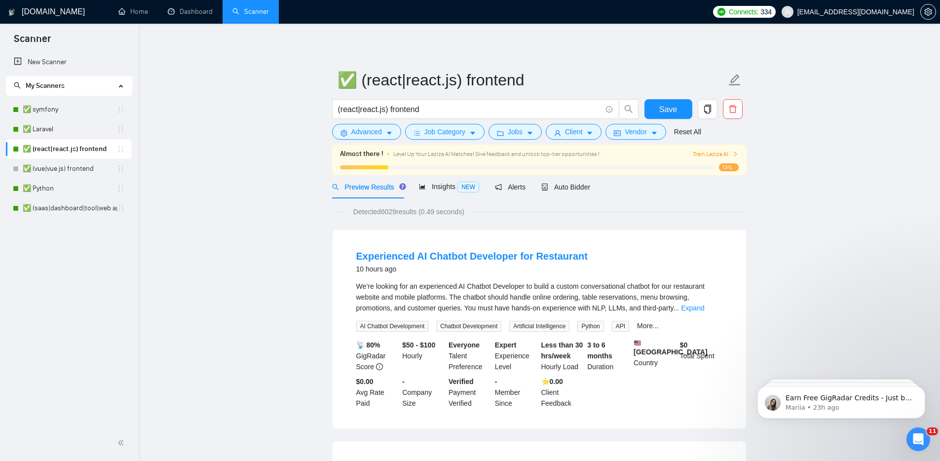
click at [601, 190] on div "Preview Results Insights NEW Alerts Auto Bidder" at bounding box center [539, 186] width 414 height 23
click at [590, 188] on span "Auto Bidder" at bounding box center [565, 187] width 49 height 8
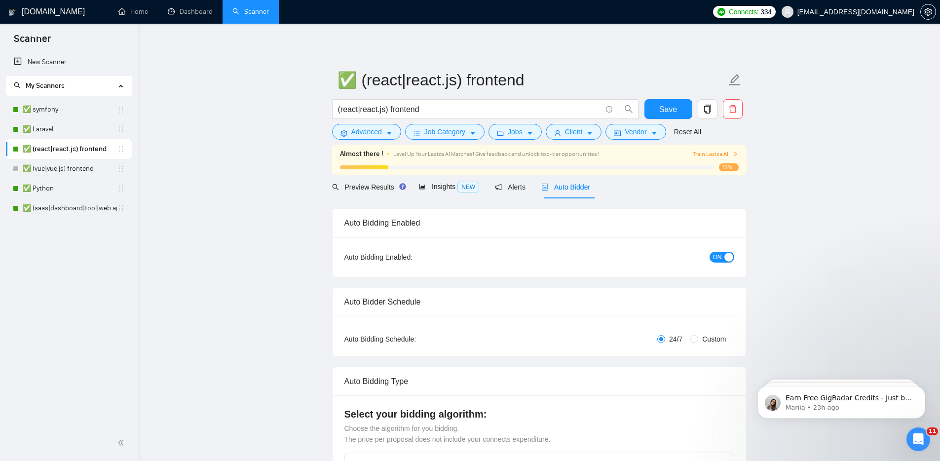
checkbox input "true"
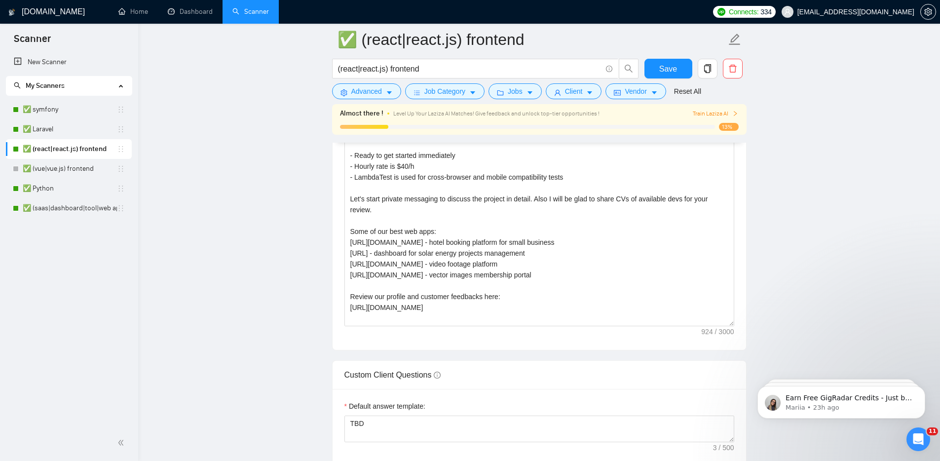
scroll to position [1129, 0]
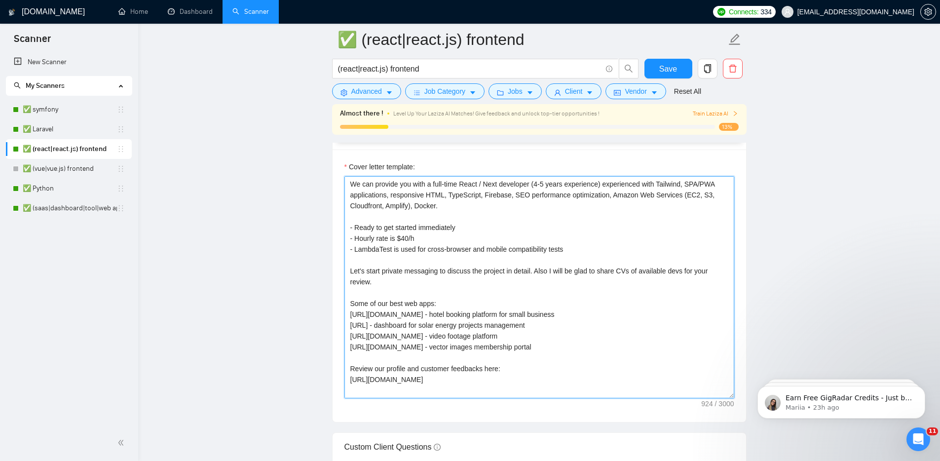
click at [609, 319] on textarea "We can provide you with a full-time React / Next developer (4-5 years experienc…" at bounding box center [539, 287] width 390 height 222
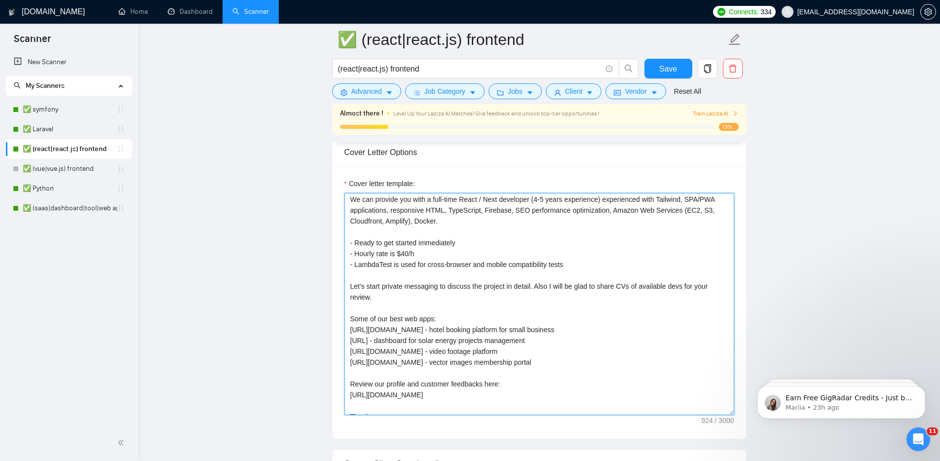
scroll to position [0, 0]
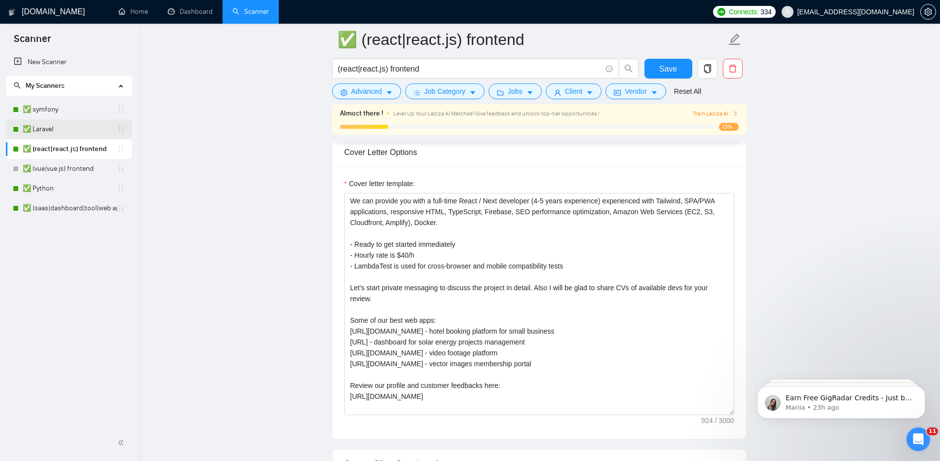
click at [64, 123] on link "✅ Laravel" at bounding box center [70, 129] width 94 height 20
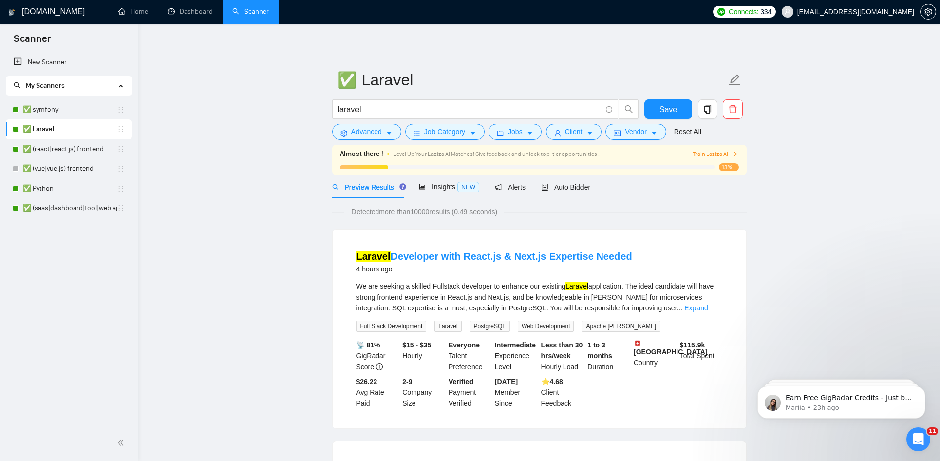
scroll to position [2, 0]
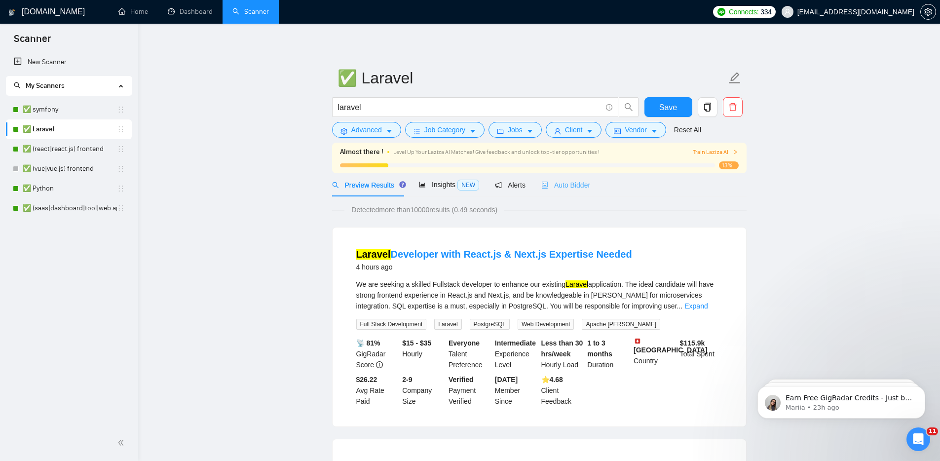
click at [583, 192] on div "Auto Bidder" at bounding box center [565, 184] width 49 height 23
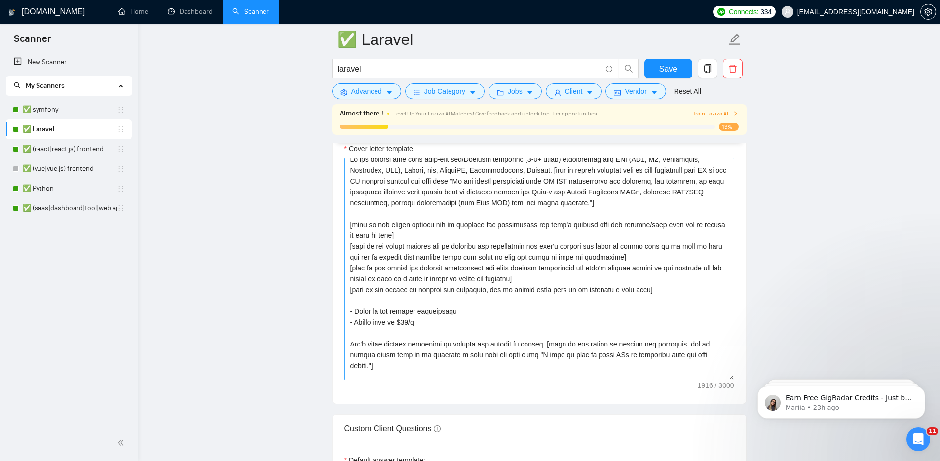
scroll to position [17, 0]
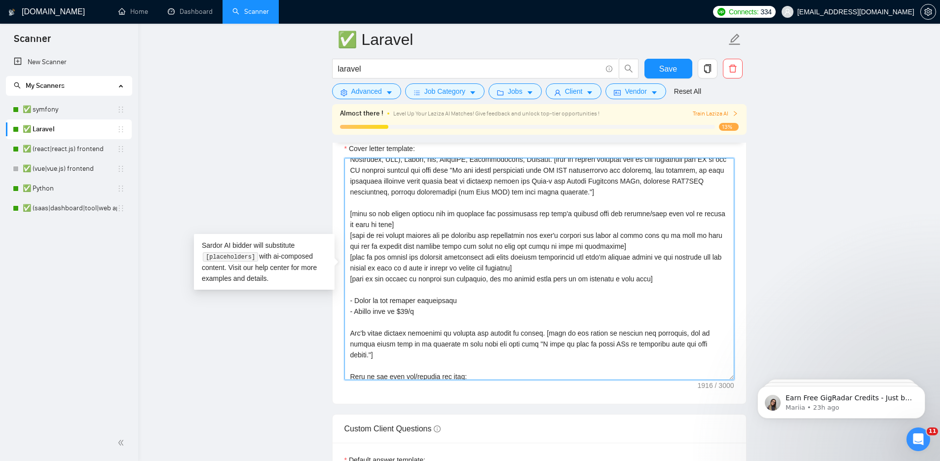
drag, startPoint x: 544, startPoint y: 332, endPoint x: 718, endPoint y: 340, distance: 173.9
click at [718, 340] on textarea "Cover letter template:" at bounding box center [539, 269] width 390 height 222
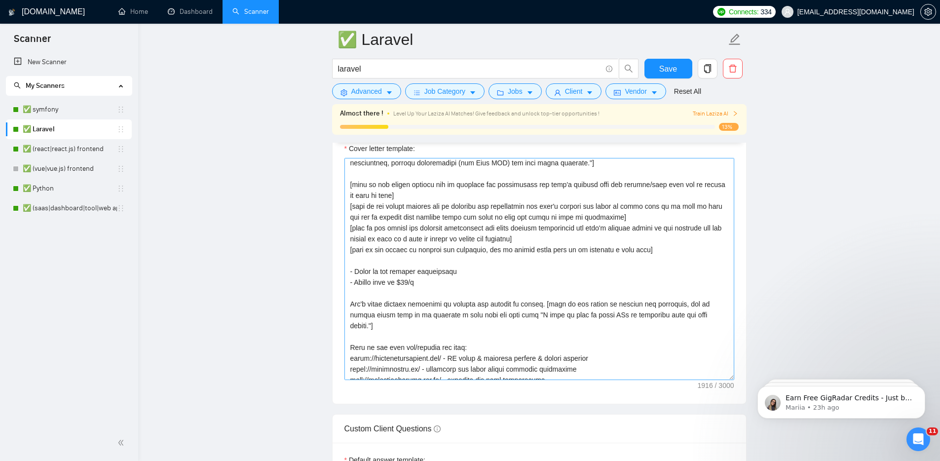
scroll to position [40, 0]
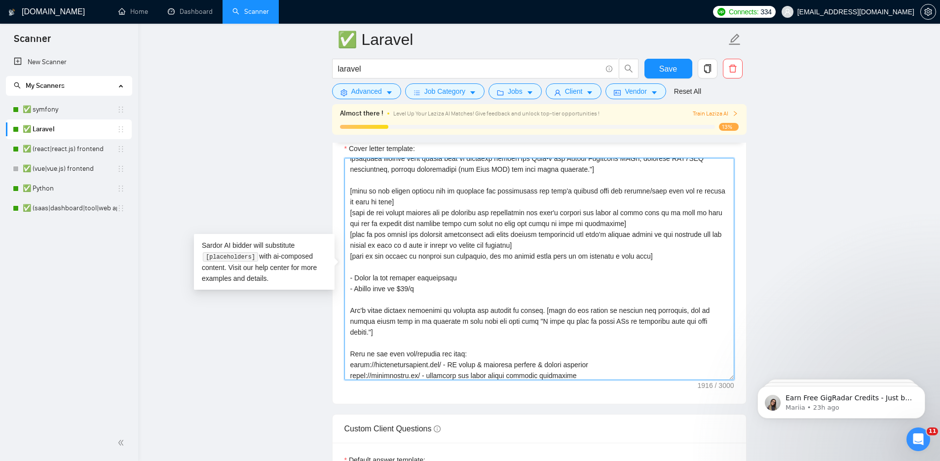
drag, startPoint x: 667, startPoint y: 255, endPoint x: 339, endPoint y: 192, distance: 333.0
click at [339, 192] on div "Cover letter template:" at bounding box center [539, 267] width 413 height 272
click at [881, 225] on main "✅ Laravel laravel Save Advanced Job Category Jobs Client Vendor Reset All Almos…" at bounding box center [539, 384] width 770 height 2985
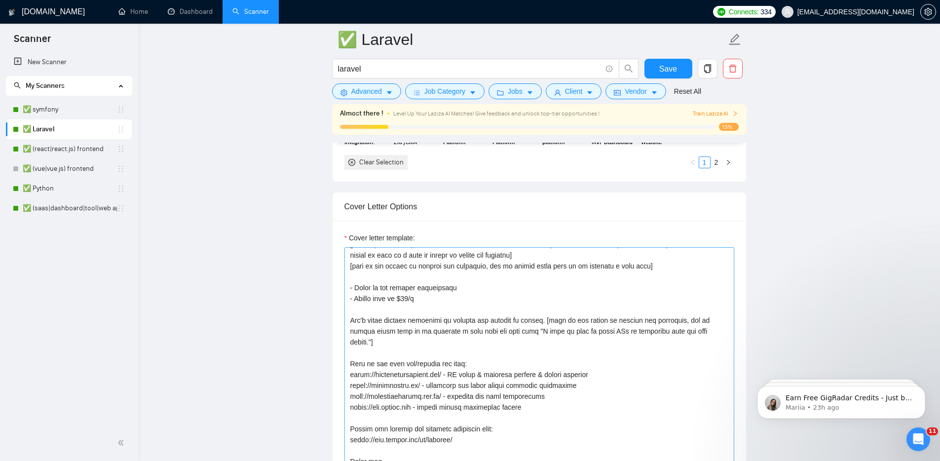
scroll to position [1056, 0]
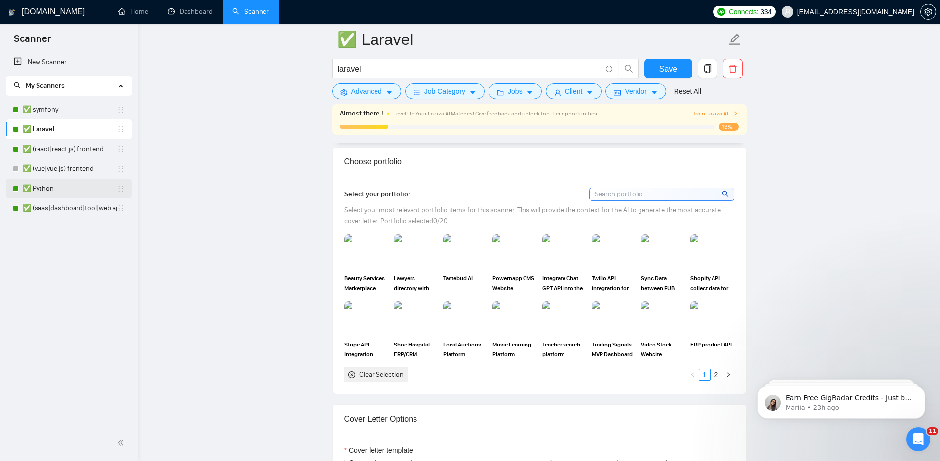
scroll to position [826, 0]
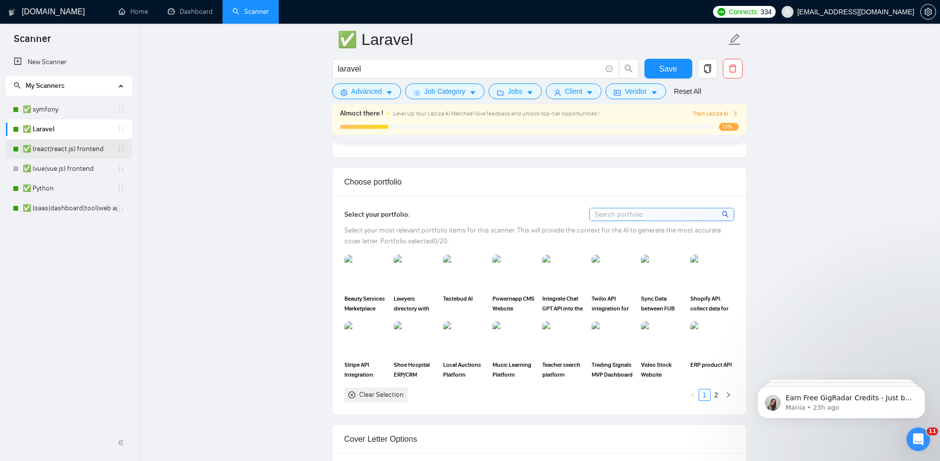
click at [72, 149] on link "✅ (react|react.js) frontend" at bounding box center [70, 149] width 94 height 20
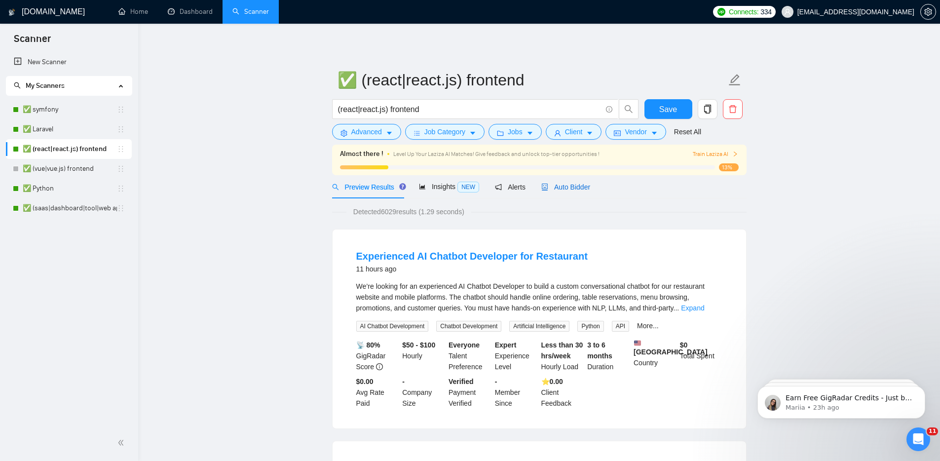
click at [580, 190] on span "Auto Bidder" at bounding box center [565, 187] width 49 height 8
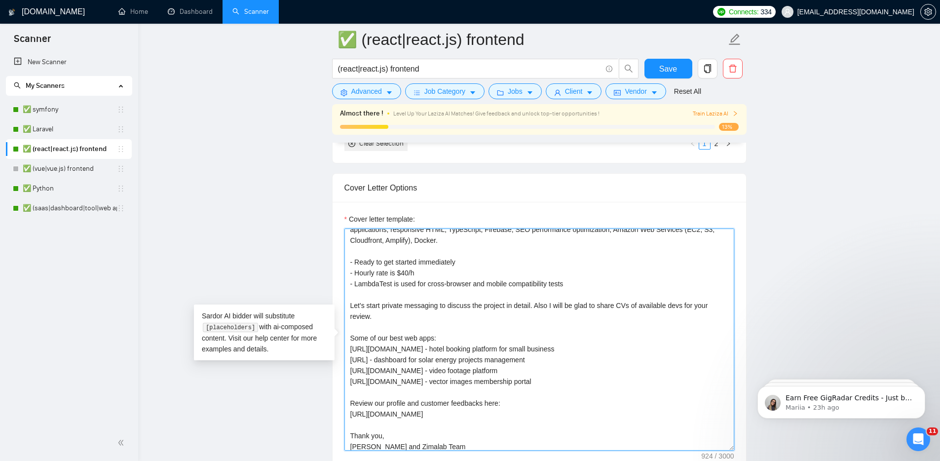
scroll to position [22, 0]
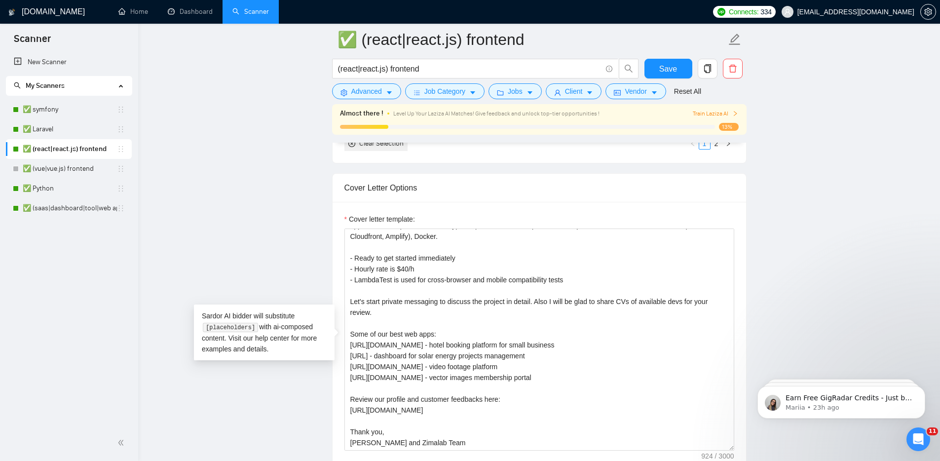
click at [822, 302] on main "✅ (react|react.js) frontend (react|react.js) frontend Save Advanced Job Categor…" at bounding box center [539, 454] width 770 height 2982
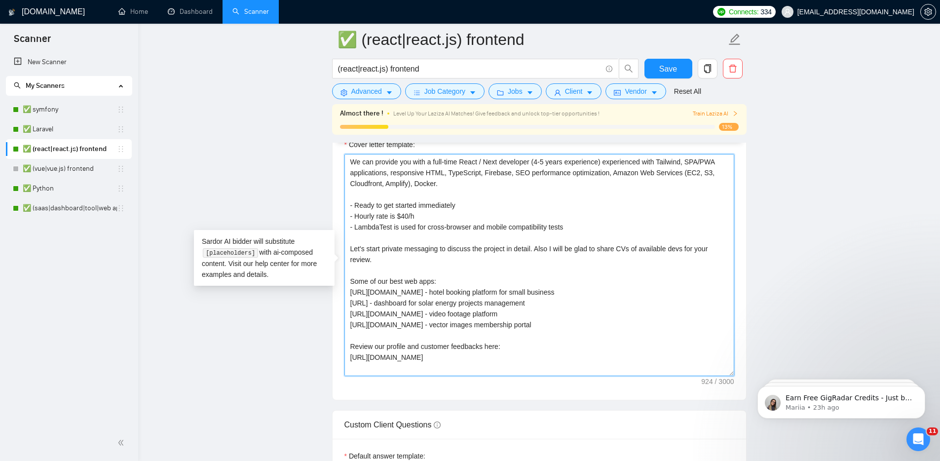
scroll to position [1151, 0]
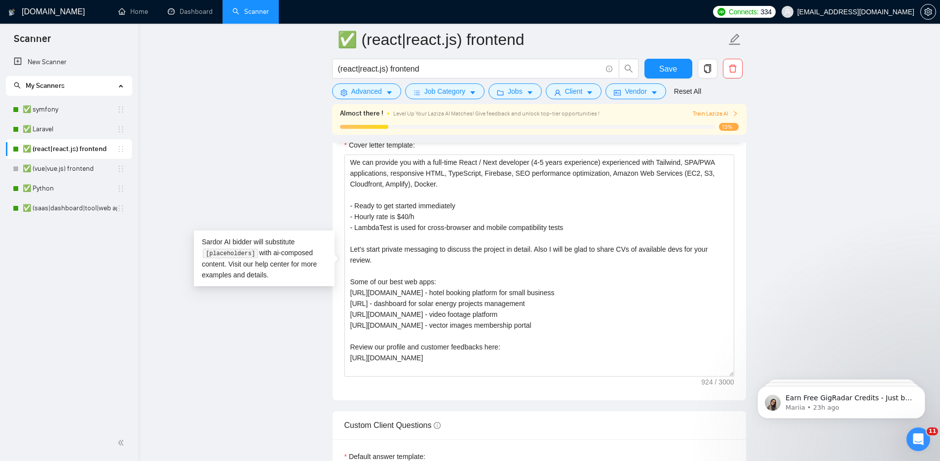
click at [772, 222] on main "✅ (react|react.js) frontend (react|react.js) frontend Save Advanced Job Categor…" at bounding box center [539, 380] width 770 height 2982
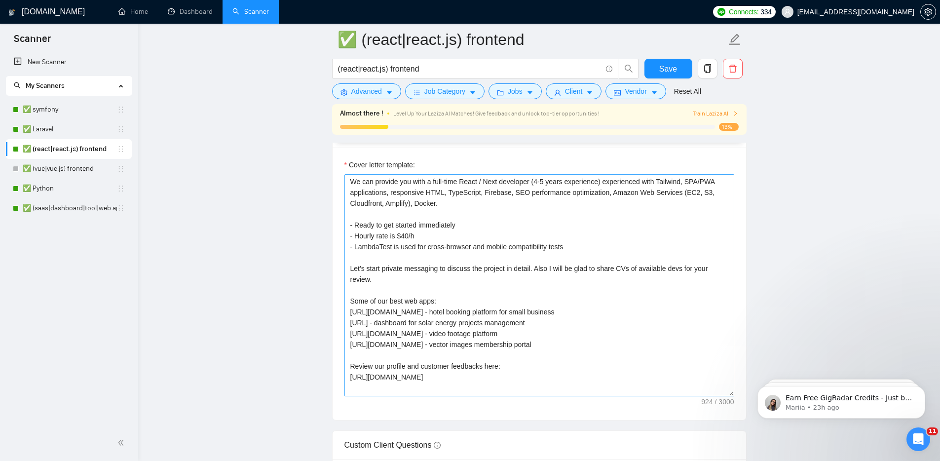
scroll to position [0, 0]
click at [359, 184] on textarea "We can provide you with a full-time React / Next developer (4-5 years experienc…" at bounding box center [539, 285] width 390 height 222
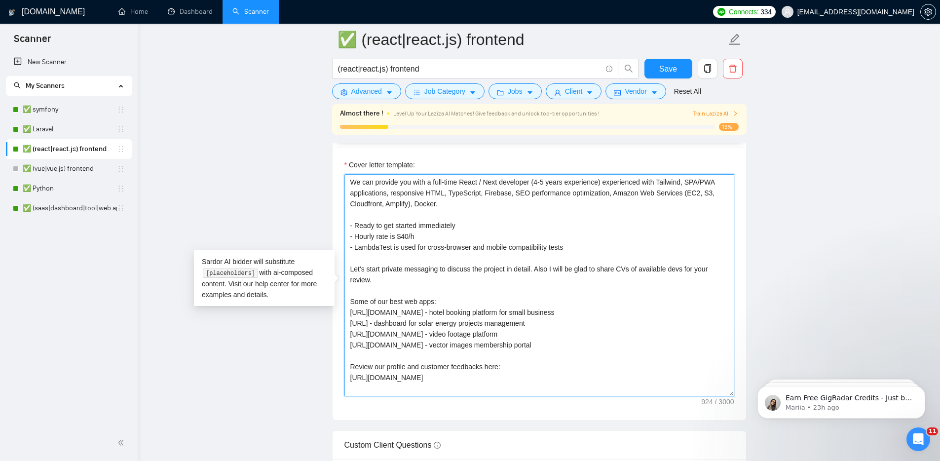
click at [359, 184] on textarea "We can provide you with a full-time React / Next developer (4-5 years experienc…" at bounding box center [539, 285] width 390 height 222
click at [356, 182] on textarea "We can provide you with a full-time React / Next developer (4-5 years experienc…" at bounding box center [539, 285] width 390 height 222
click at [361, 182] on textarea "I can provide you with a full-time React / Next developer (4-5 years experience…" at bounding box center [539, 285] width 390 height 222
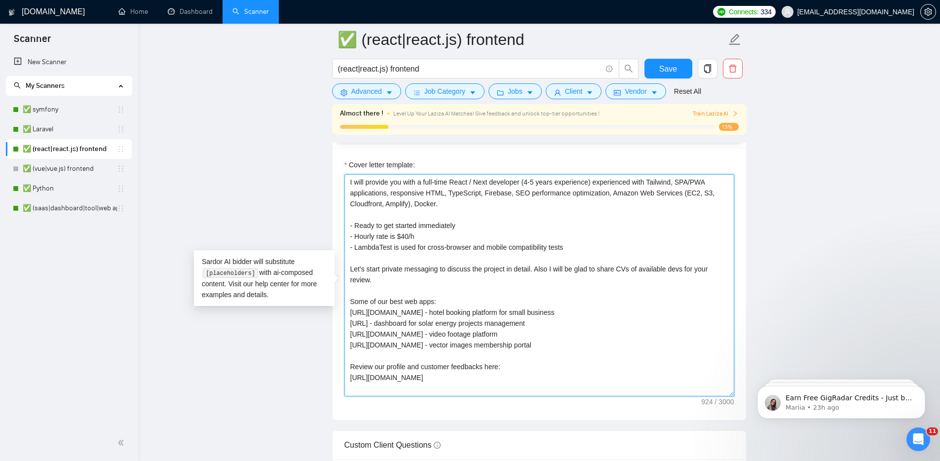
click at [415, 182] on textarea "I will provide you with a full-time React / Next developer (4-5 years experienc…" at bounding box center [539, 285] width 390 height 222
type textarea "I have a full-time React / Next developer (4-5 years experience) experienced wi…"
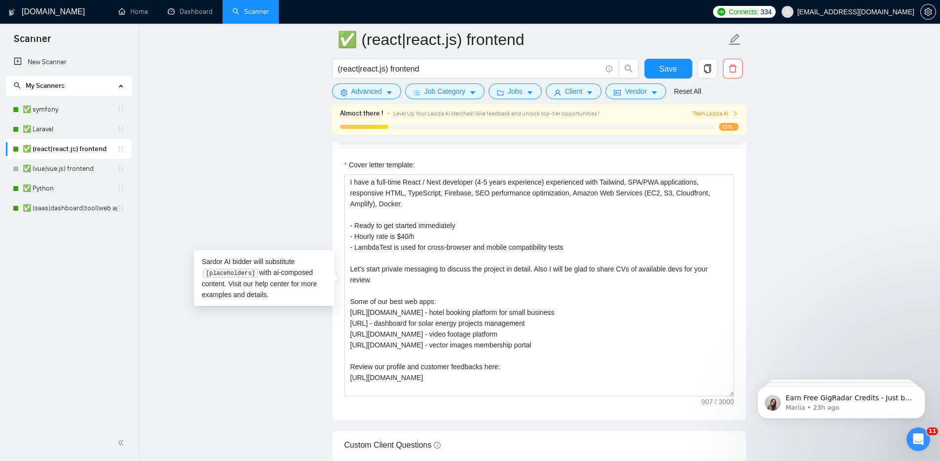
click at [784, 248] on main "✅ (react|react.js) frontend (react|react.js) frontend Save Advanced Job Categor…" at bounding box center [539, 400] width 770 height 2982
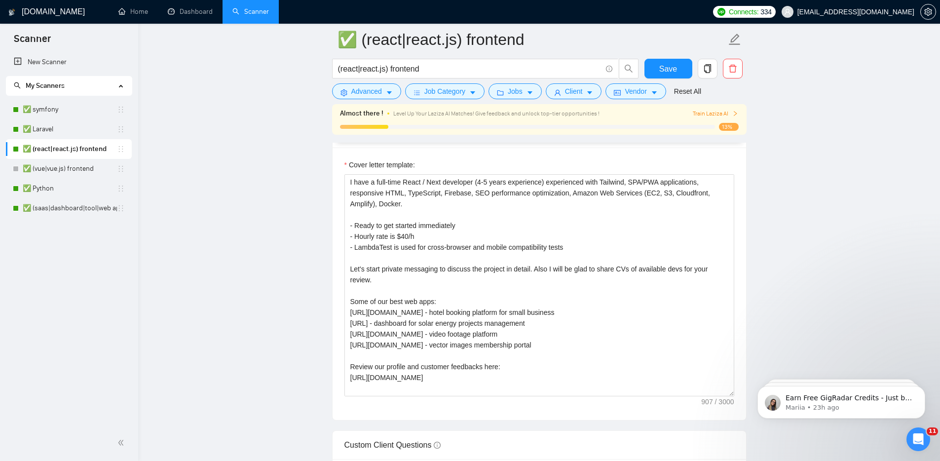
click at [676, 55] on form "✅ (react|react.js) frontend (react|react.js) frontend Save Advanced Job Categor…" at bounding box center [539, 64] width 414 height 80
click at [675, 63] on span "Save" at bounding box center [668, 69] width 18 height 12
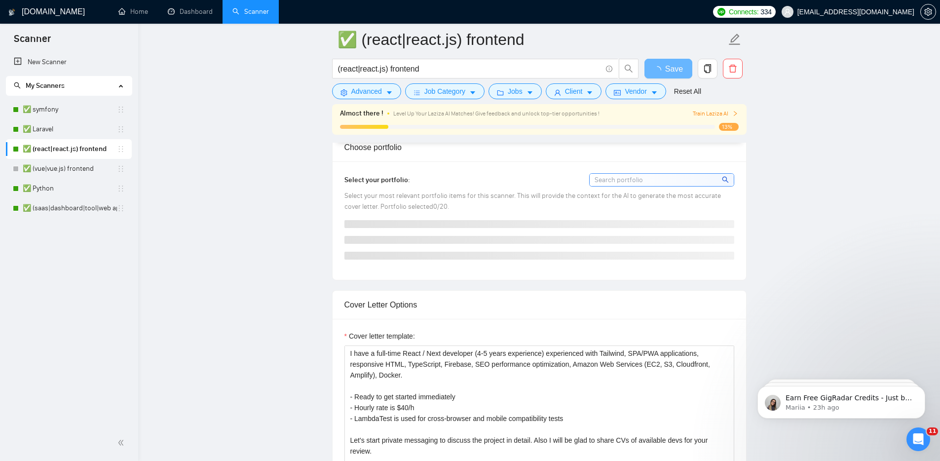
scroll to position [784, 0]
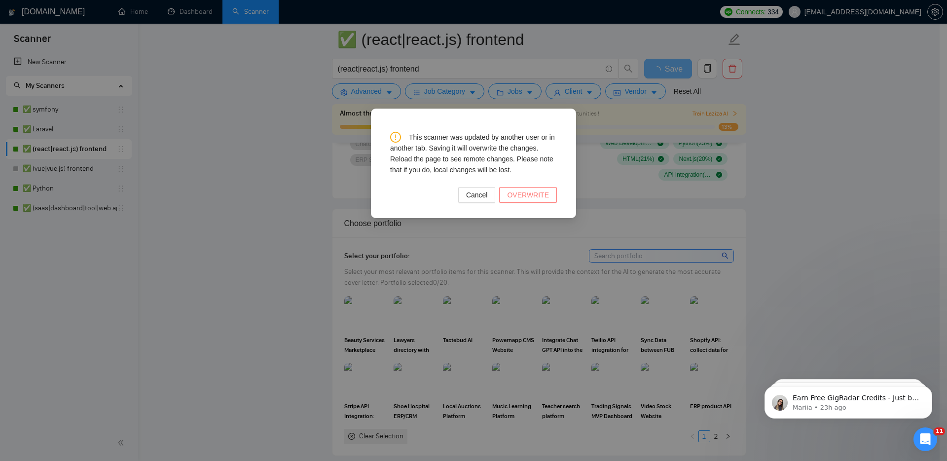
click at [525, 196] on span "OVERWRITE" at bounding box center [528, 194] width 42 height 11
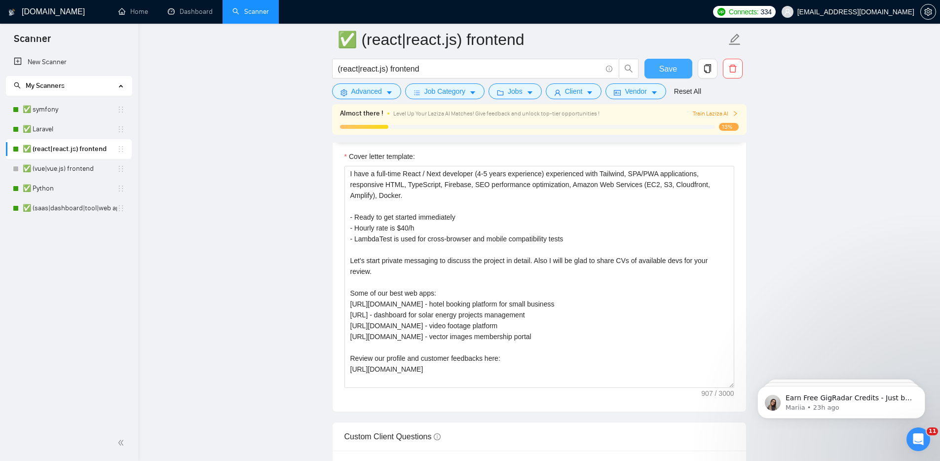
scroll to position [1089, 0]
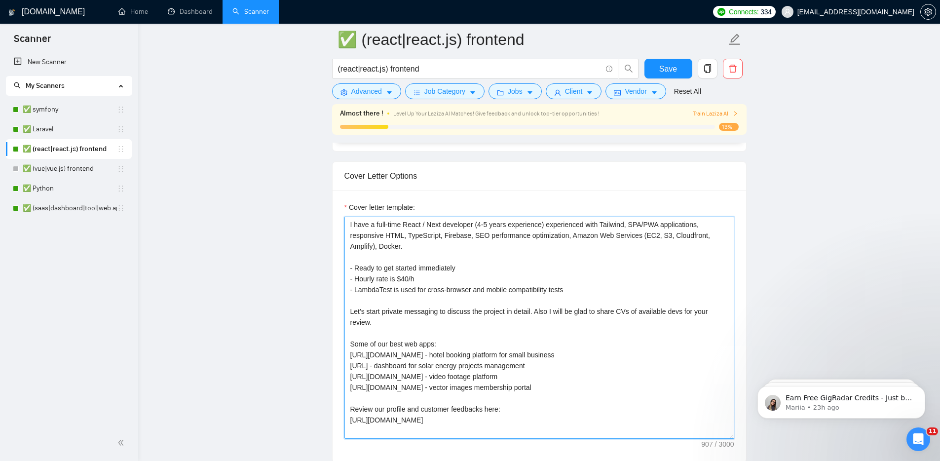
click at [434, 237] on textarea "I have a full-time React / Next developer (4-5 years experience) experienced wi…" at bounding box center [539, 328] width 390 height 222
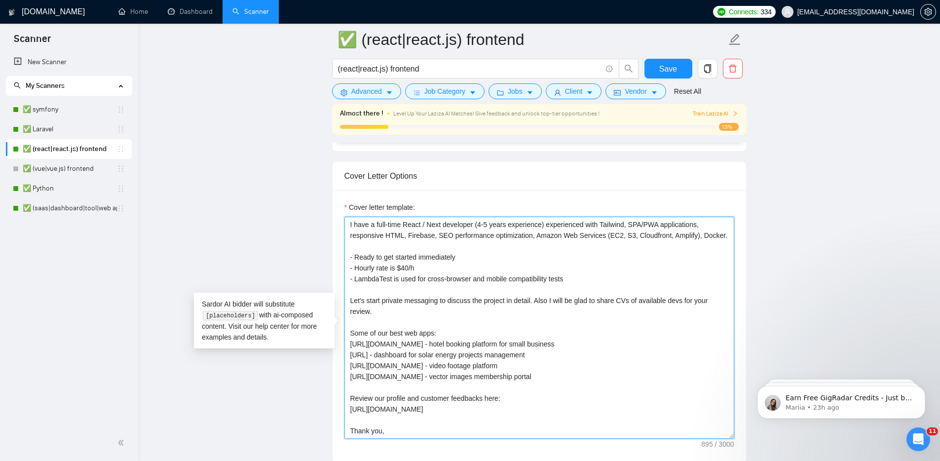
click at [611, 225] on textarea "I have a full-time React / Next developer (4-5 years experience) experienced wi…" at bounding box center [539, 328] width 390 height 222
paste textarea "ypeScriptT"
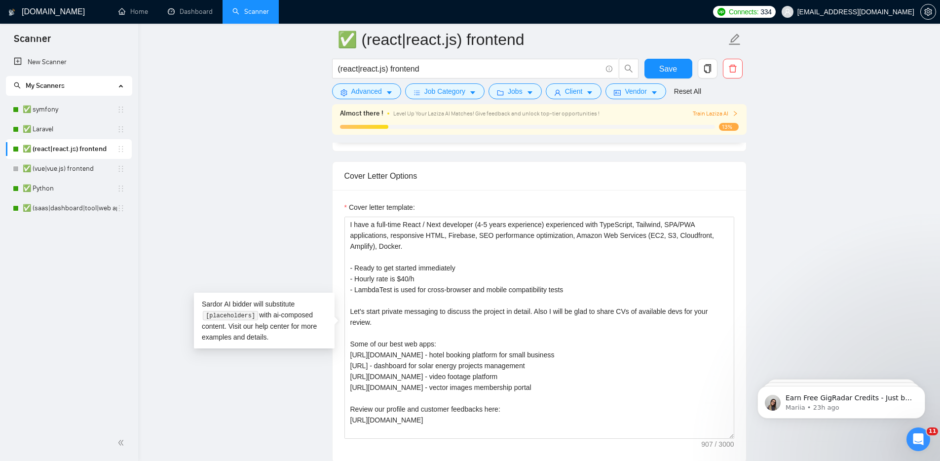
click at [850, 237] on main "✅ (react|react.js) frontend (react|react.js) frontend Save Advanced Job Categor…" at bounding box center [539, 442] width 770 height 2982
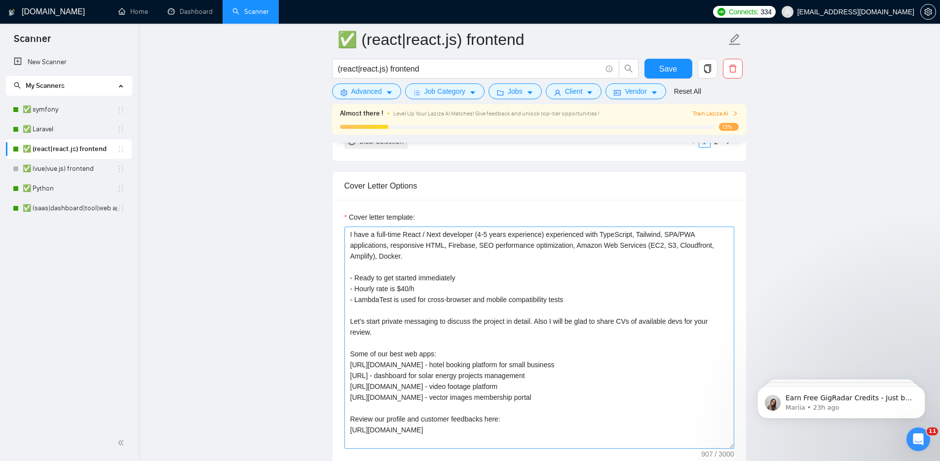
scroll to position [1068, 0]
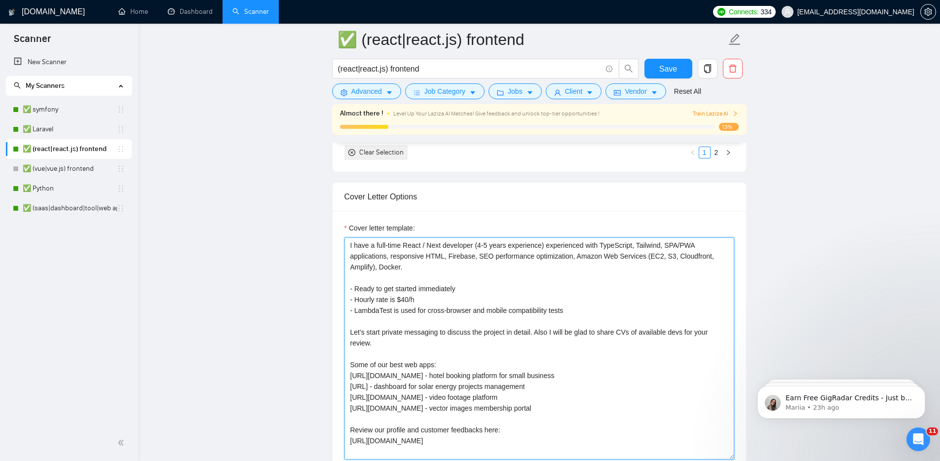
click at [627, 312] on textarea "I have a full-time React / Next developer (4-5 years experience) experienced wi…" at bounding box center [539, 348] width 390 height 222
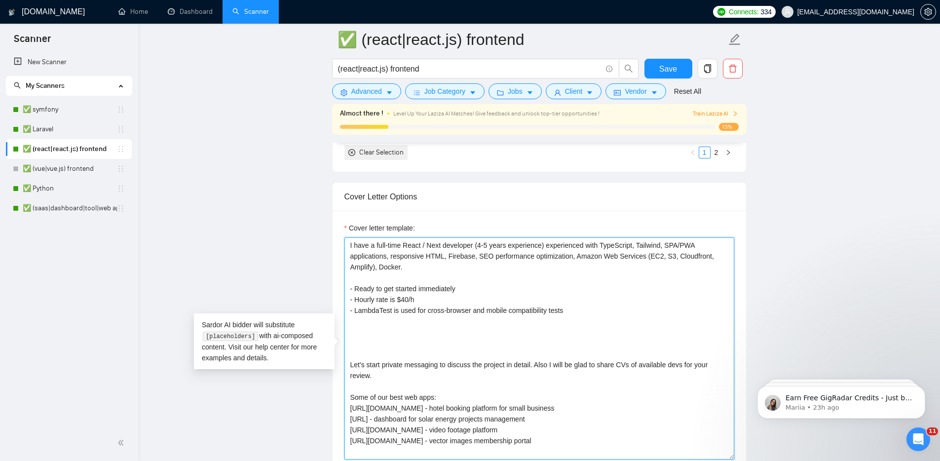
paste textarea "[only if the client already has an existing web application and didn't provide …"
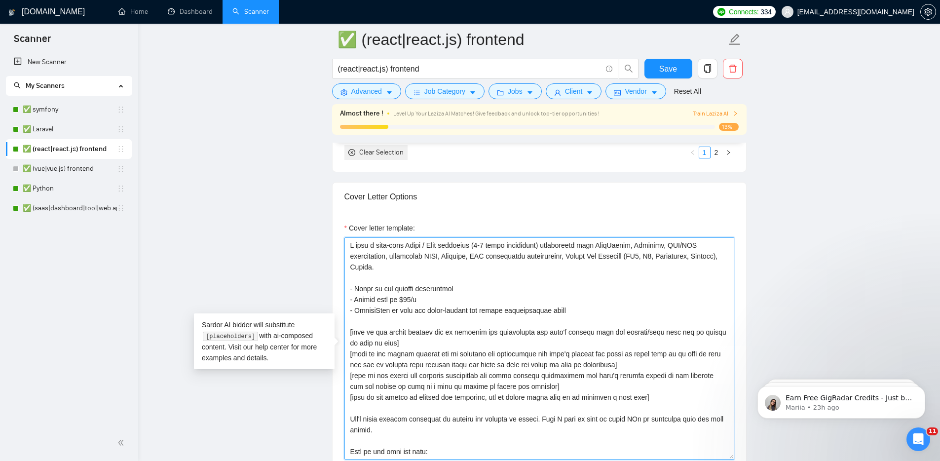
scroll to position [2, 0]
drag, startPoint x: 663, startPoint y: 395, endPoint x: 455, endPoint y: 389, distance: 208.3
click at [437, 387] on textarea "Cover letter template:" at bounding box center [539, 348] width 390 height 222
click at [588, 412] on textarea "Cover letter template:" at bounding box center [539, 348] width 390 height 222
drag, startPoint x: 601, startPoint y: 426, endPoint x: 542, endPoint y: 419, distance: 58.7
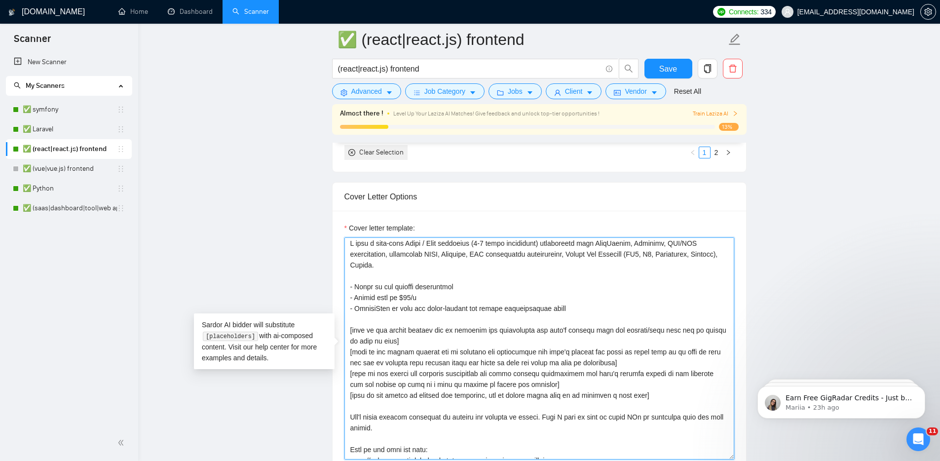
click at [542, 419] on textarea "Cover letter template:" at bounding box center [539, 348] width 390 height 222
paste textarea "[only if the client is looking for developer, ask if client would like us to co…"
click at [544, 414] on textarea "Cover letter template:" at bounding box center [539, 348] width 390 height 222
type textarea "I have a full-time React / Next developer (4-5 years experience) experienced wi…"
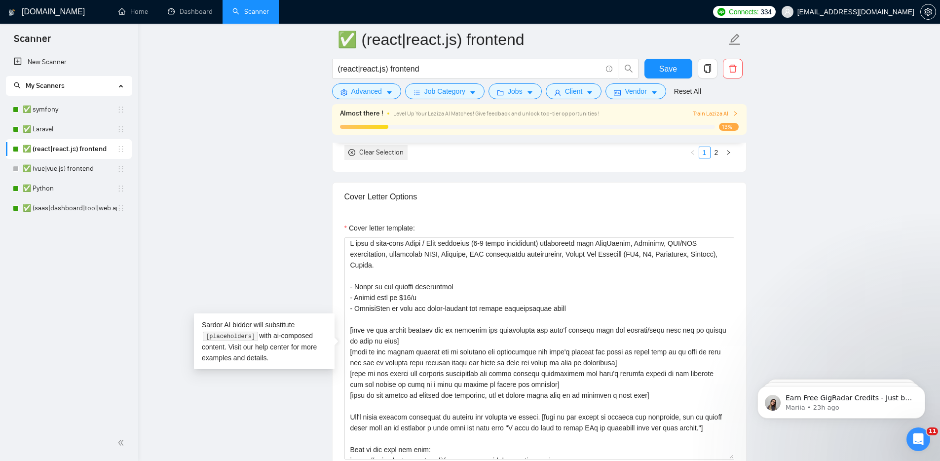
click at [811, 283] on main "✅ (react|react.js) frontend (react|react.js) frontend Save Advanced Job Categor…" at bounding box center [539, 463] width 770 height 2982
click at [663, 61] on button "Save" at bounding box center [668, 69] width 48 height 20
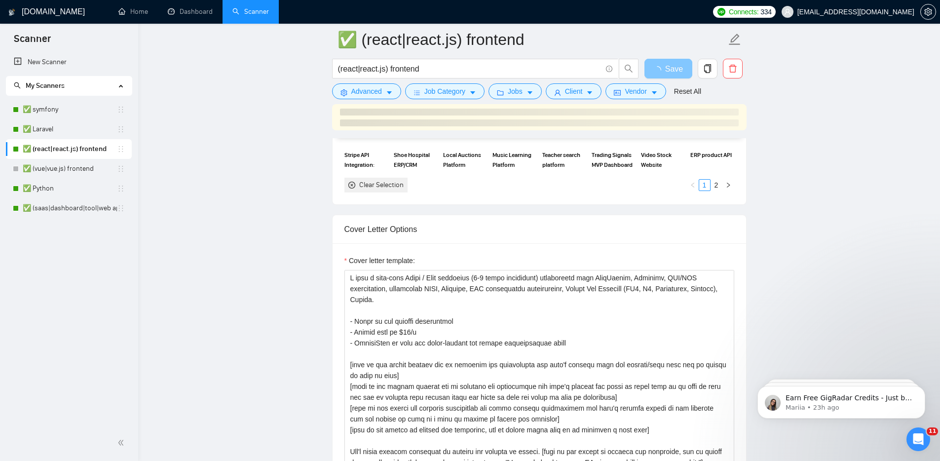
scroll to position [971, 0]
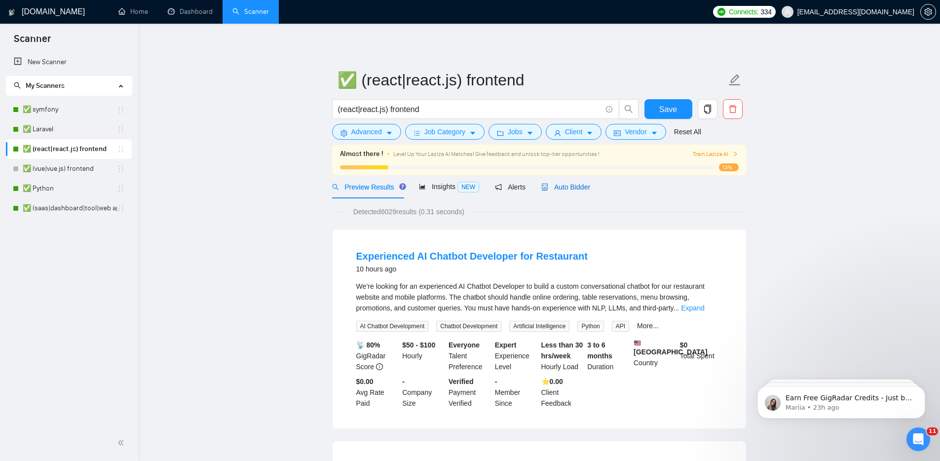
click at [584, 183] on span "Auto Bidder" at bounding box center [565, 187] width 49 height 8
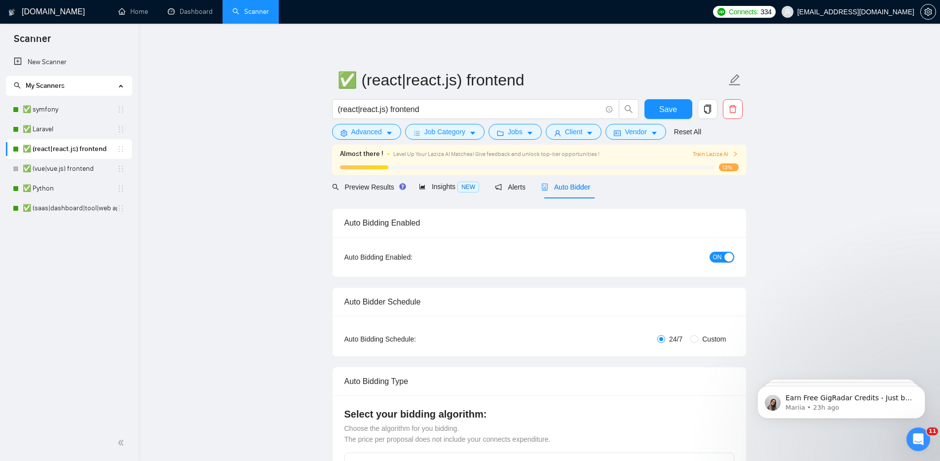
checkbox input "true"
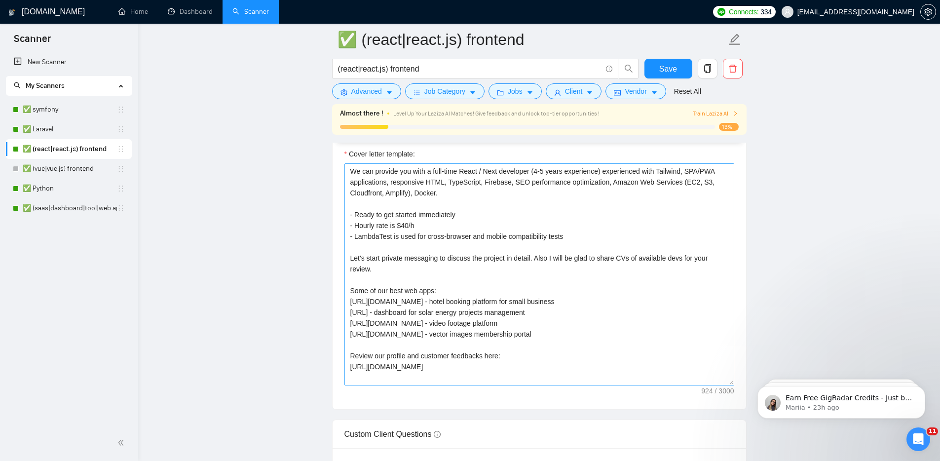
scroll to position [1159, 0]
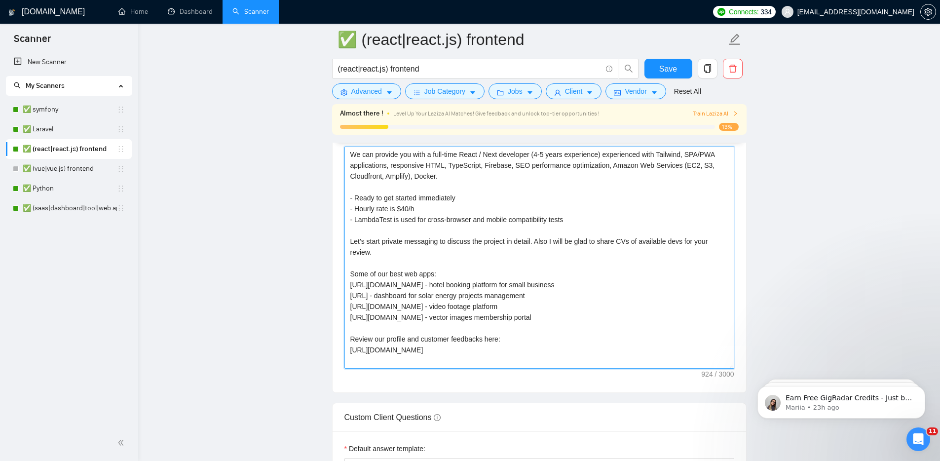
click at [593, 332] on textarea "We can provide you with a full-time React / Next developer (4-5 years experienc…" at bounding box center [539, 258] width 390 height 222
click at [601, 347] on textarea "We can provide you with a full-time React / Next developer (4-5 years experienc…" at bounding box center [539, 258] width 390 height 222
drag, startPoint x: 573, startPoint y: 249, endPoint x: 543, endPoint y: 240, distance: 31.7
click at [543, 240] on textarea "We can provide you with a full-time React / Next developer (4-5 years experienc…" at bounding box center [539, 258] width 390 height 222
paste textarea "[only if the client is looking for developer, ask if client would like us to co…"
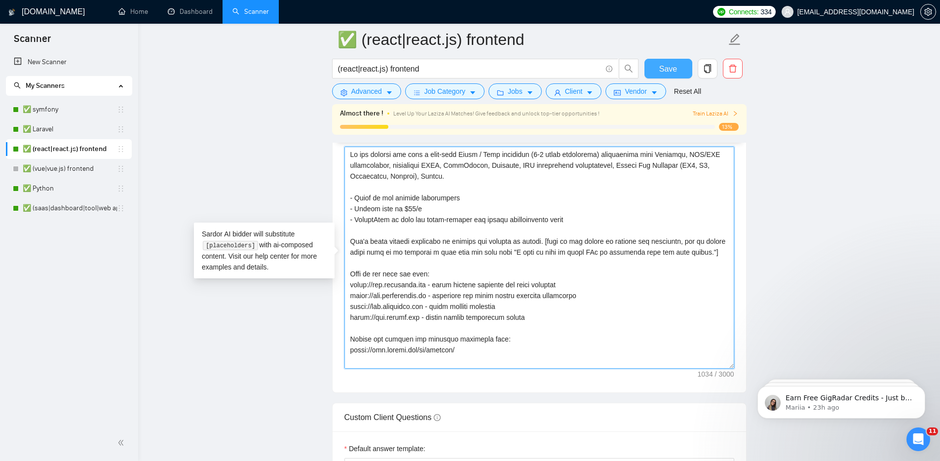
type textarea "We can provide you with a full-time React / Next developer (4-5 years experienc…"
click at [657, 68] on button "Save" at bounding box center [668, 69] width 48 height 20
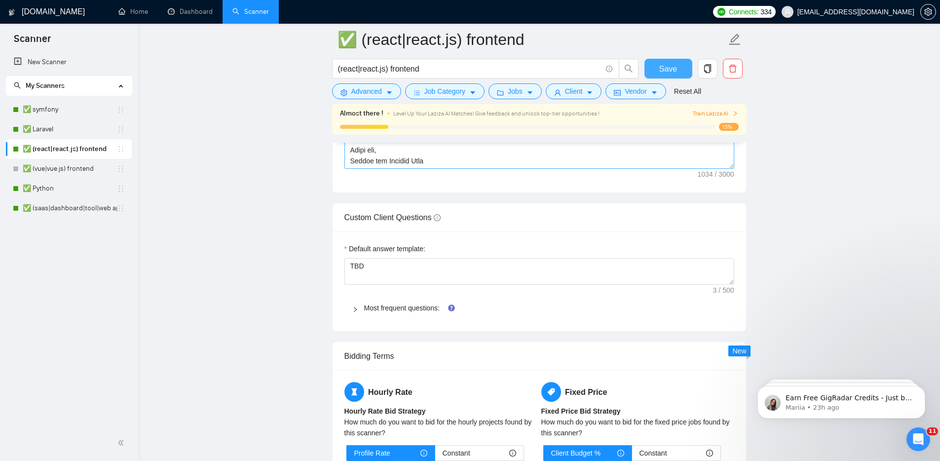
scroll to position [1356, 0]
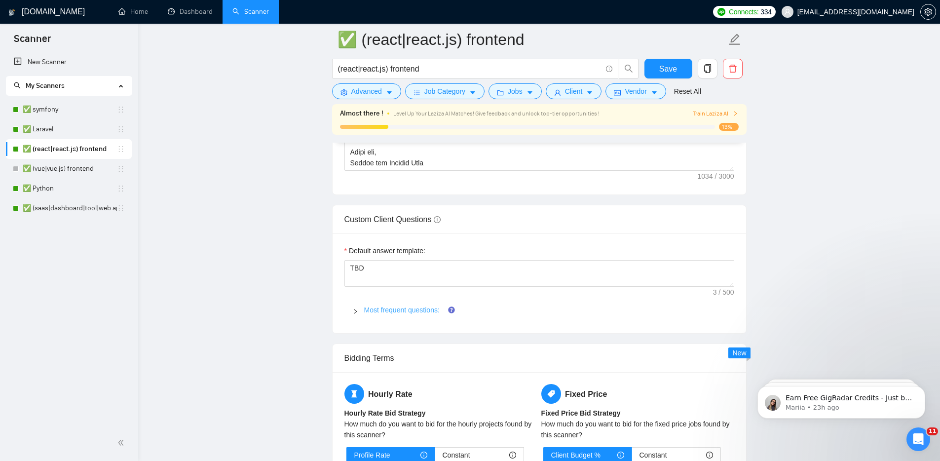
click at [417, 306] on link "Most frequent questions:" at bounding box center [401, 310] width 75 height 8
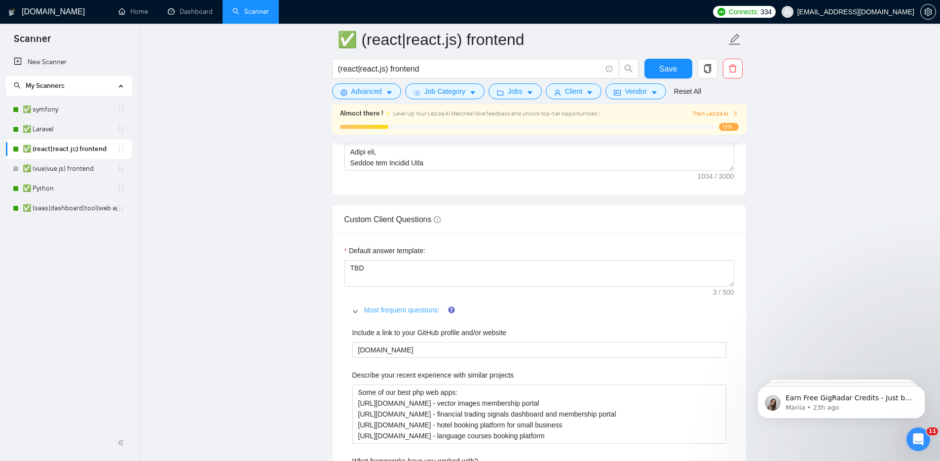
click at [417, 306] on link "Most frequent questions:" at bounding box center [401, 310] width 75 height 8
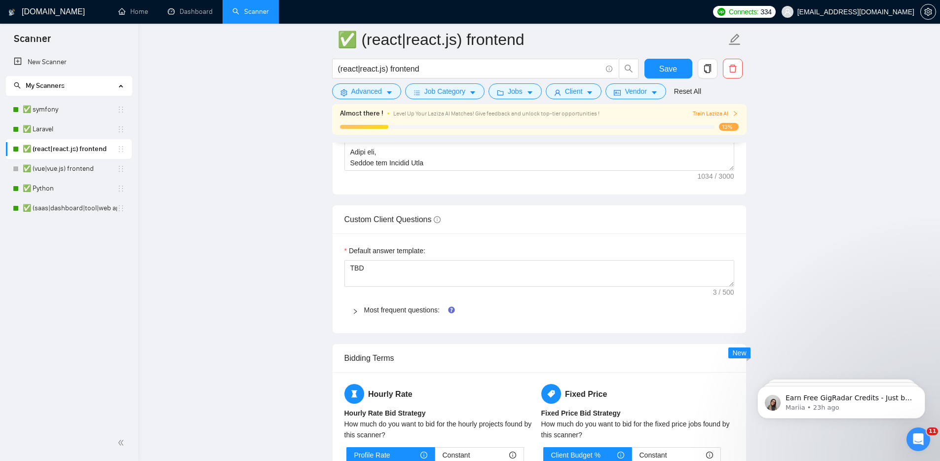
click at [217, 106] on main "✅ (react|react.js) frontend (react|react.js) frontend Save Advanced Job Categor…" at bounding box center [539, 174] width 770 height 2982
click at [84, 87] on span "My Scanners" at bounding box center [65, 86] width 102 height 20
click at [189, 8] on link "Dashboard" at bounding box center [190, 11] width 45 height 8
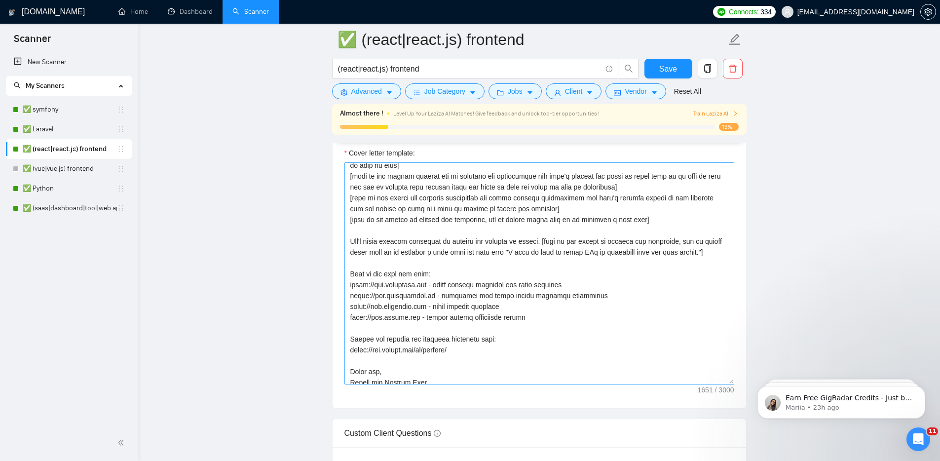
scroll to position [109, 0]
